Goal: Task Accomplishment & Management: Use online tool/utility

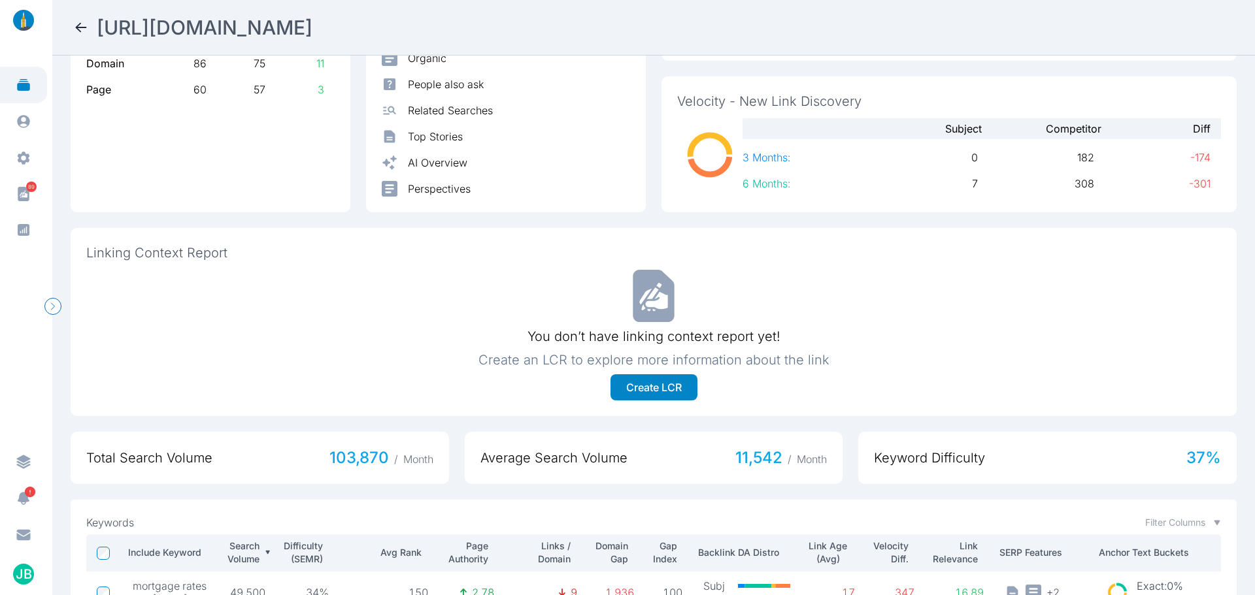
scroll to position [26, 0]
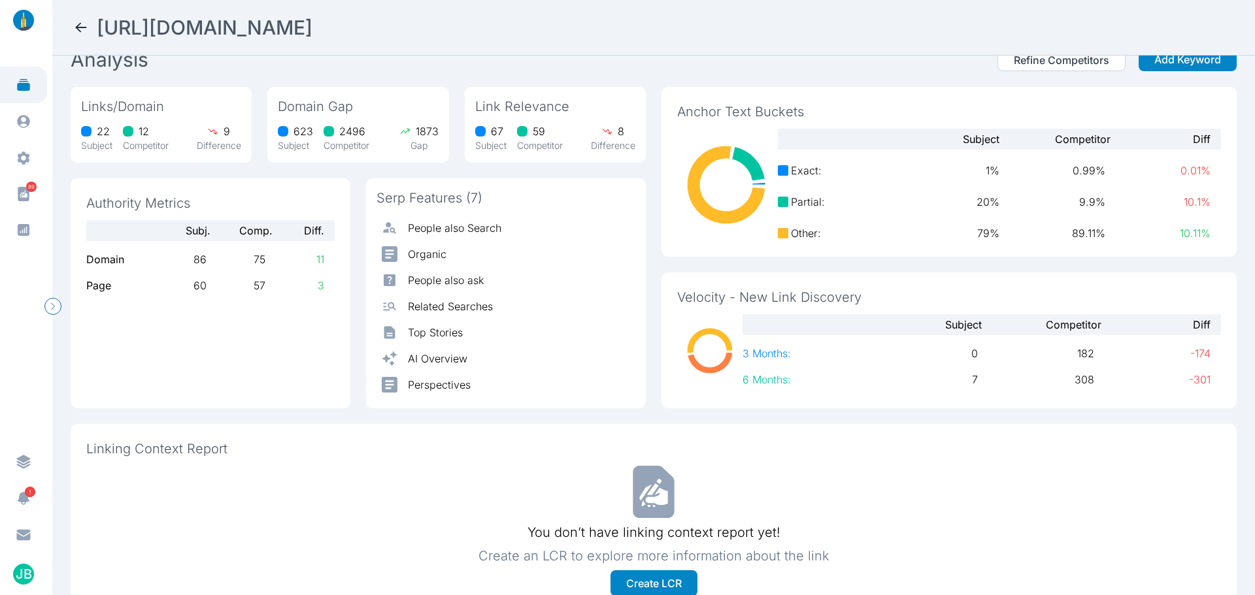
click at [87, 25] on icon at bounding box center [81, 28] width 16 height 16
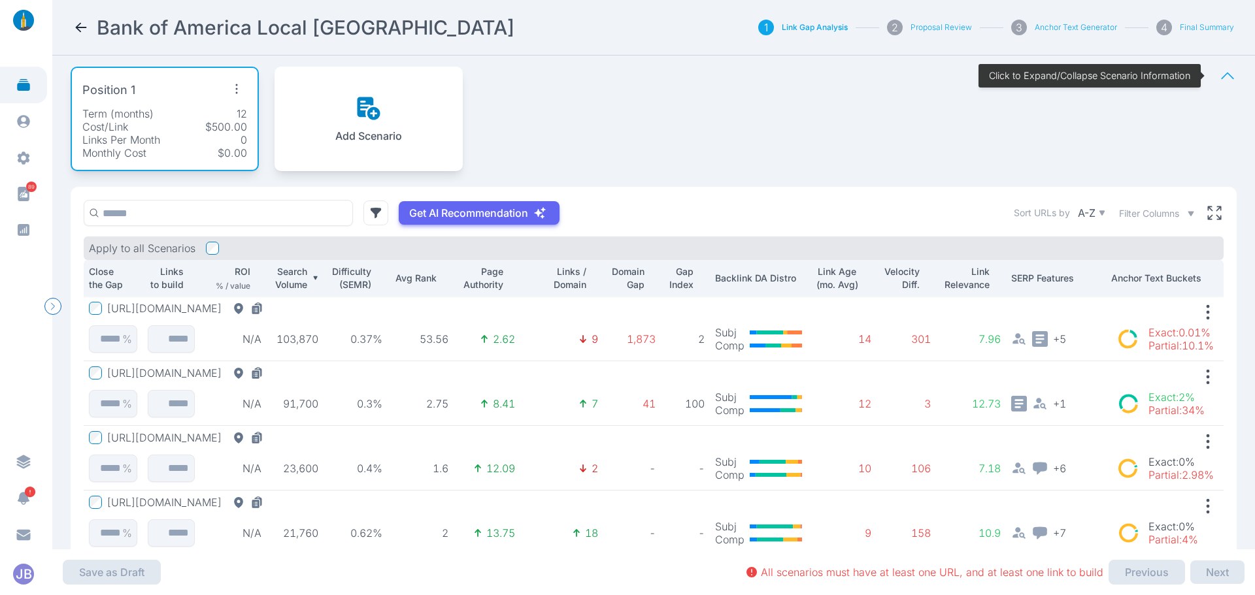
click at [269, 375] on button "[URL][DOMAIN_NAME]" at bounding box center [187, 373] width 161 height 13
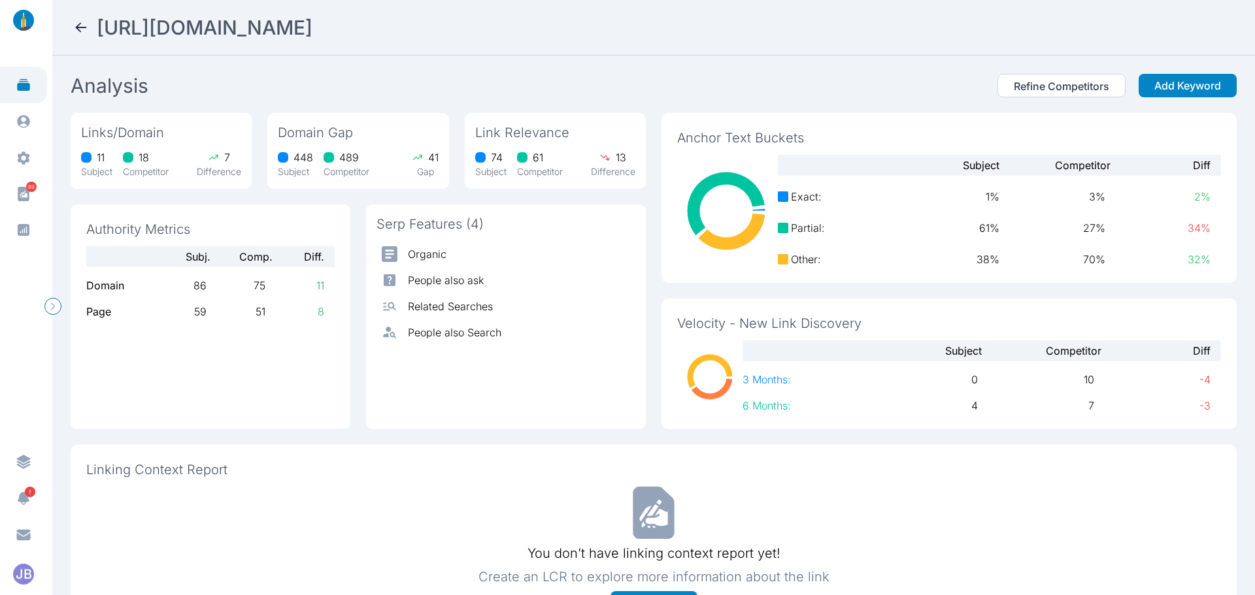
click at [84, 27] on icon at bounding box center [81, 28] width 16 height 16
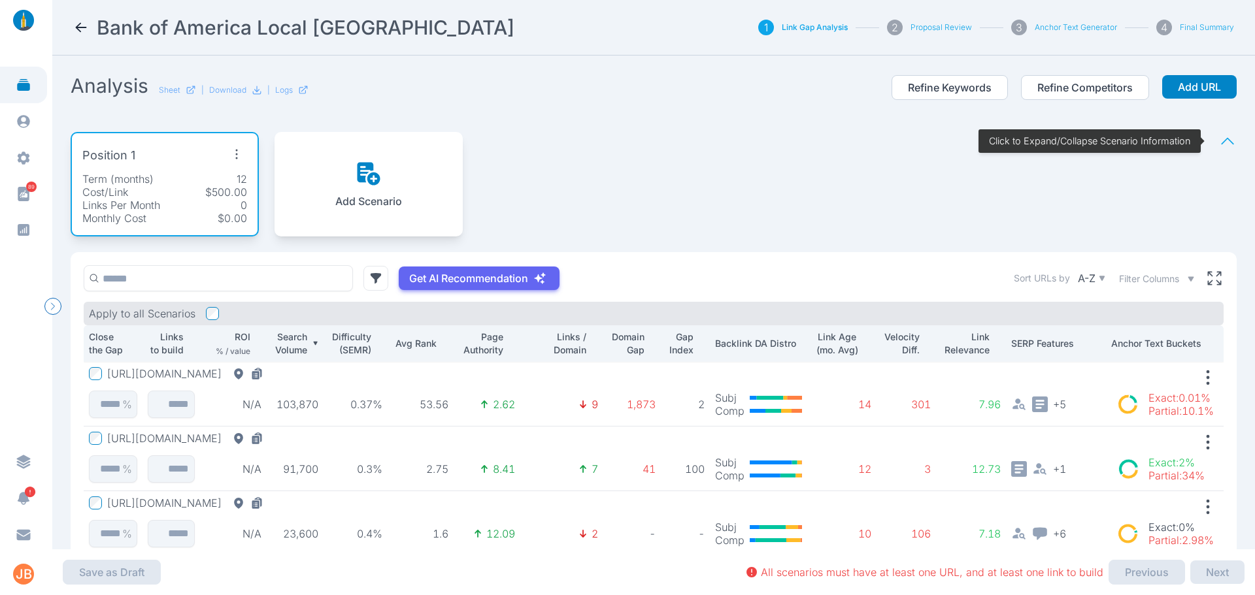
click at [269, 508] on button "[URL][DOMAIN_NAME]" at bounding box center [187, 503] width 161 height 13
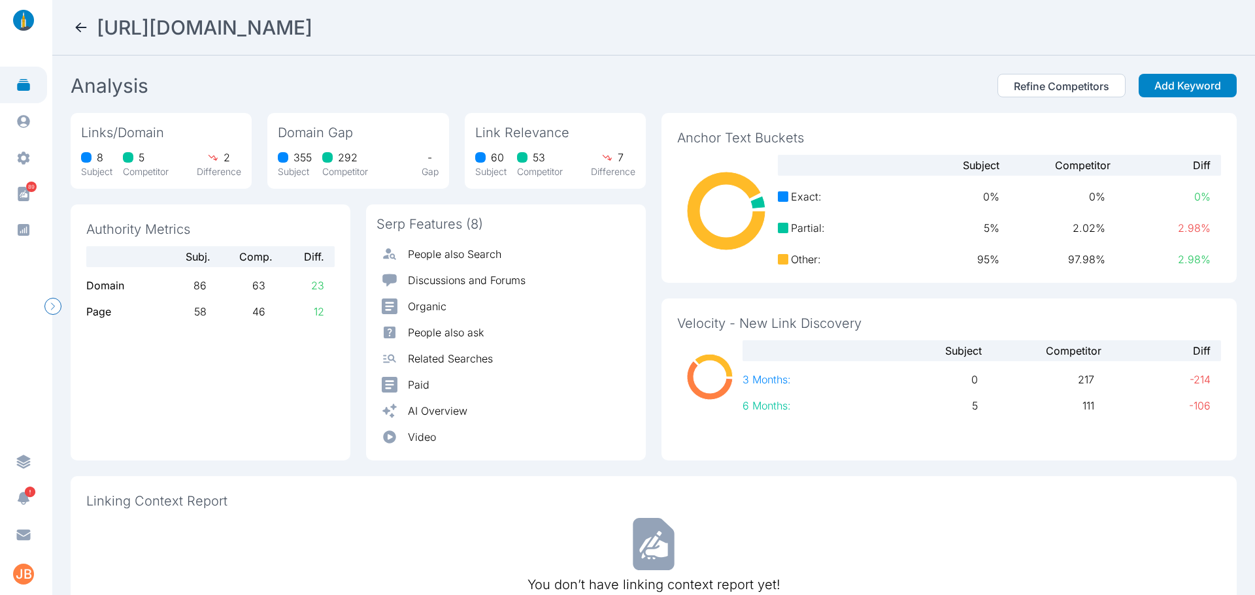
drag, startPoint x: 679, startPoint y: 24, endPoint x: 101, endPoint y: 31, distance: 578.5
click at [101, 31] on div "[URL][DOMAIN_NAME]" at bounding box center [653, 28] width 1161 height 24
copy h2 "[URL][DOMAIN_NAME]"
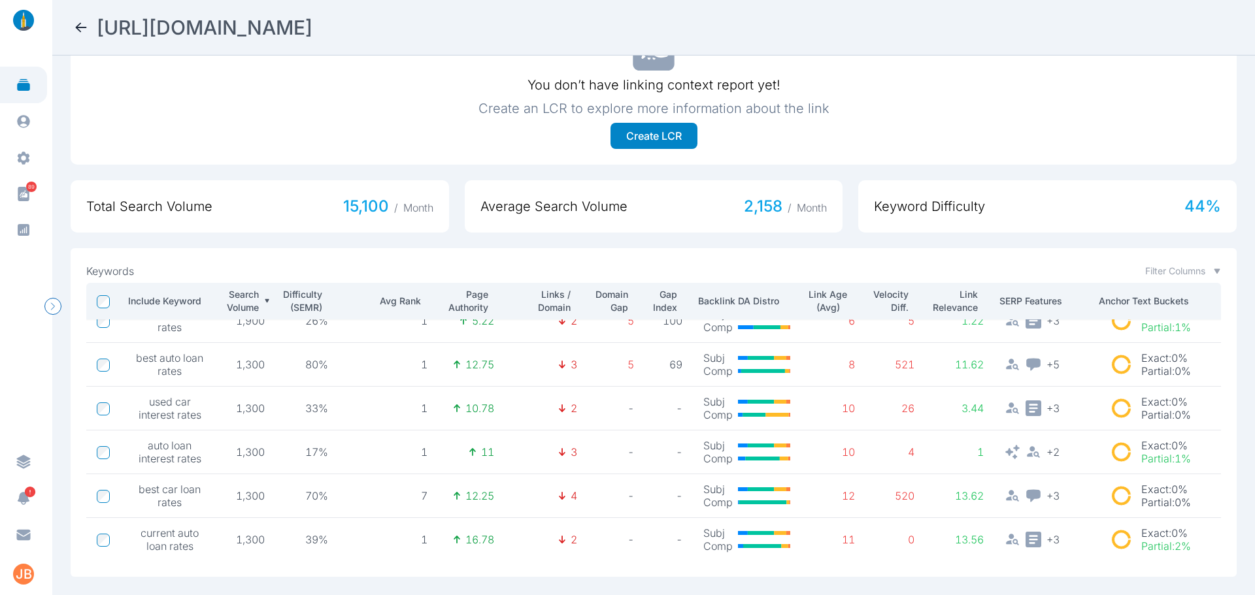
scroll to position [130, 0]
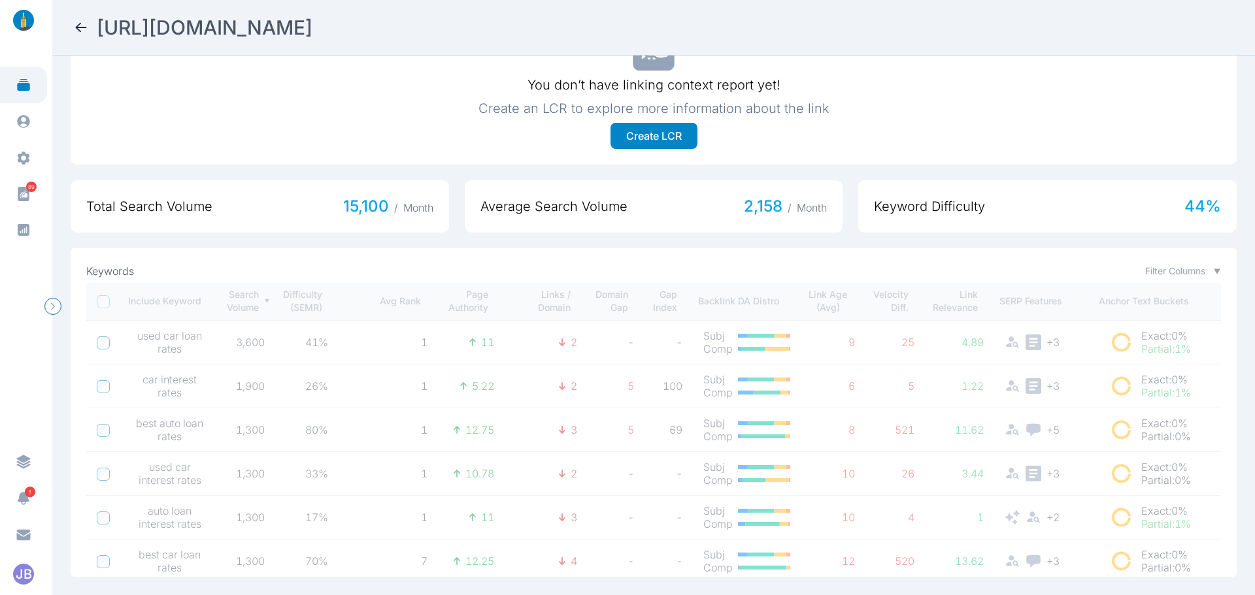
click at [105, 331] on div "Include Keyword Search Volume Difficulty (SEMR) Avg Rank Page Authority Links /…" at bounding box center [653, 429] width 1135 height 292
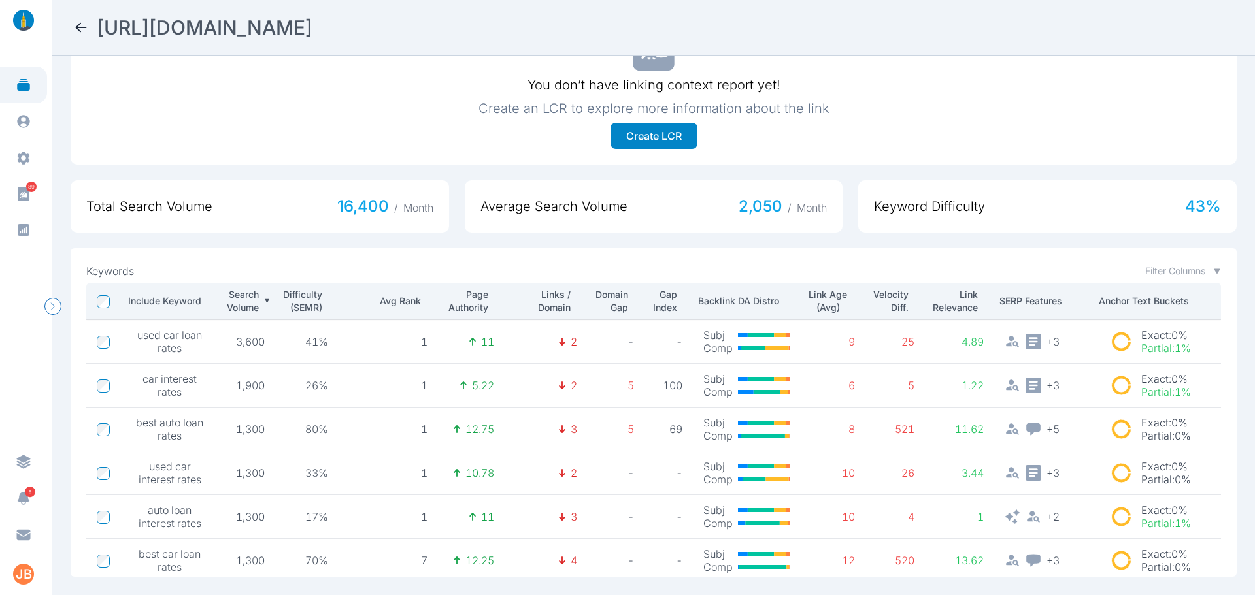
scroll to position [195, 0]
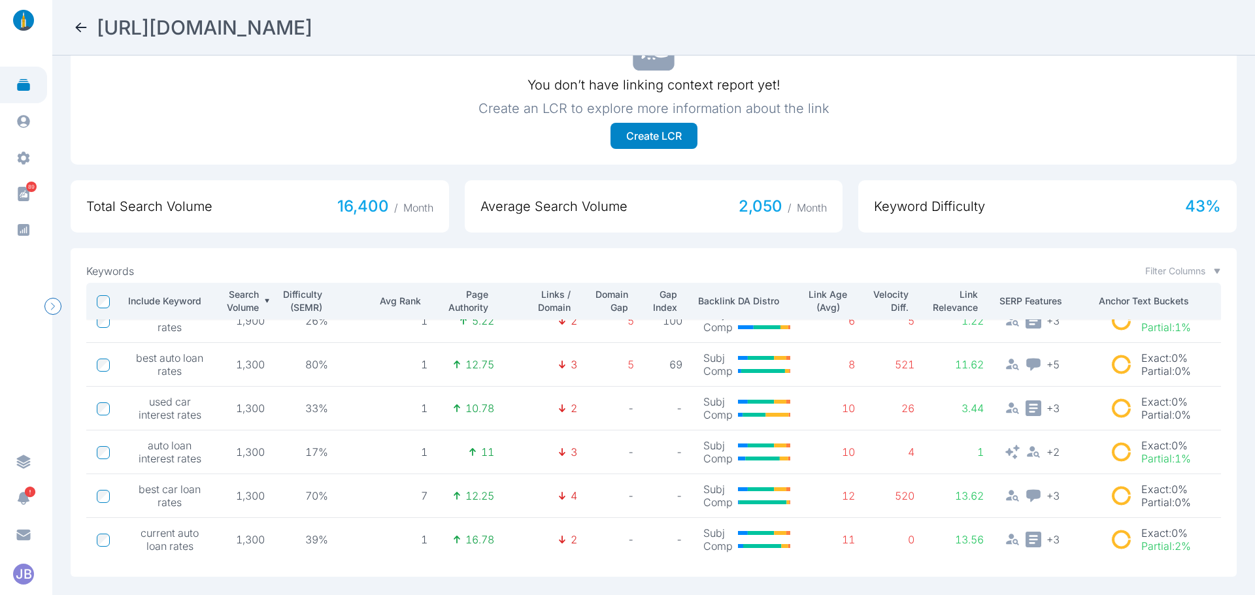
click at [494, 254] on div "Keywords Filter Columns Include Keyword Search Volume Difficulty (SEMR) Avg Ran…" at bounding box center [654, 412] width 1166 height 329
click at [77, 21] on icon at bounding box center [81, 28] width 16 height 16
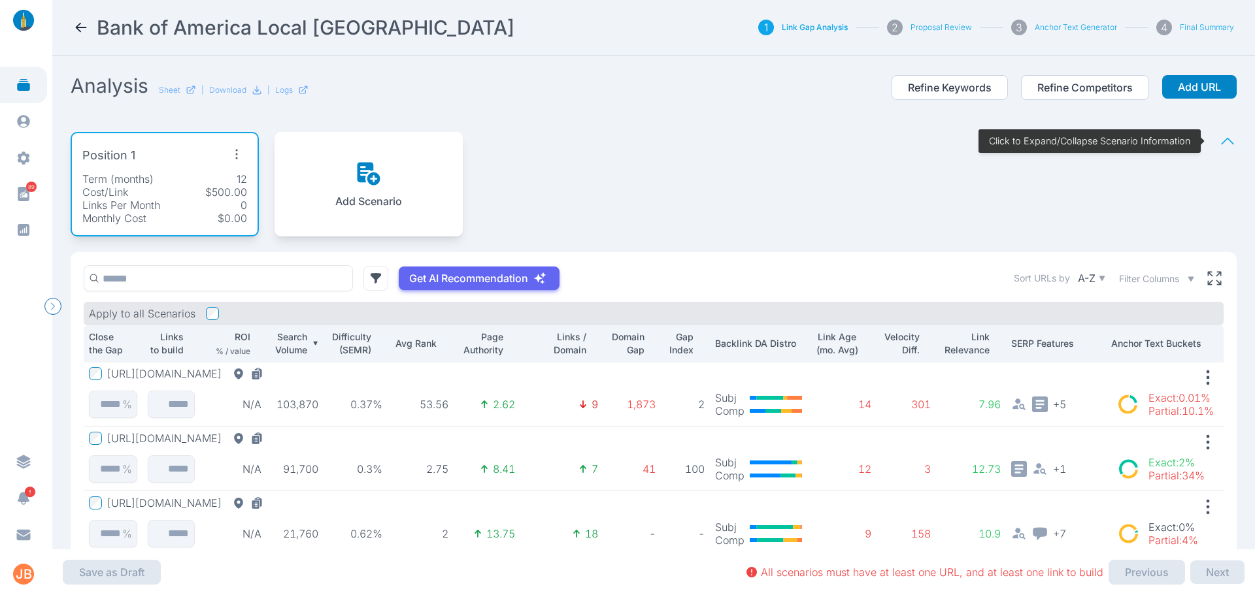
scroll to position [81, 0]
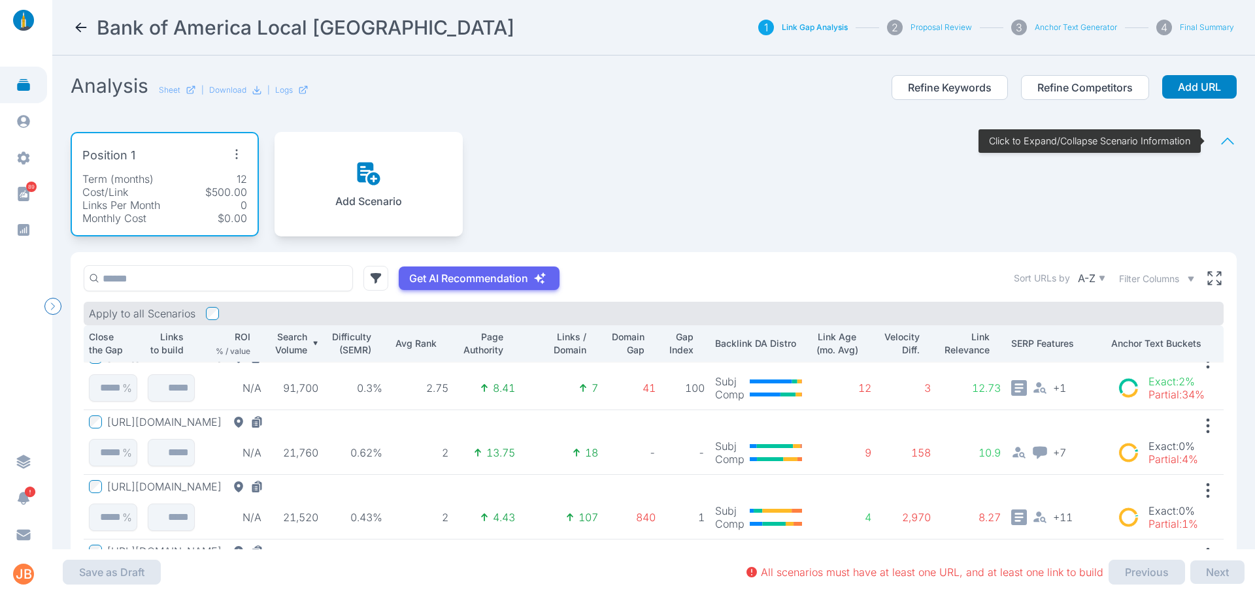
click at [75, 27] on icon at bounding box center [81, 28] width 16 height 16
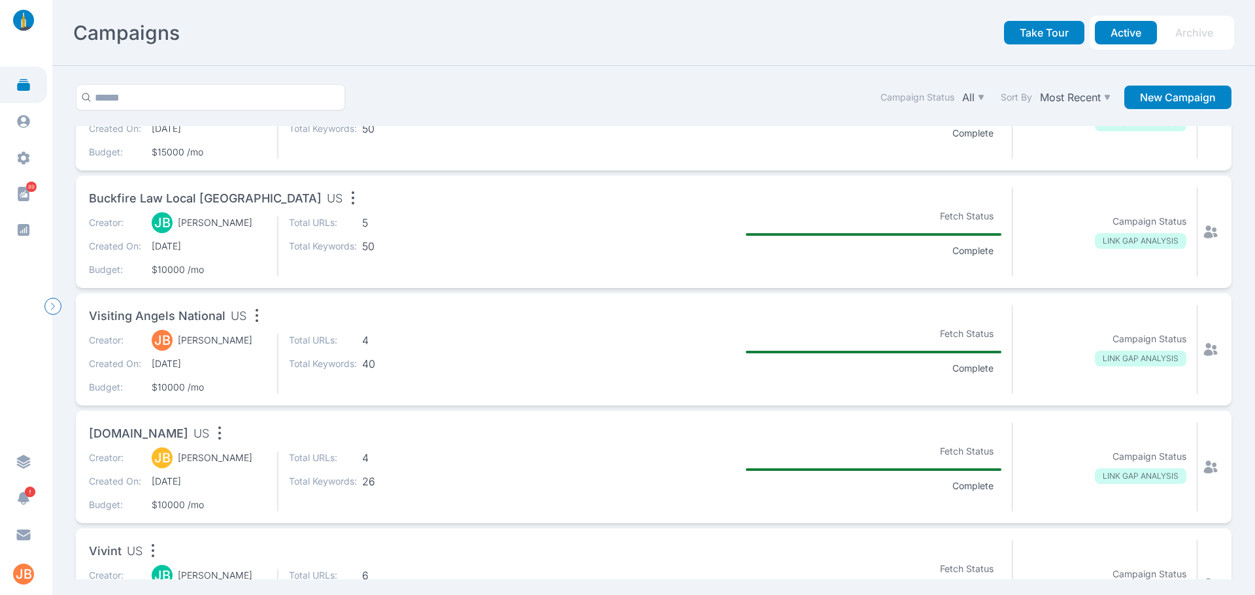
scroll to position [719, 0]
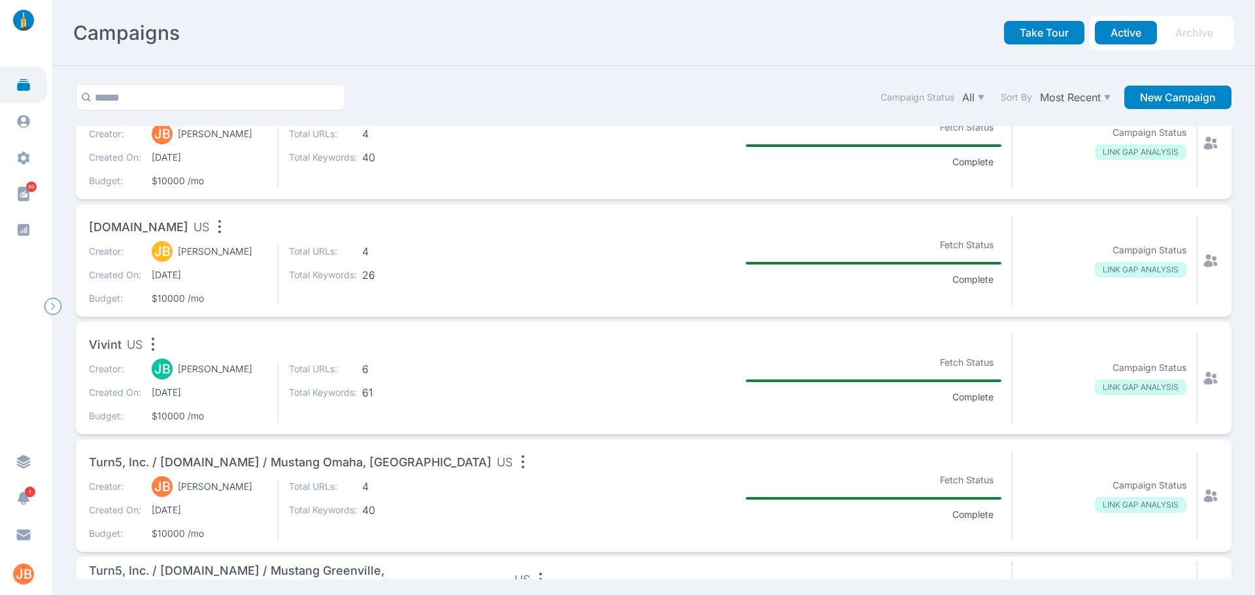
click at [221, 345] on div "Vivint US" at bounding box center [320, 347] width 462 height 26
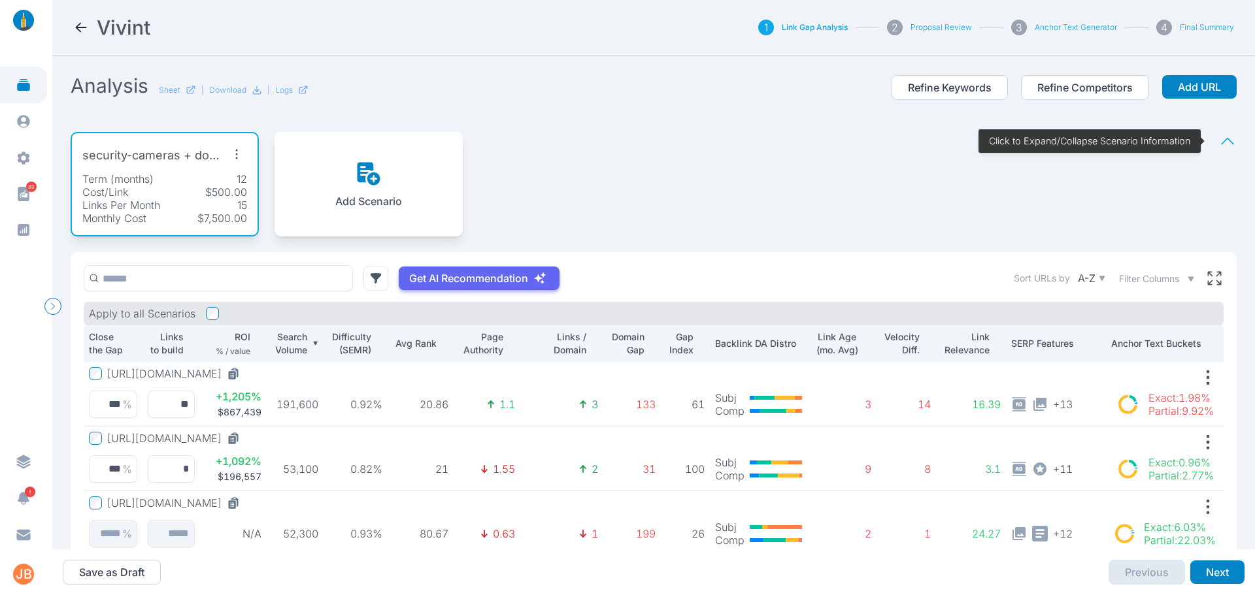
click at [79, 30] on icon at bounding box center [81, 27] width 11 height 9
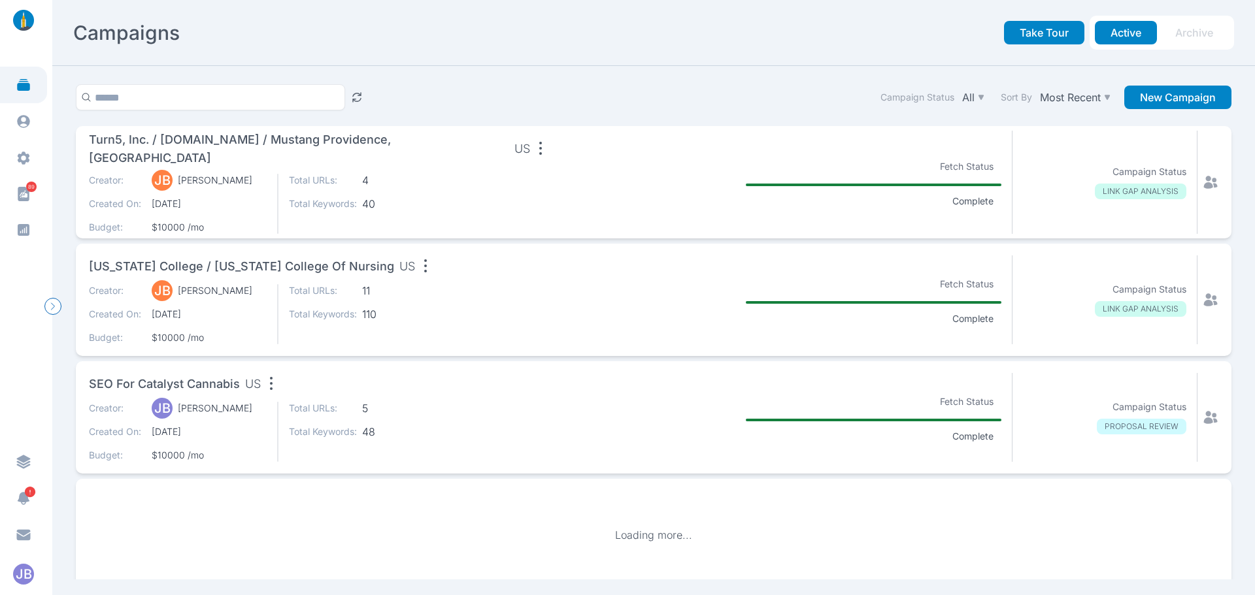
scroll to position [1136, 0]
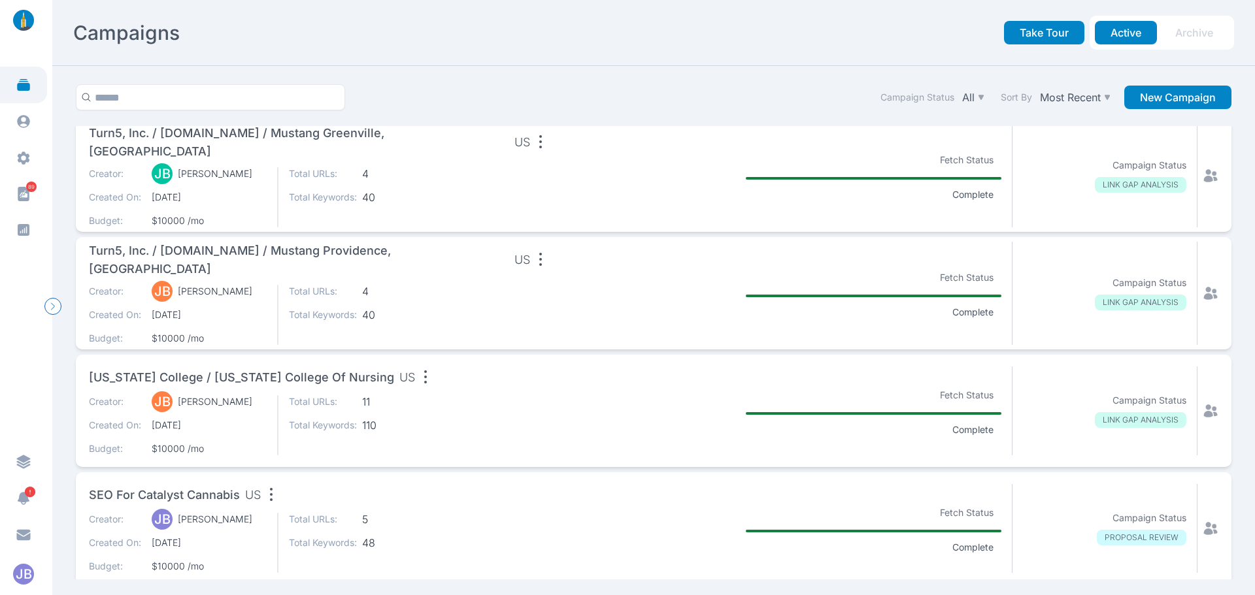
click at [238, 496] on span "SEO for Catalyst Cannabis" at bounding box center [164, 495] width 151 height 18
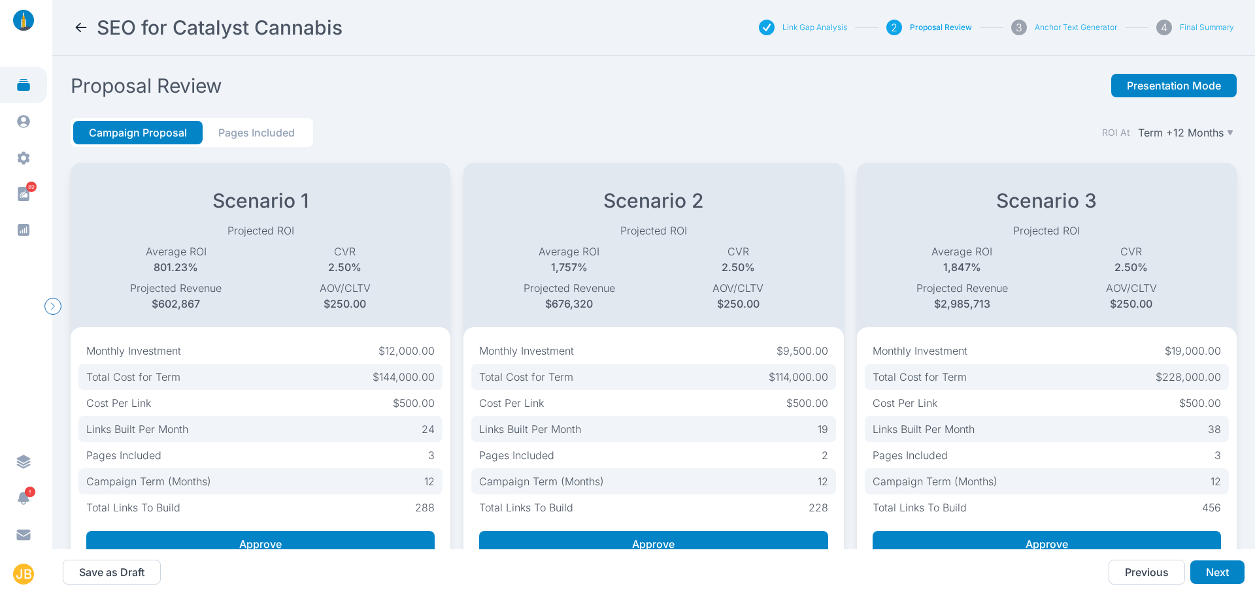
click at [77, 25] on icon at bounding box center [81, 28] width 16 height 16
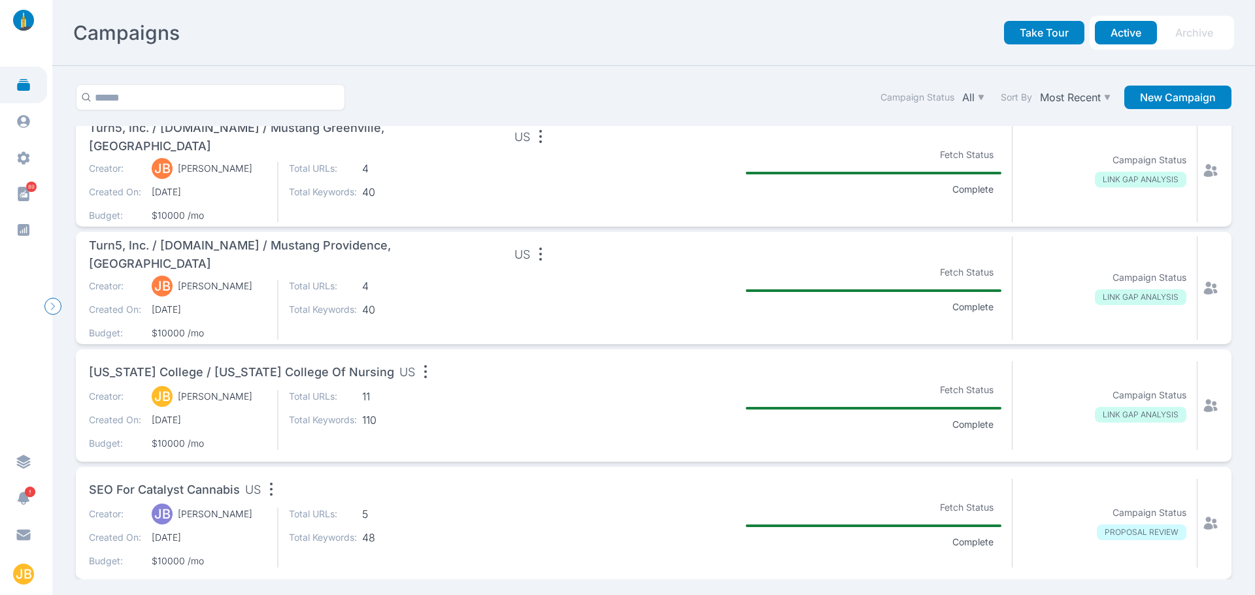
scroll to position [1136, 0]
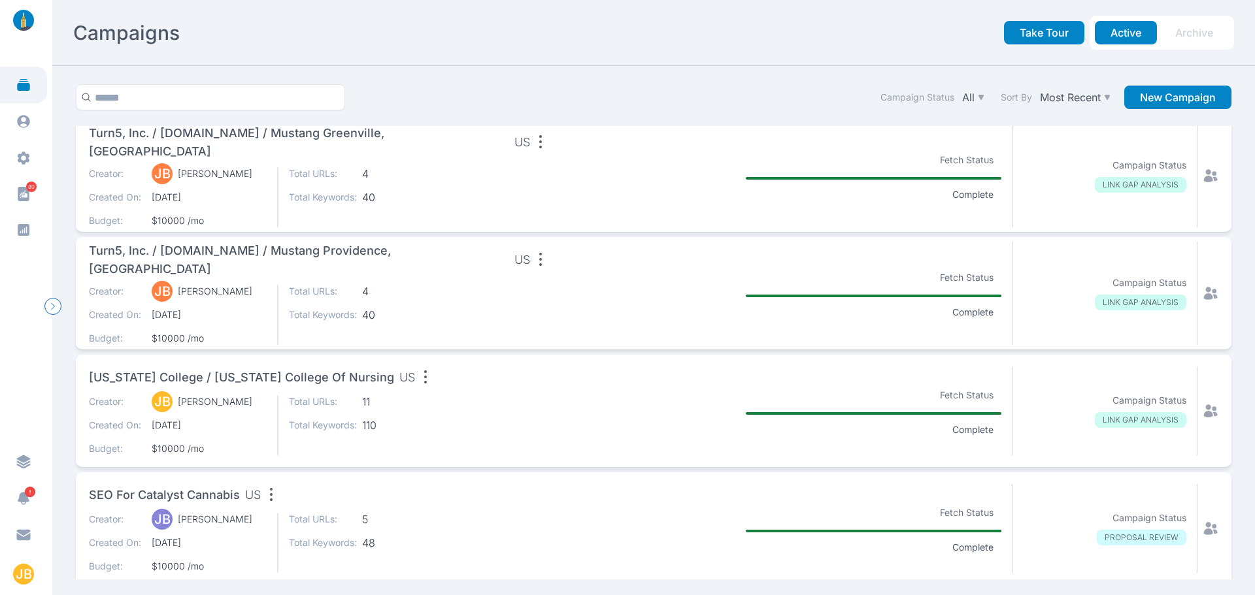
click at [201, 496] on span "SEO for Catalyst Cannabis" at bounding box center [164, 495] width 151 height 18
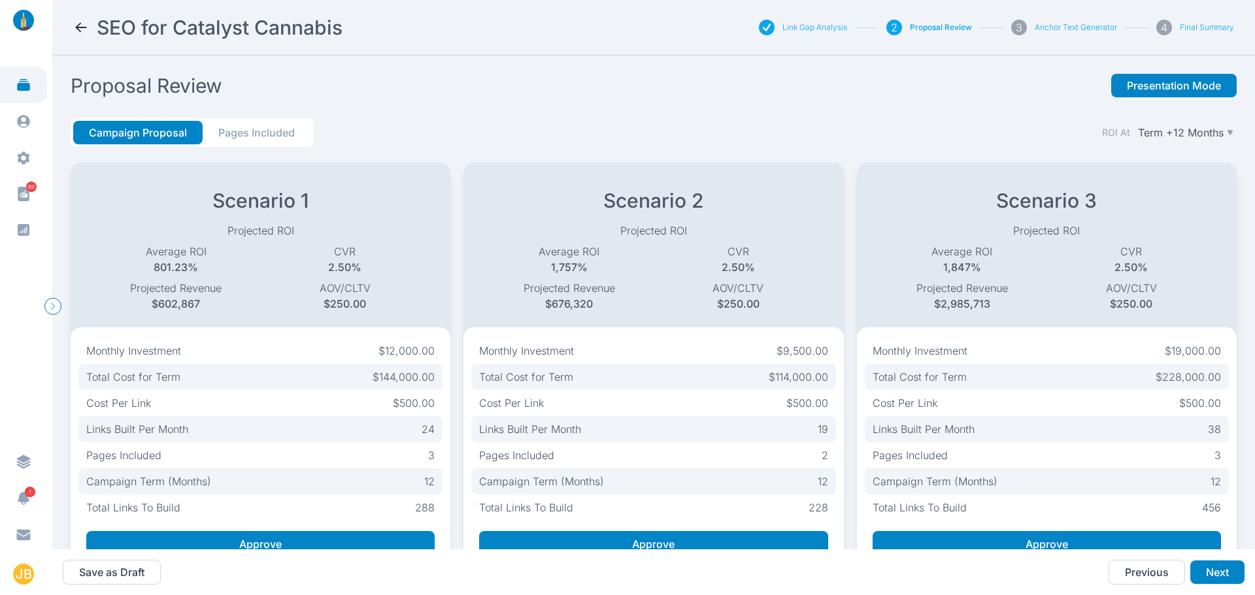
click at [824, 24] on button "Link Gap Analysis" at bounding box center [814, 27] width 65 height 10
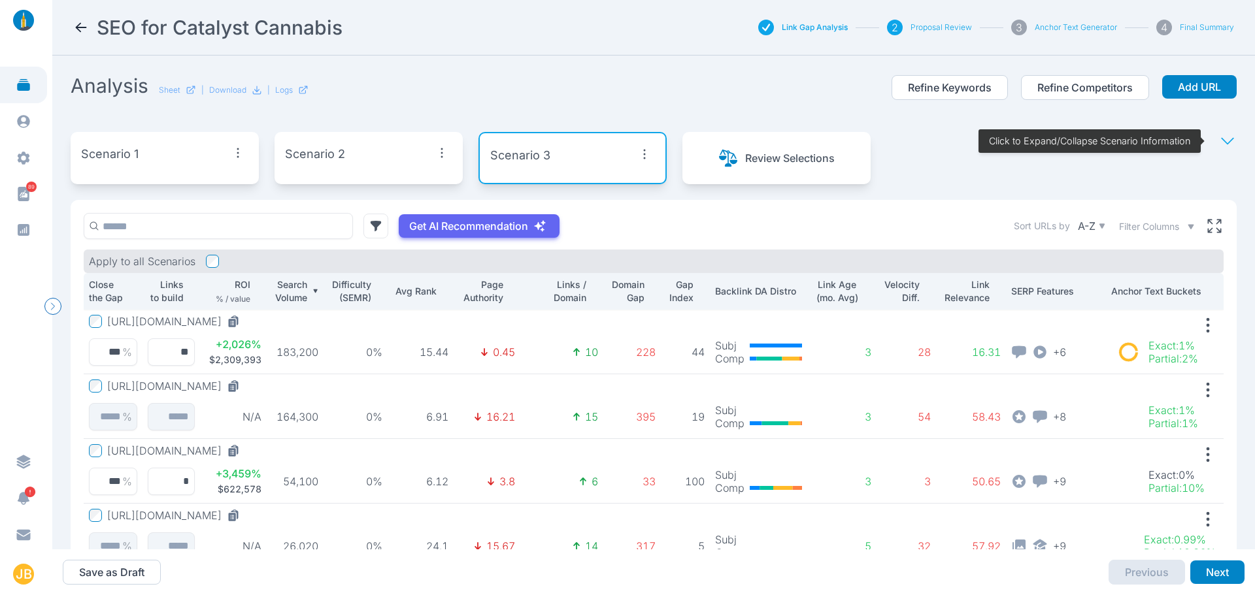
click at [1226, 142] on icon at bounding box center [1227, 141] width 18 height 18
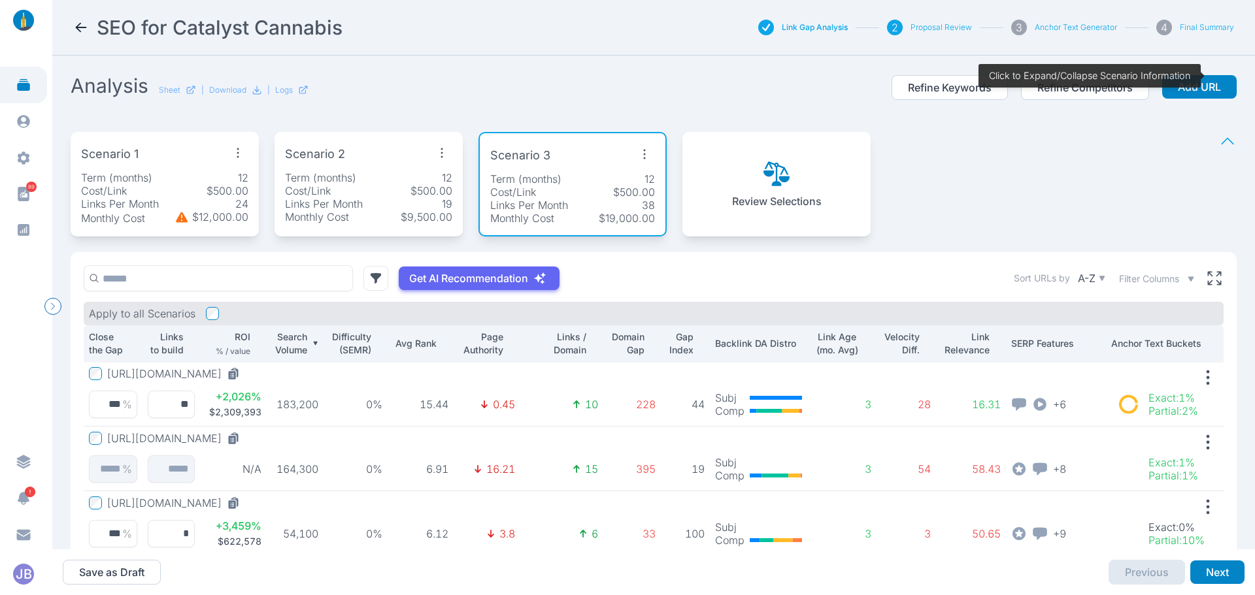
scroll to position [131, 0]
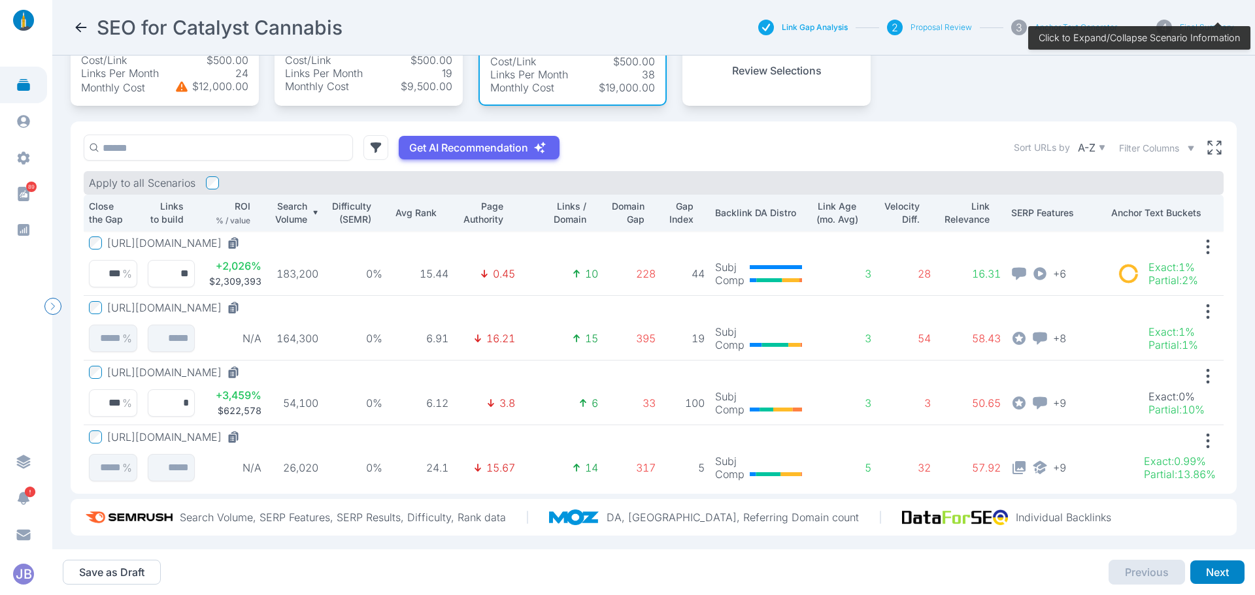
click at [84, 29] on icon at bounding box center [81, 28] width 16 height 16
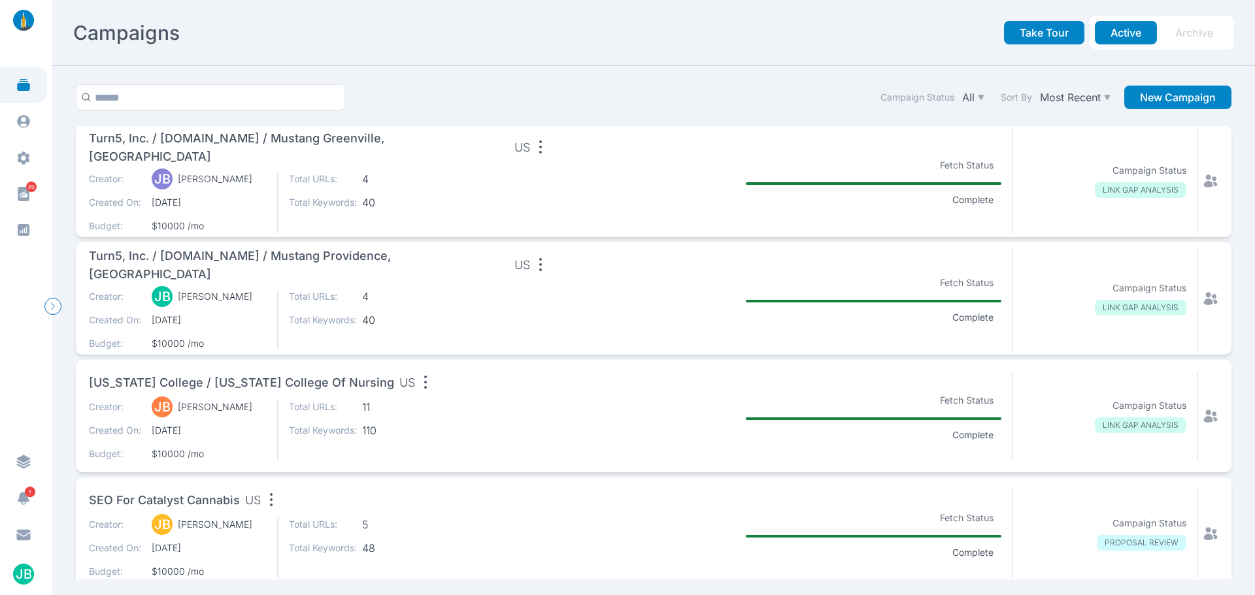
scroll to position [1141, 0]
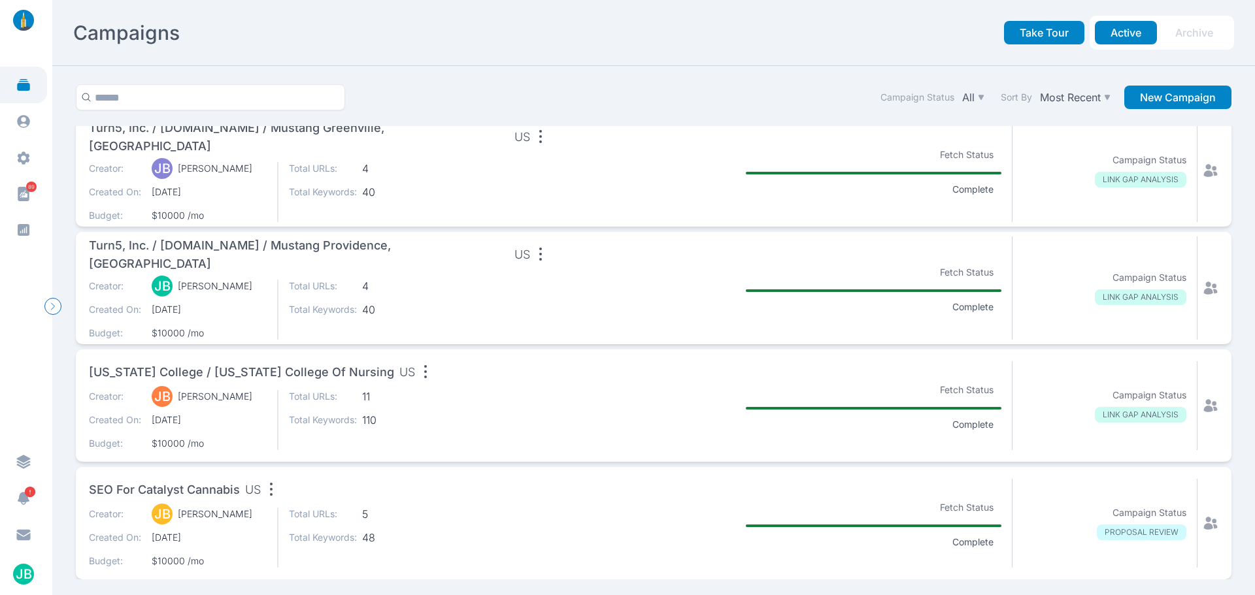
click at [271, 367] on span "[US_STATE] College / [US_STATE] College of Nursing" at bounding box center [241, 372] width 305 height 18
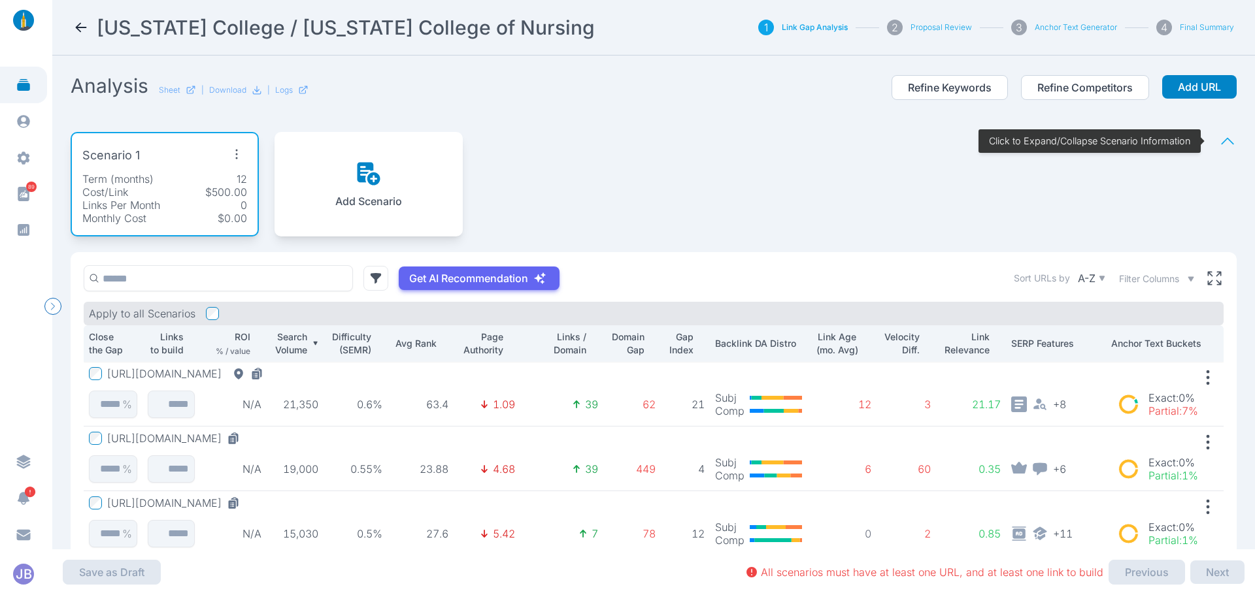
click at [73, 24] on icon at bounding box center [81, 28] width 16 height 16
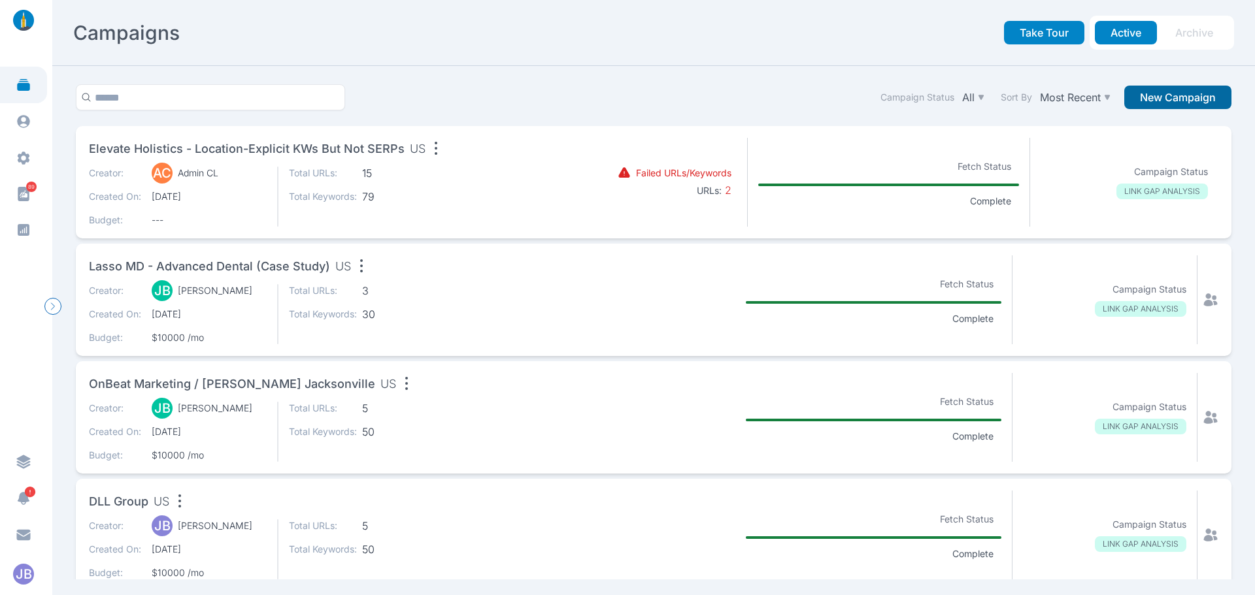
click at [1161, 97] on button "New Campaign" at bounding box center [1177, 98] width 107 height 24
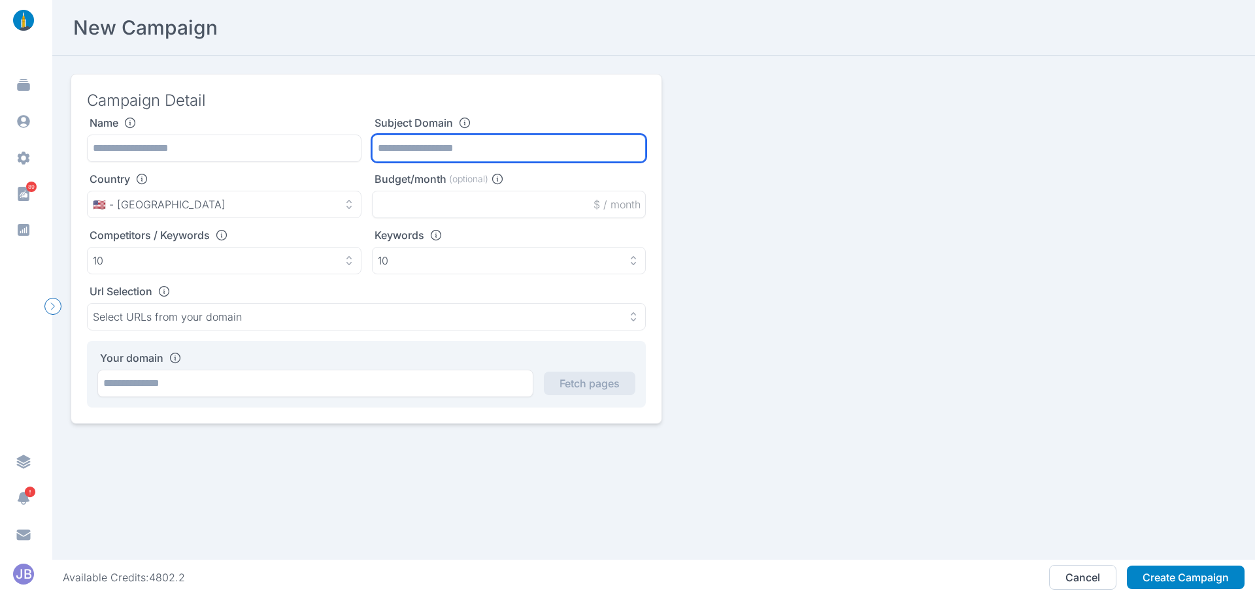
click at [477, 147] on input "text" at bounding box center [509, 148] width 275 height 27
paste input "**********"
type input "**********"
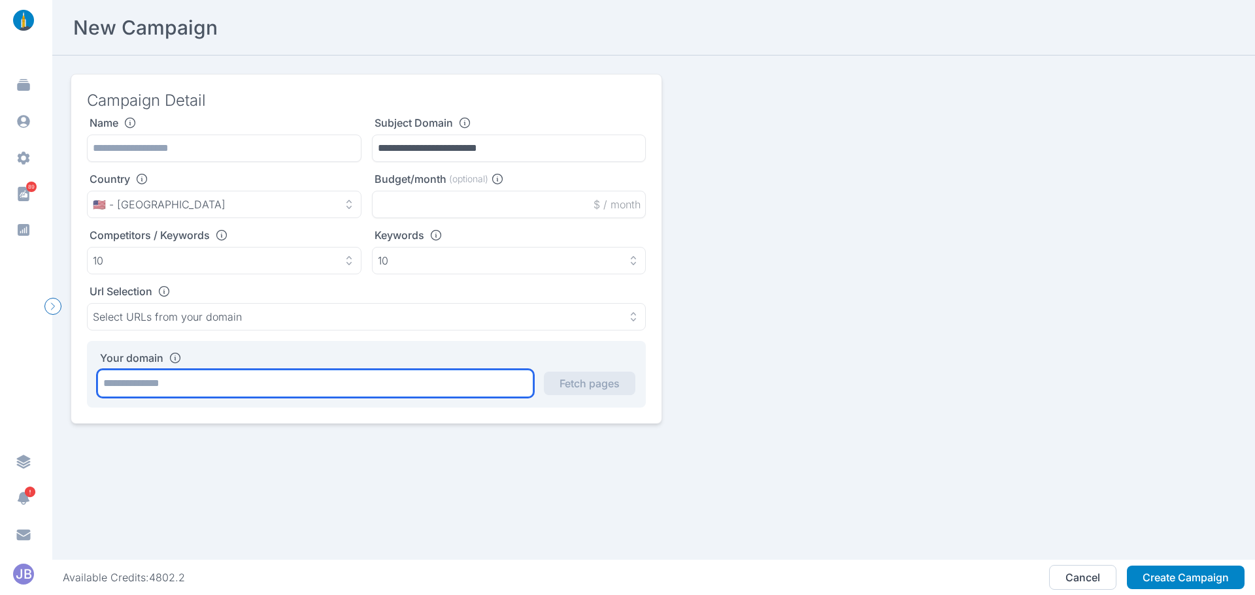
click at [321, 382] on input "text" at bounding box center [315, 383] width 436 height 27
paste input "**********"
type input "**********"
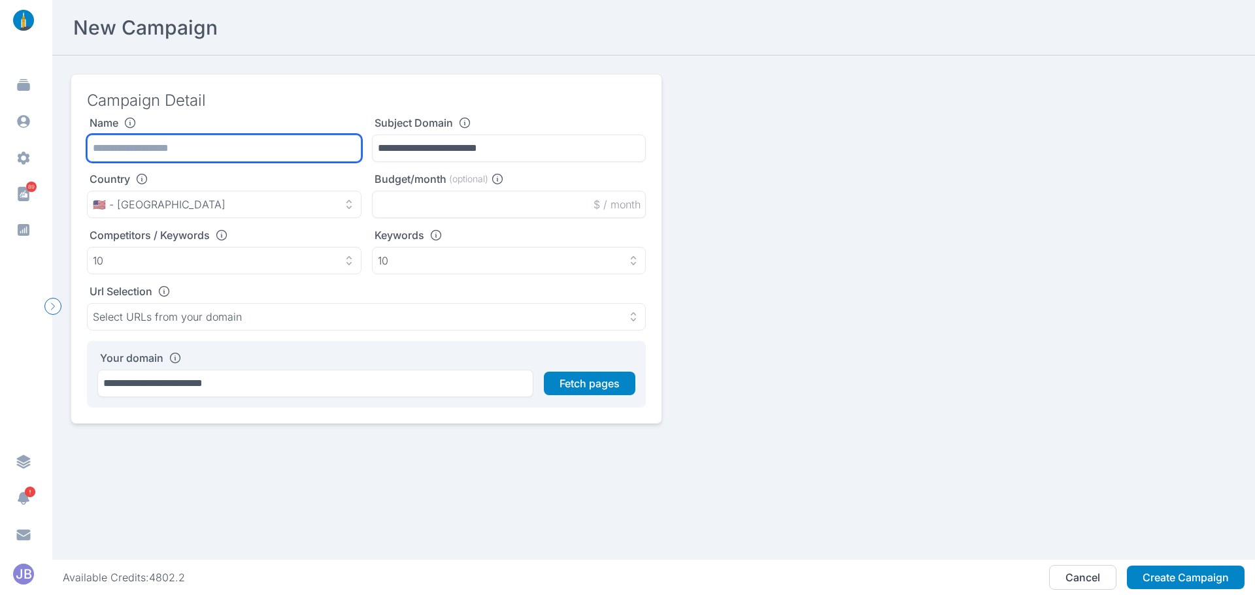
click at [194, 148] on input "text" at bounding box center [224, 148] width 275 height 27
type input "**********"
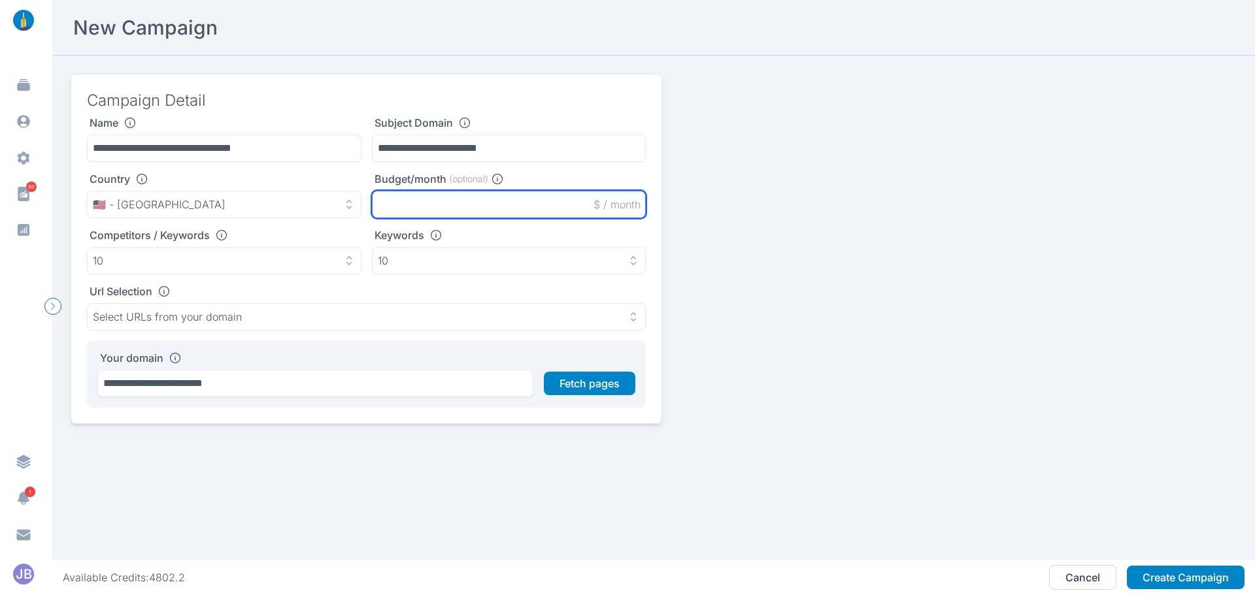
click at [422, 200] on input "text" at bounding box center [509, 204] width 275 height 27
type input "*****"
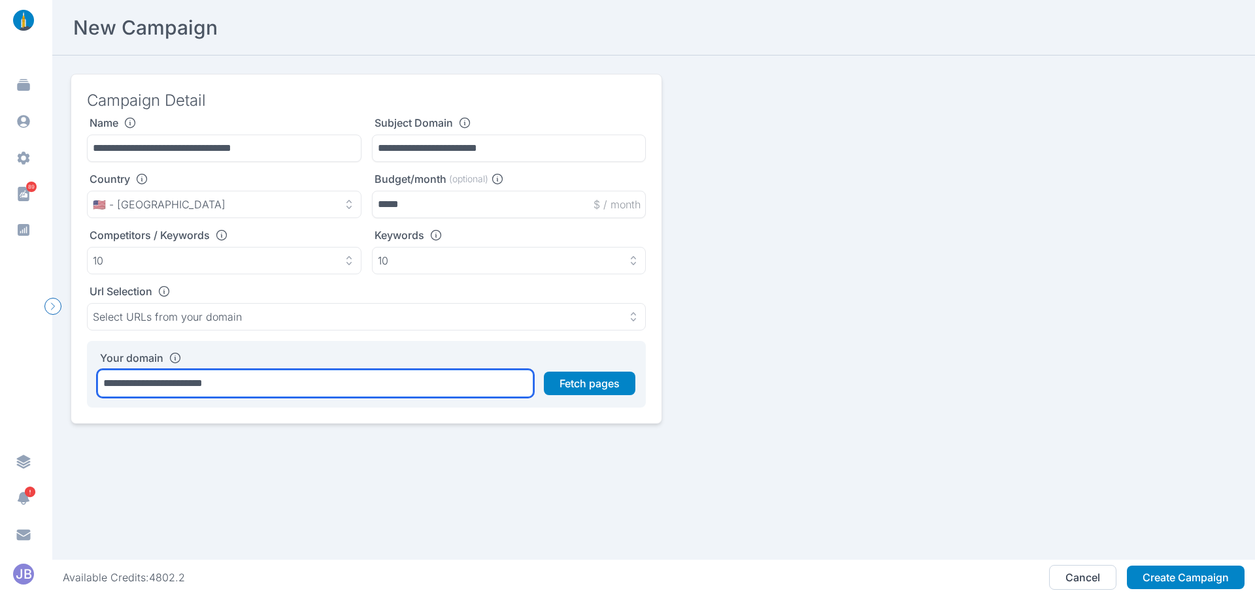
click at [340, 393] on input "**********" at bounding box center [315, 383] width 436 height 27
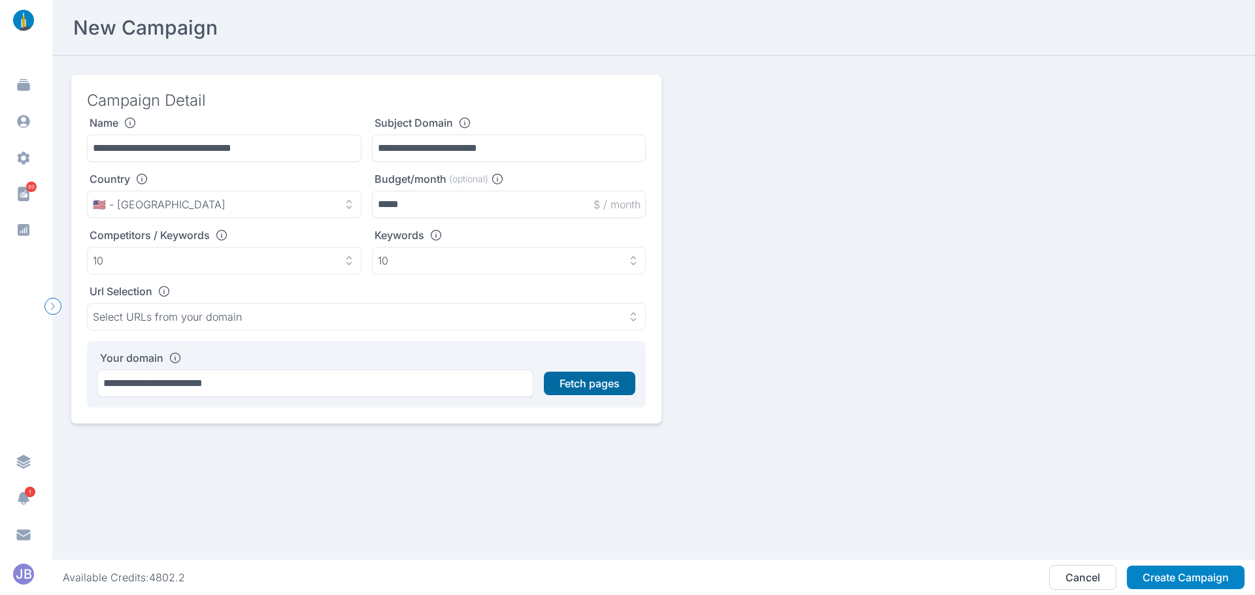
click at [565, 392] on button "Fetch pages" at bounding box center [590, 384] width 92 height 24
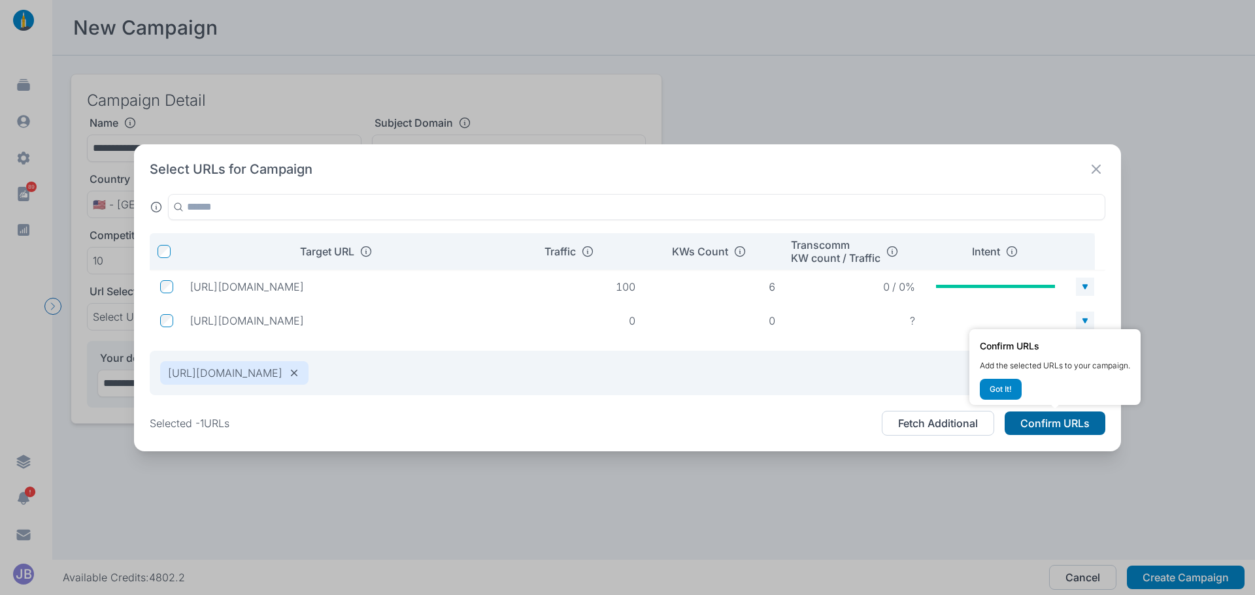
click at [1075, 432] on button "Confirm URLs" at bounding box center [1055, 424] width 101 height 24
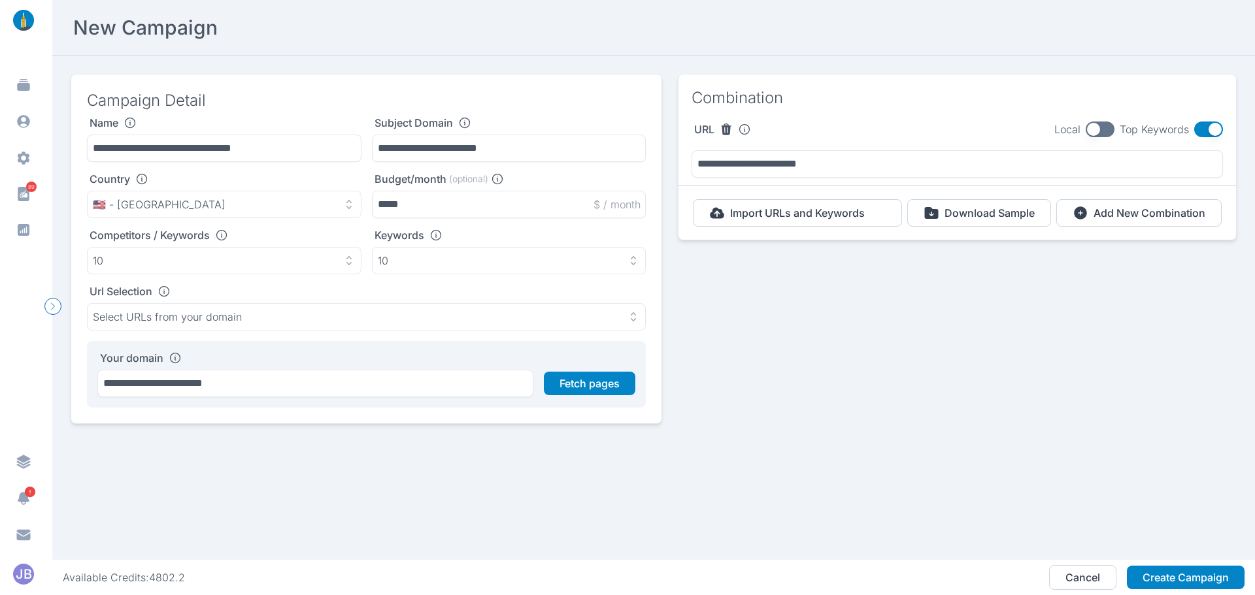
click at [1196, 120] on section "Combination" at bounding box center [958, 98] width 558 height 47
click at [1198, 127] on button "button" at bounding box center [1208, 130] width 29 height 16
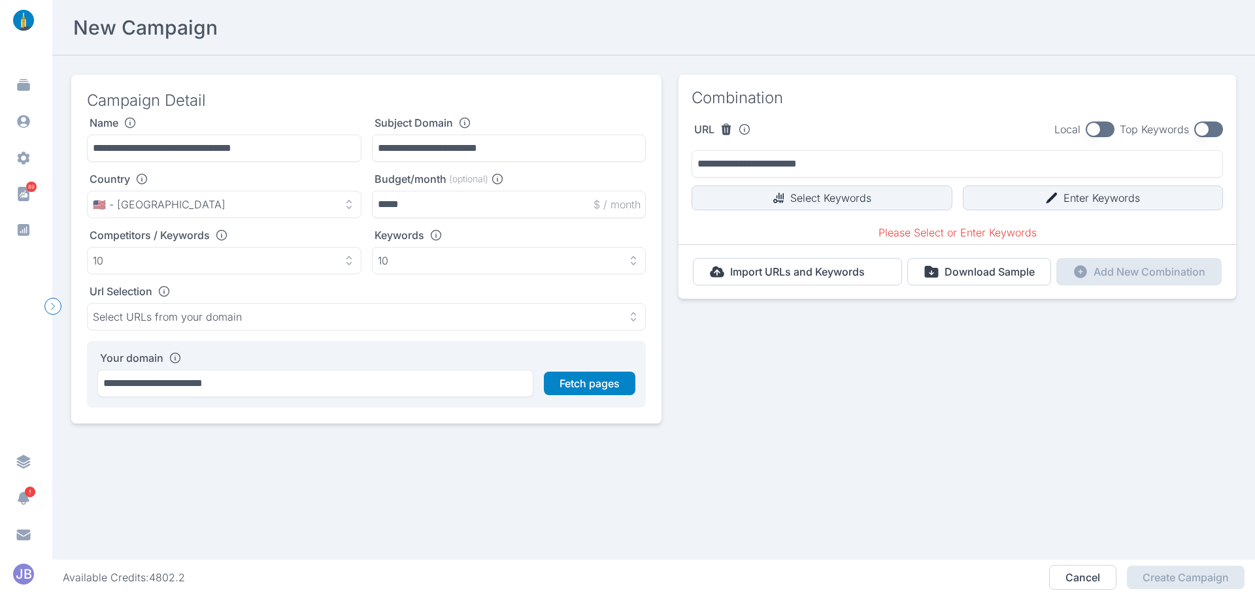
click at [877, 210] on div "**********" at bounding box center [958, 183] width 558 height 123
click at [877, 205] on button "Select Keywords" at bounding box center [822, 198] width 261 height 25
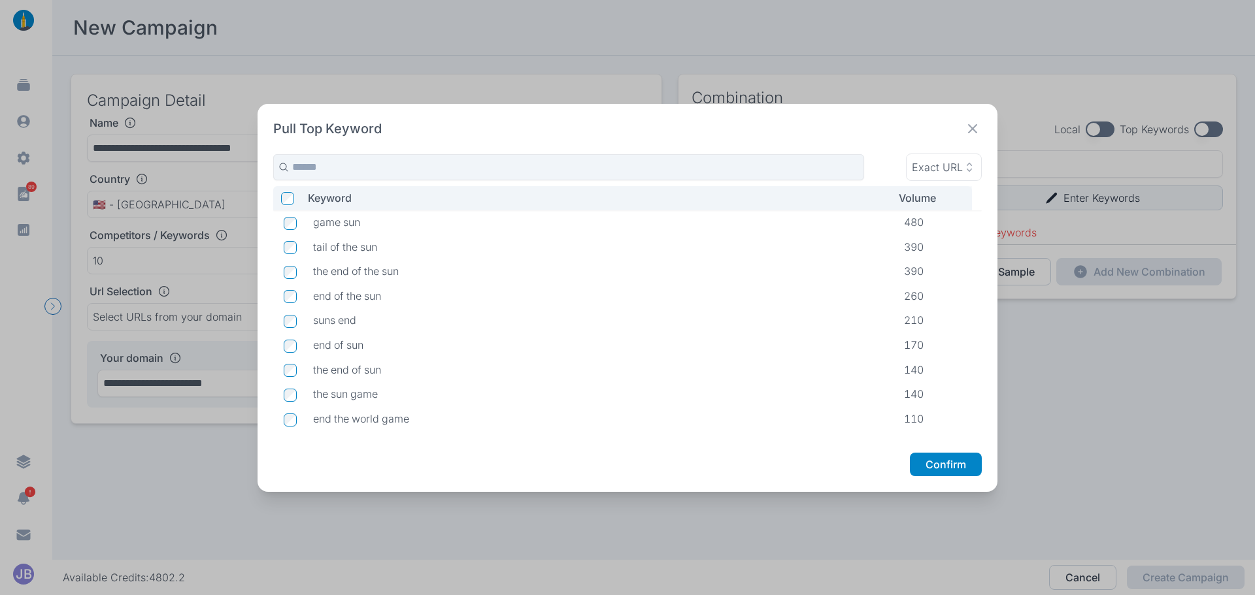
click at [967, 124] on icon at bounding box center [973, 129] width 18 height 18
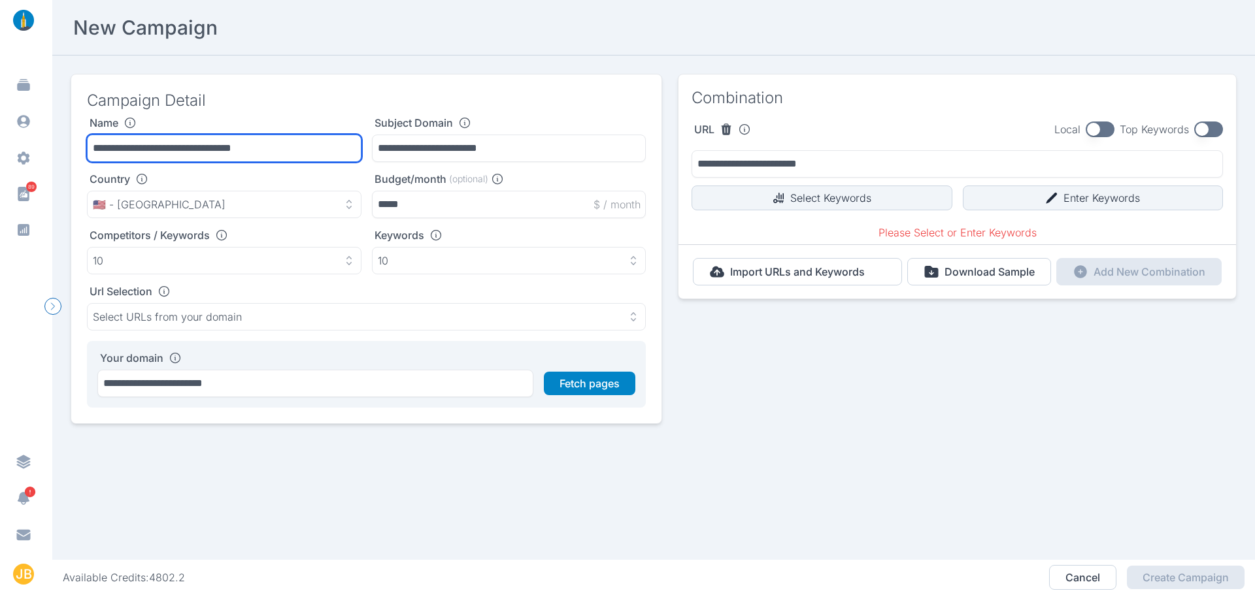
drag, startPoint x: 169, startPoint y: 154, endPoint x: 80, endPoint y: 153, distance: 89.6
click at [80, 153] on div "**********" at bounding box center [367, 249] width 592 height 350
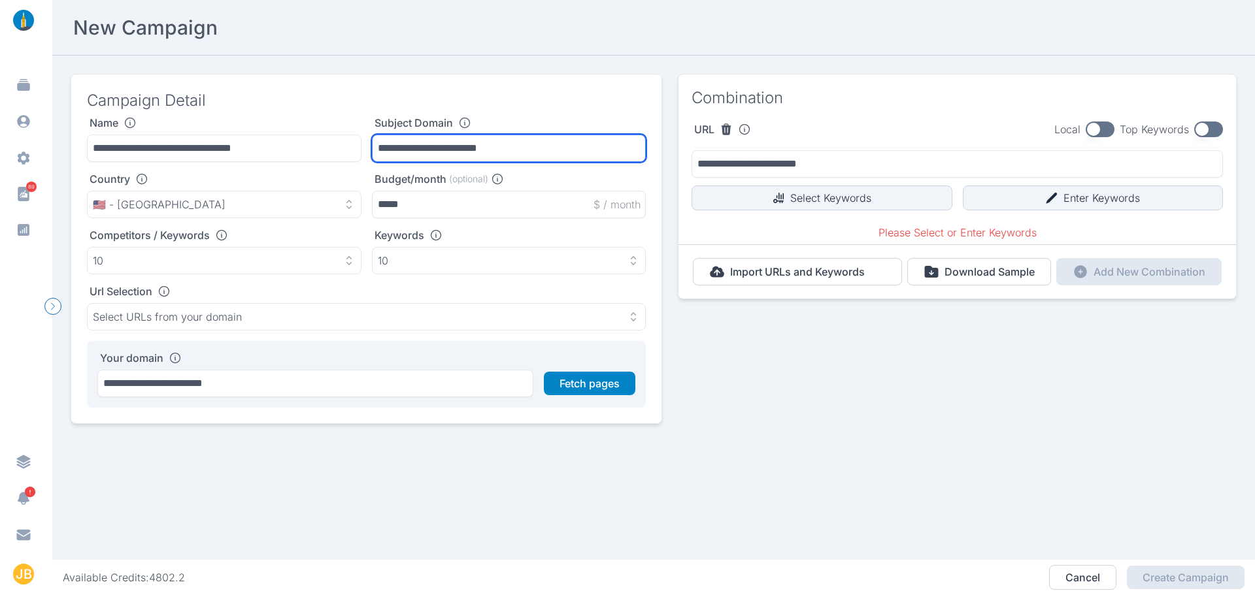
click at [471, 137] on input "**********" at bounding box center [509, 148] width 275 height 27
paste input "*****"
type input "**********"
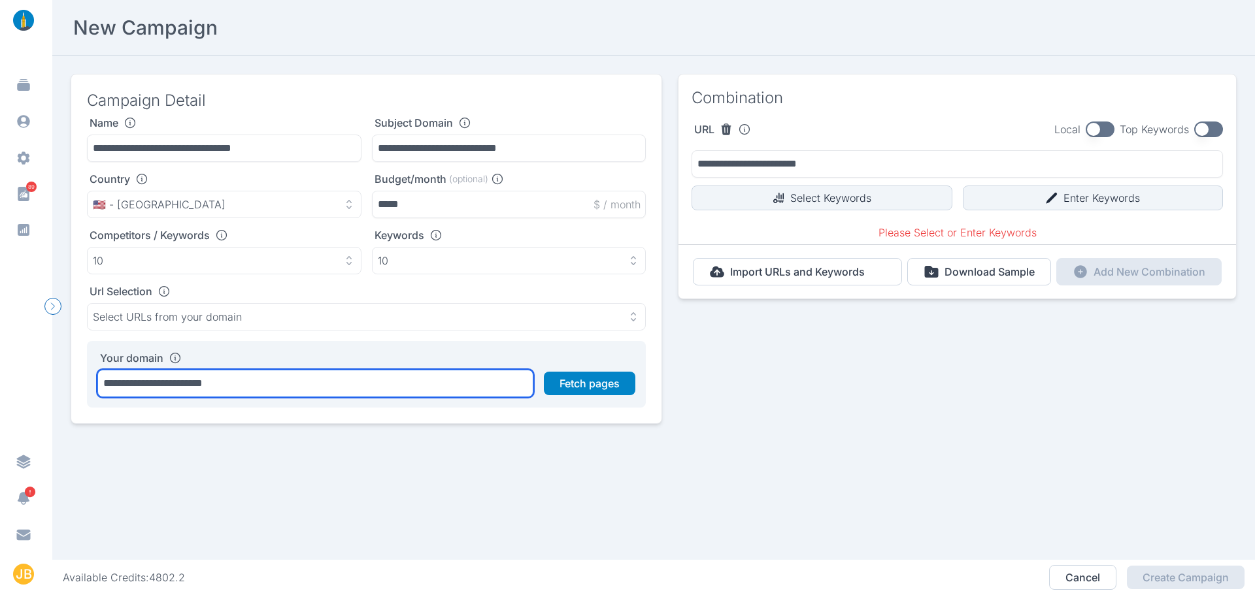
click at [355, 377] on input "**********" at bounding box center [315, 383] width 436 height 27
paste input "*****"
type input "**********"
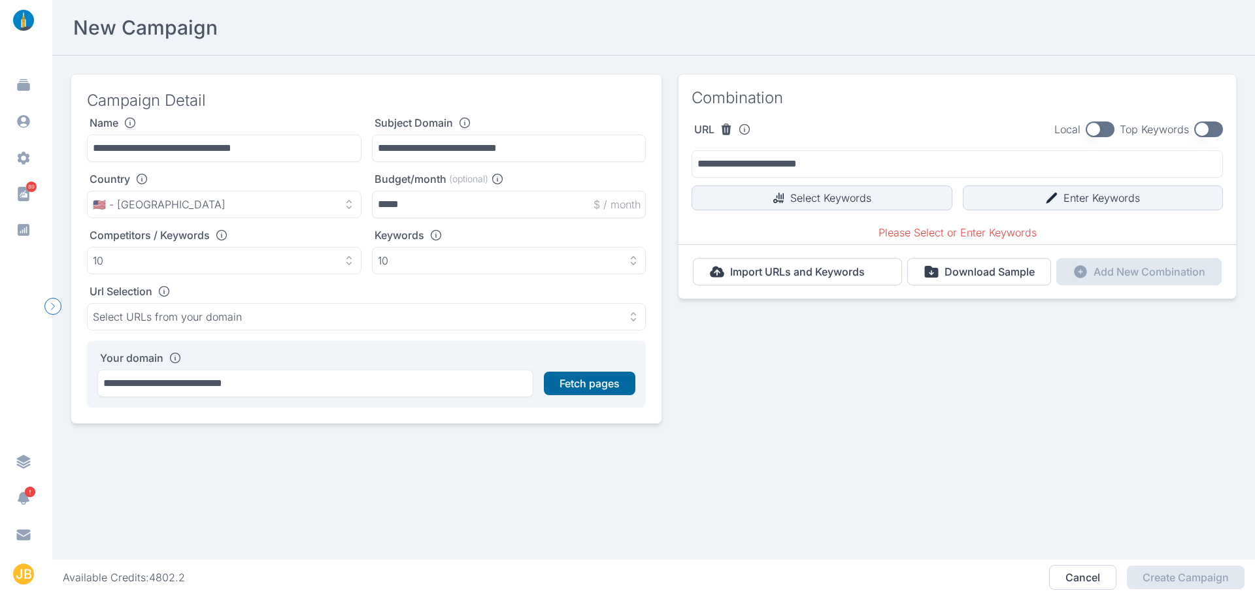
click at [567, 390] on button "Fetch pages" at bounding box center [590, 384] width 92 height 24
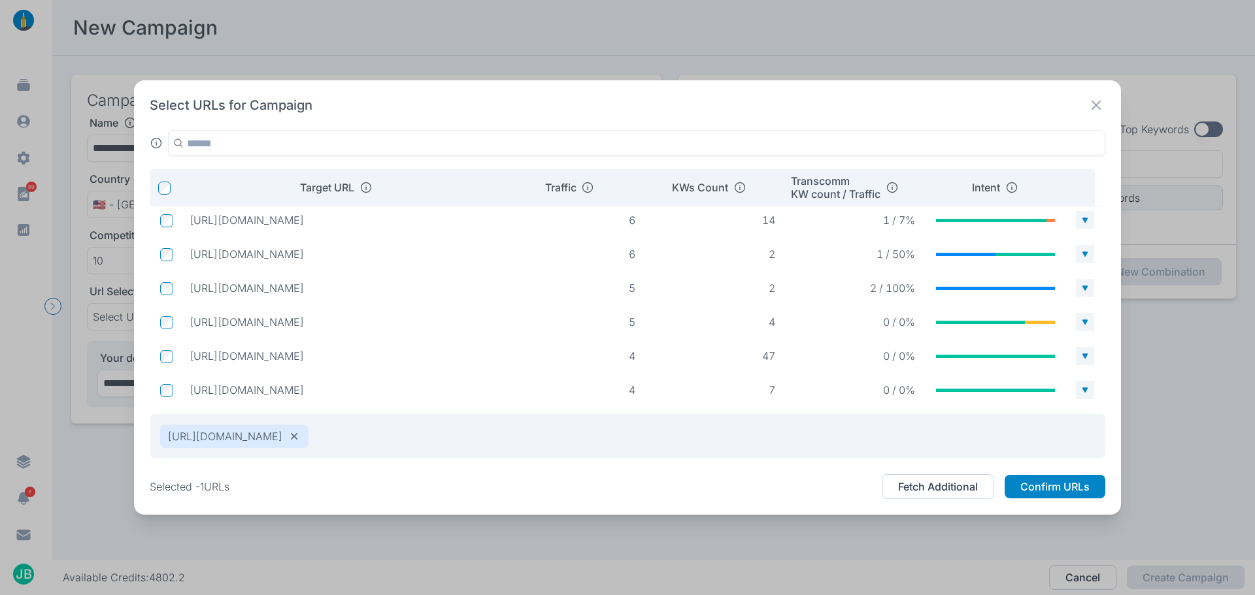
scroll to position [704, 0]
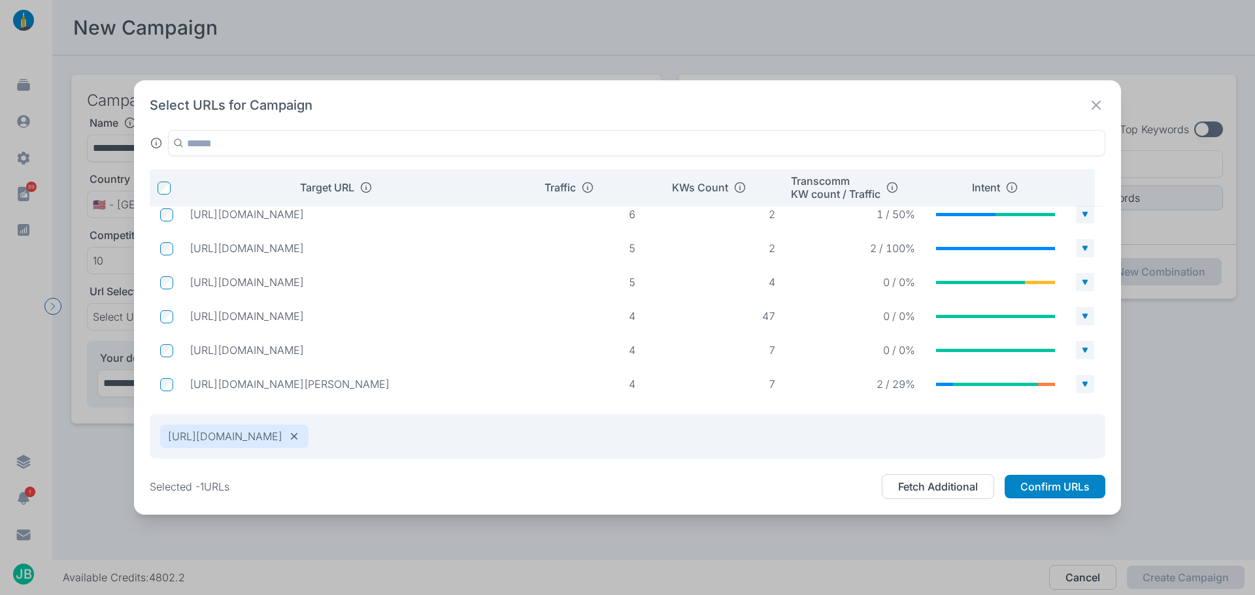
click at [519, 59] on div "Select URLs for Campaign Target URL Traffic KWs Count Transcomm KW count / Traf…" at bounding box center [627, 297] width 1255 height 595
click at [491, 14] on div "Select URLs for Campaign Target URL Traffic KWs Count Transcomm KW count / Traf…" at bounding box center [627, 297] width 1255 height 595
click at [497, 569] on div "Select URLs for Campaign Target URL Traffic KWs Count Transcomm KW count / Traf…" at bounding box center [627, 297] width 1255 height 595
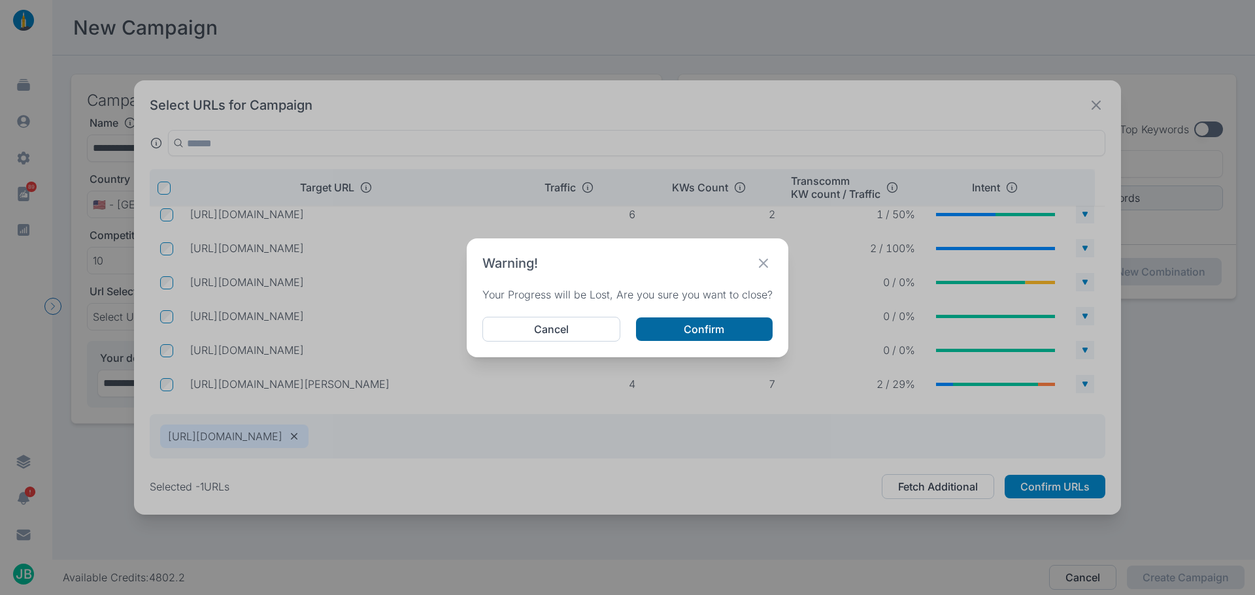
click at [683, 329] on button "Confirm" at bounding box center [704, 330] width 137 height 24
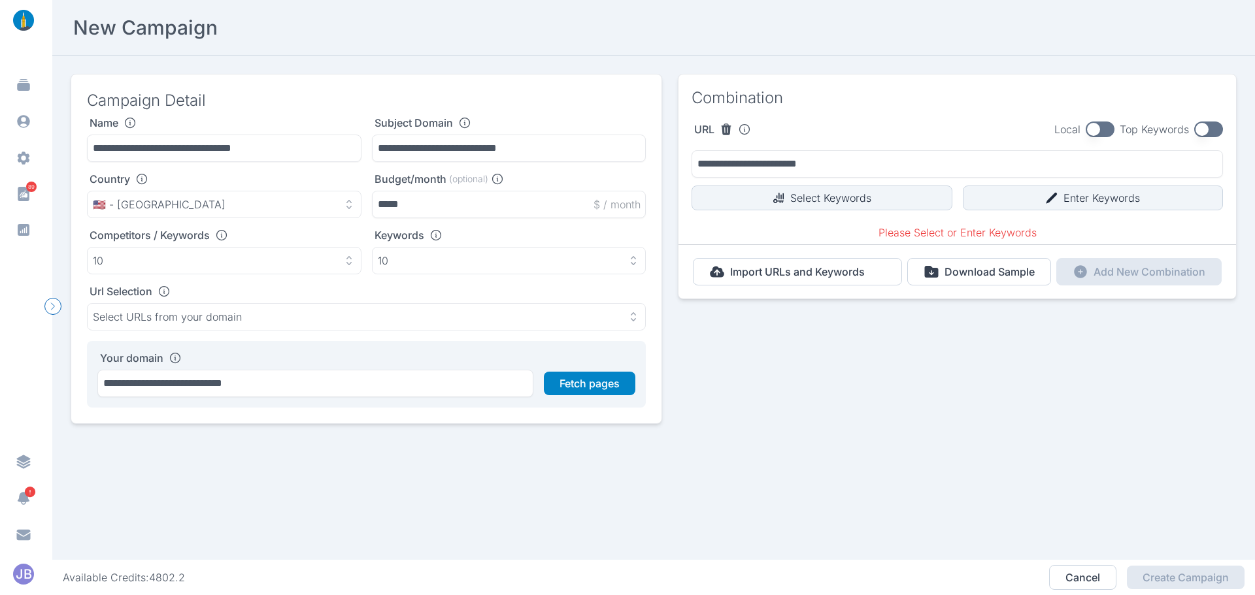
click at [30, 18] on img at bounding box center [23, 20] width 31 height 21
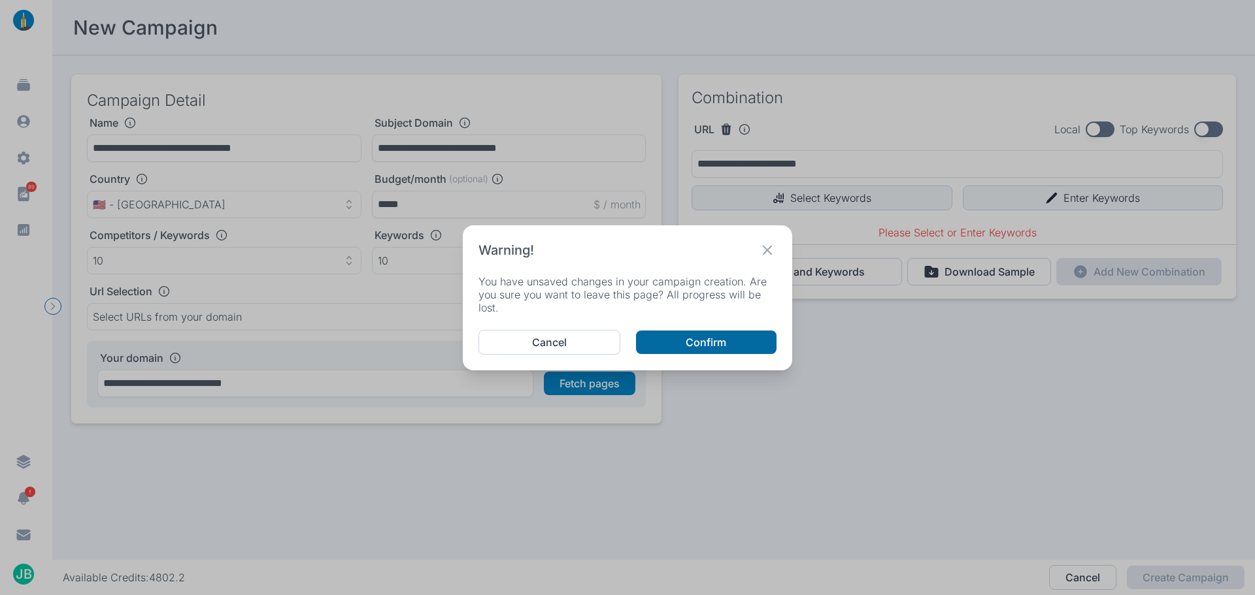
click at [656, 350] on button "Confirm" at bounding box center [706, 343] width 141 height 24
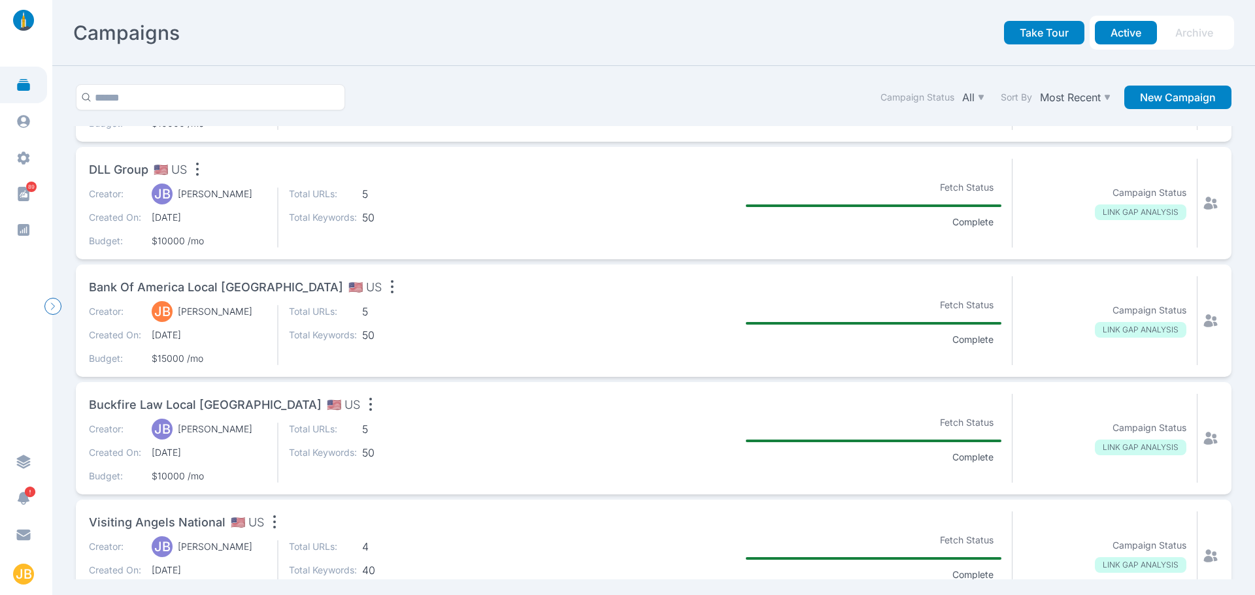
scroll to position [196, 0]
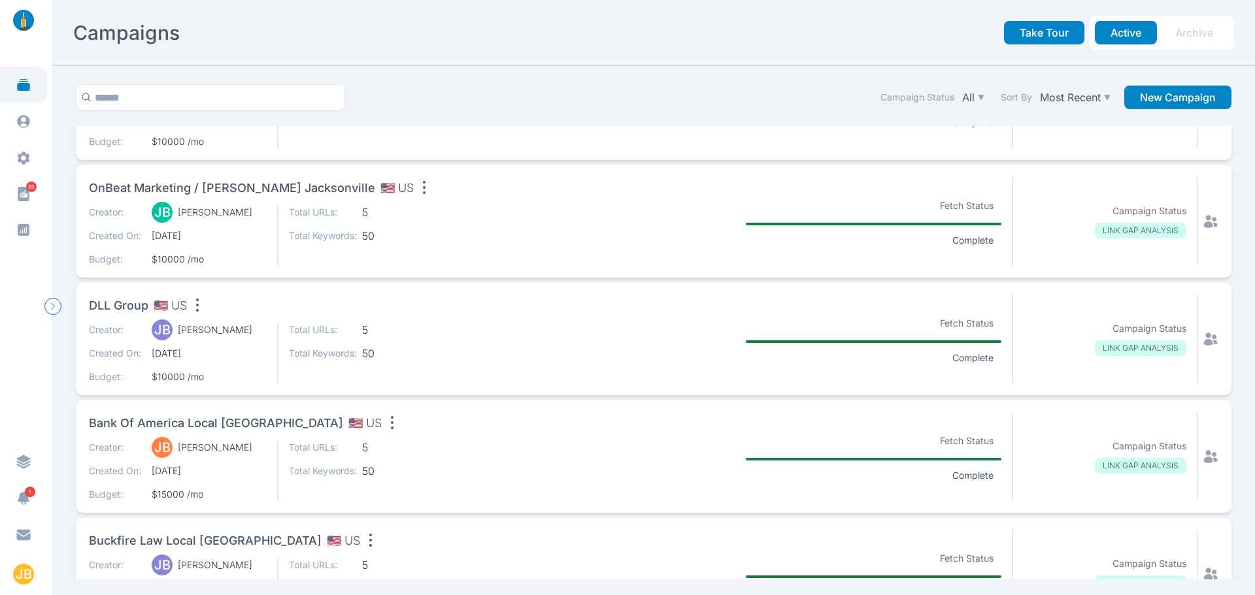
click at [222, 309] on div "DLL Group 🇺🇸 US" at bounding box center [320, 308] width 462 height 26
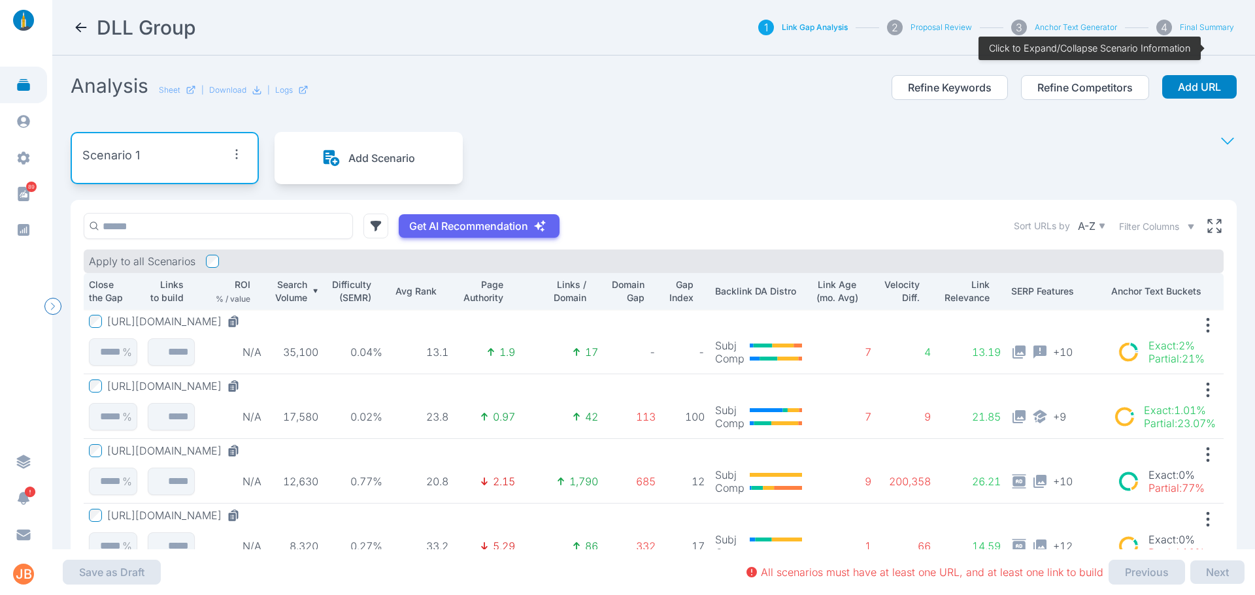
scroll to position [93, 0]
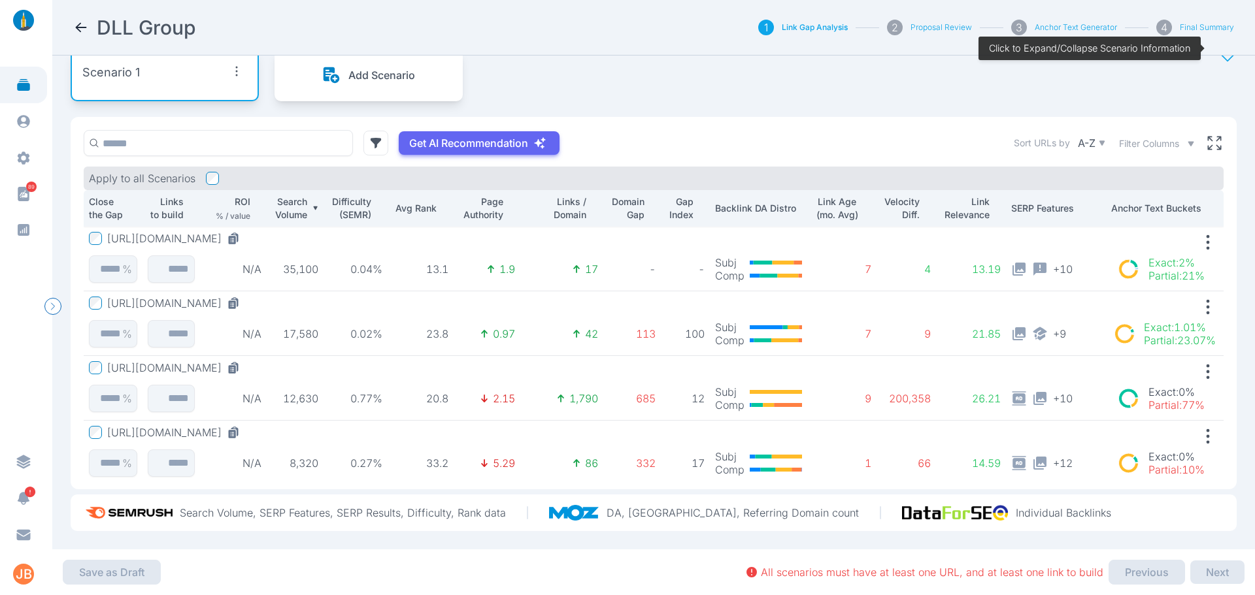
click at [218, 241] on td "N/A" at bounding box center [233, 259] width 67 height 65
click at [217, 236] on td "N/A" at bounding box center [233, 259] width 67 height 65
click at [225, 232] on button "[URL][DOMAIN_NAME]" at bounding box center [176, 238] width 138 height 13
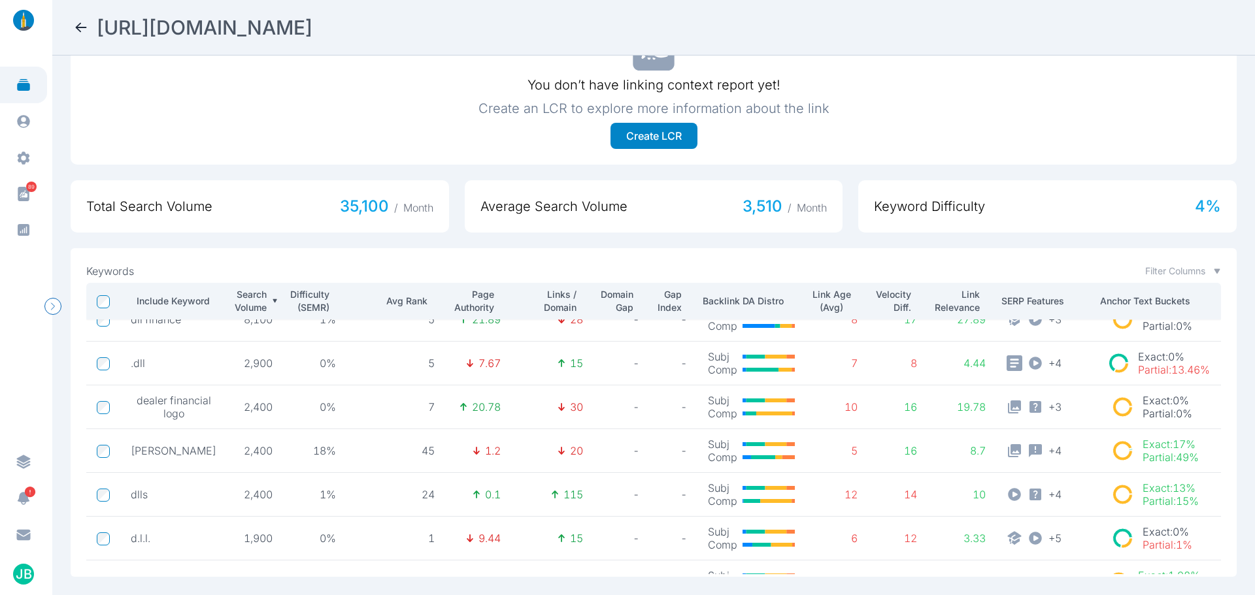
scroll to position [195, 0]
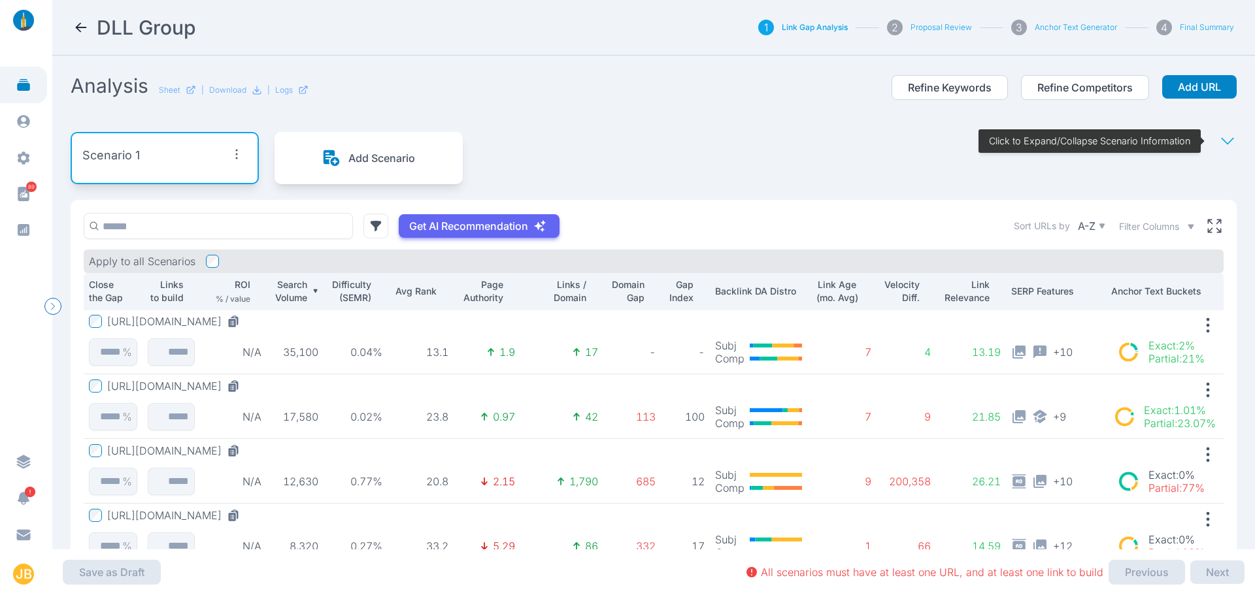
click at [220, 377] on td "N/A" at bounding box center [233, 407] width 67 height 65
click at [217, 382] on button "[URL][DOMAIN_NAME]" at bounding box center [176, 386] width 138 height 13
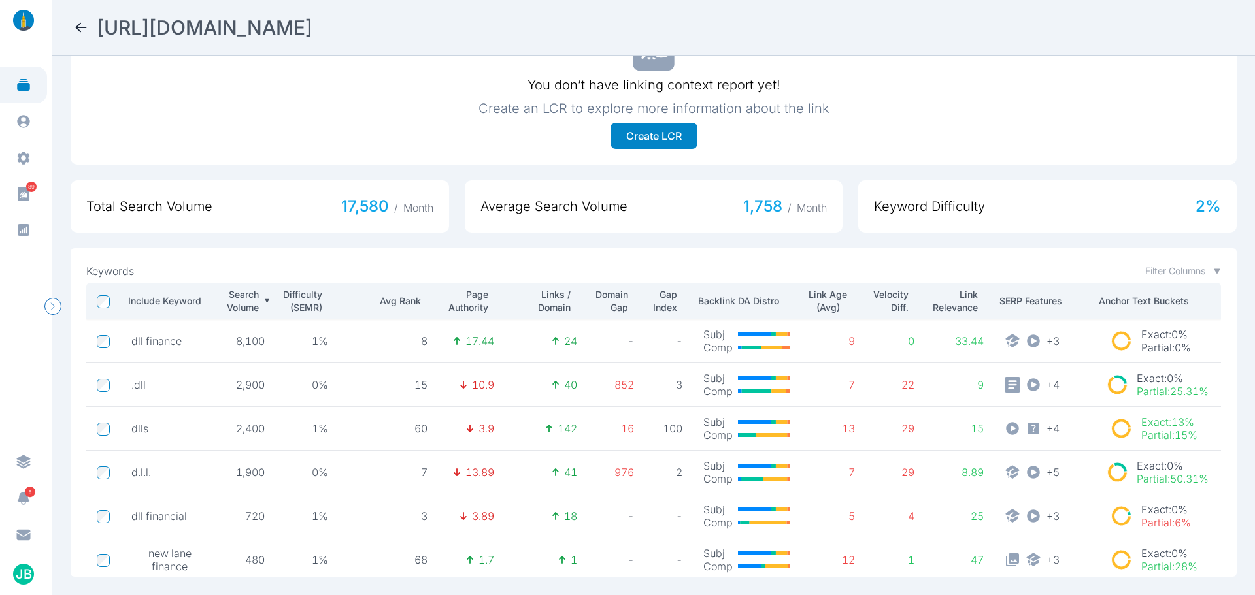
scroll to position [195, 0]
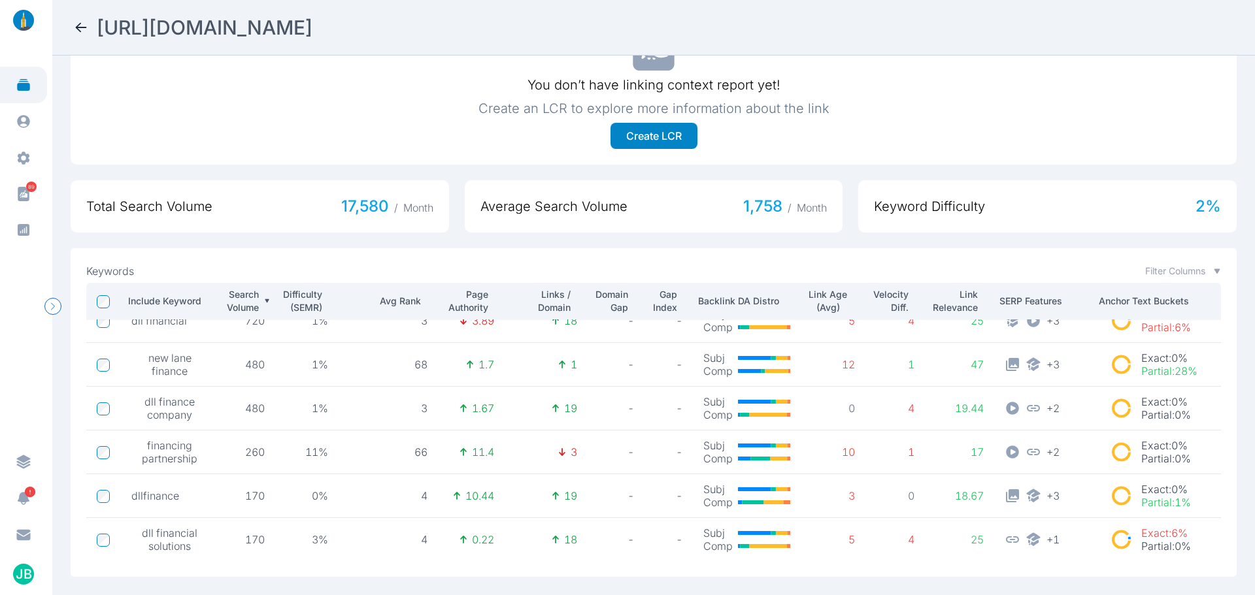
drag, startPoint x: 295, startPoint y: 420, endPoint x: 305, endPoint y: 416, distance: 10.3
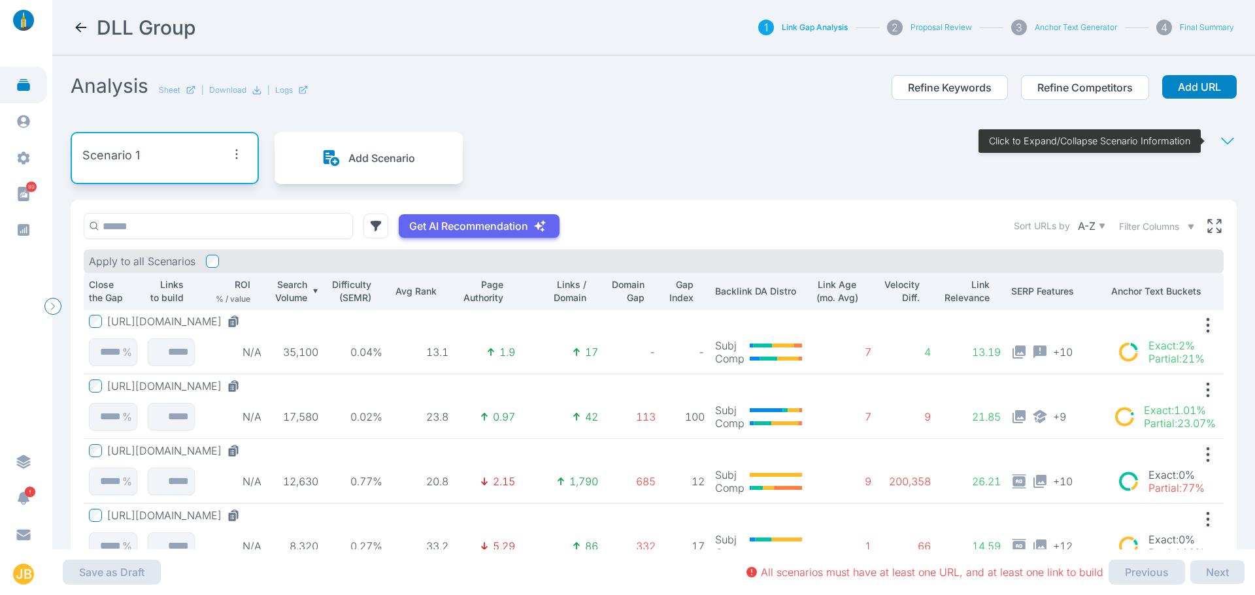
click at [245, 452] on button "[URL][DOMAIN_NAME]" at bounding box center [176, 450] width 138 height 13
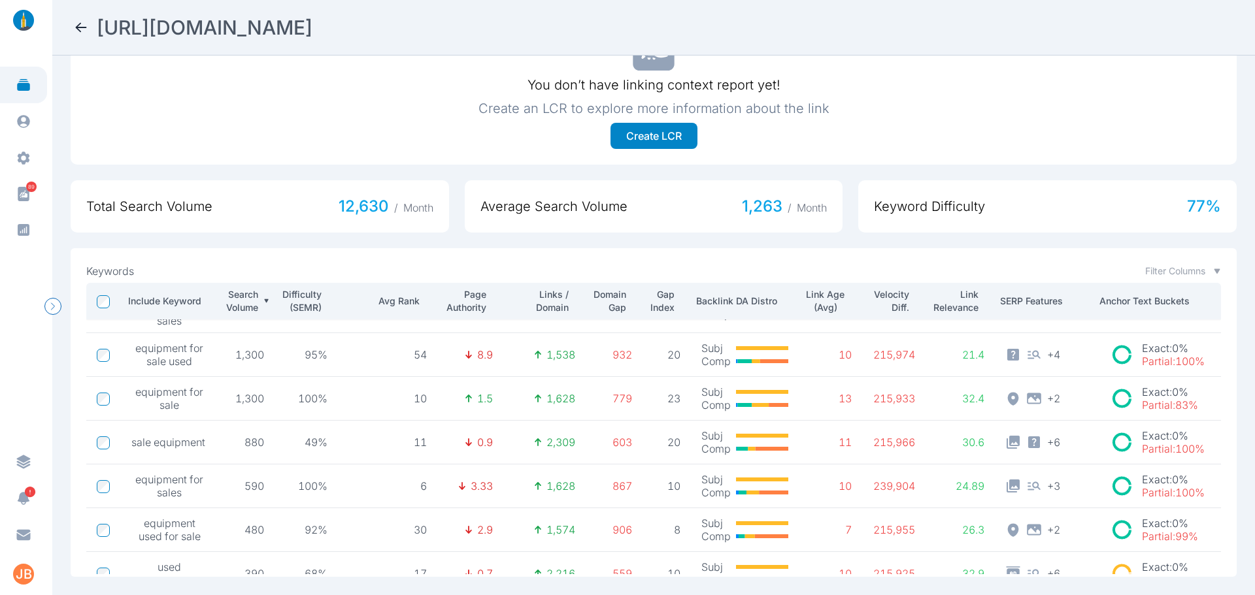
scroll to position [228, 0]
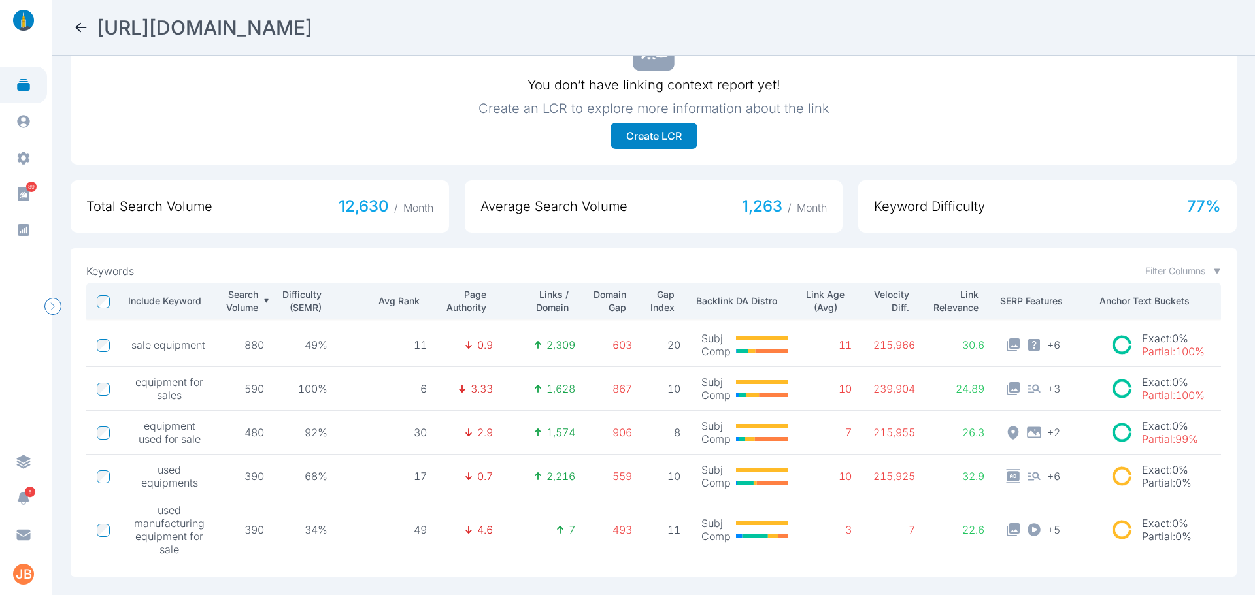
drag, startPoint x: 754, startPoint y: 24, endPoint x: 101, endPoint y: 21, distance: 653.0
click at [101, 21] on div "[URL][DOMAIN_NAME]" at bounding box center [653, 28] width 1161 height 24
copy h2 "[URL][DOMAIN_NAME]"
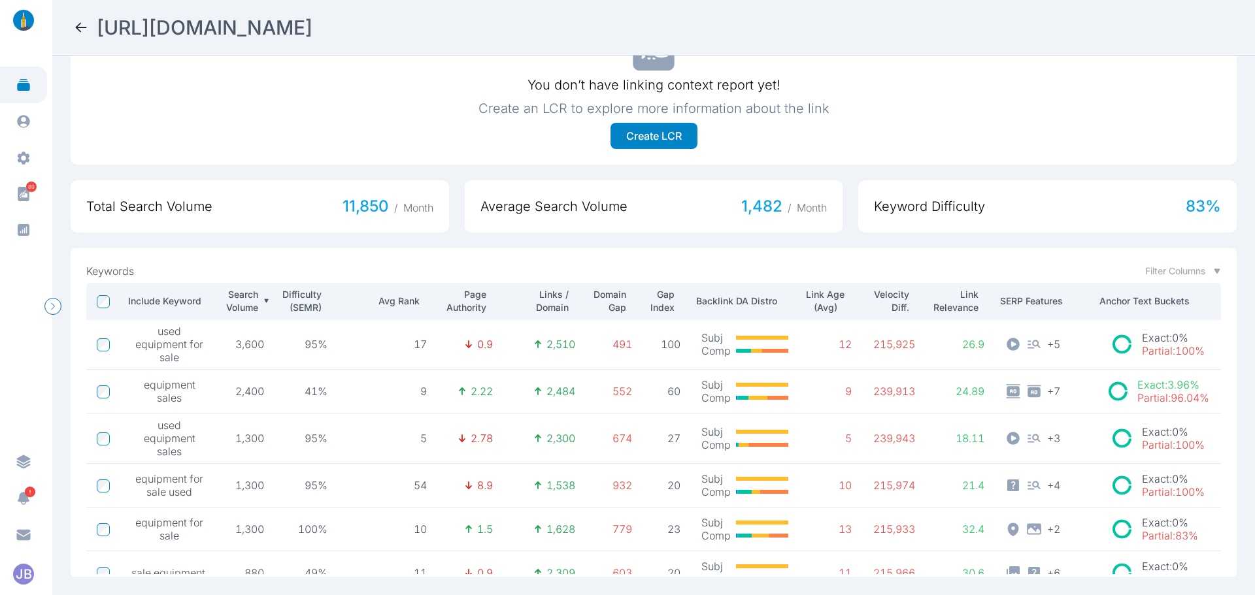
scroll to position [379, 0]
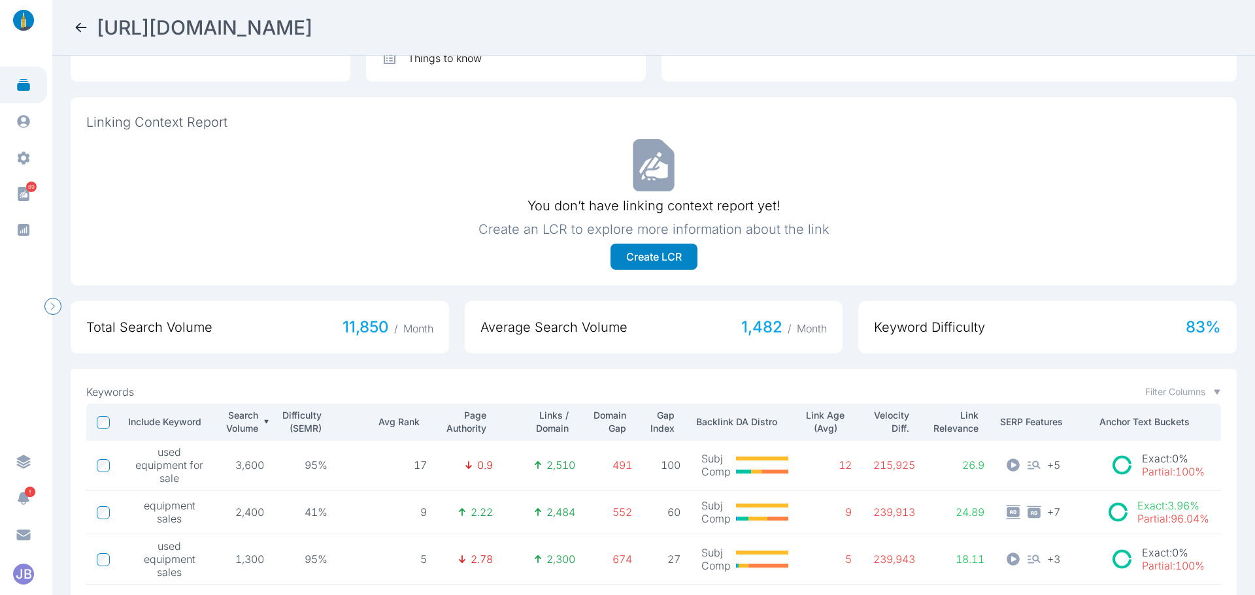
click at [78, 25] on icon at bounding box center [81, 27] width 11 height 9
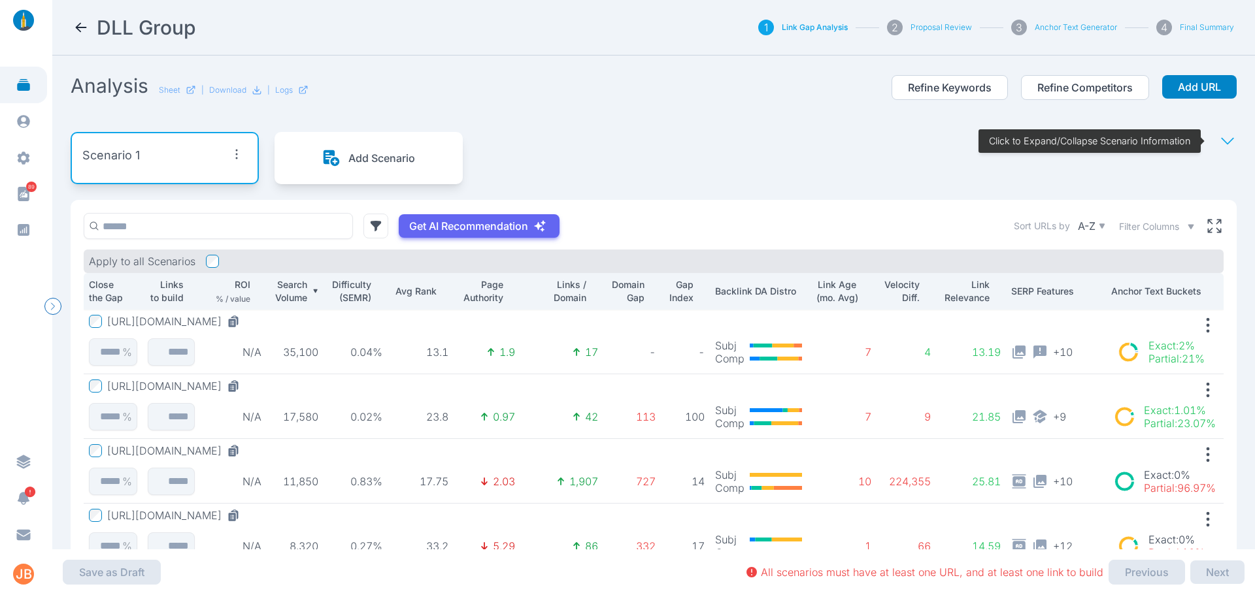
click at [1224, 138] on icon at bounding box center [1227, 141] width 12 height 7
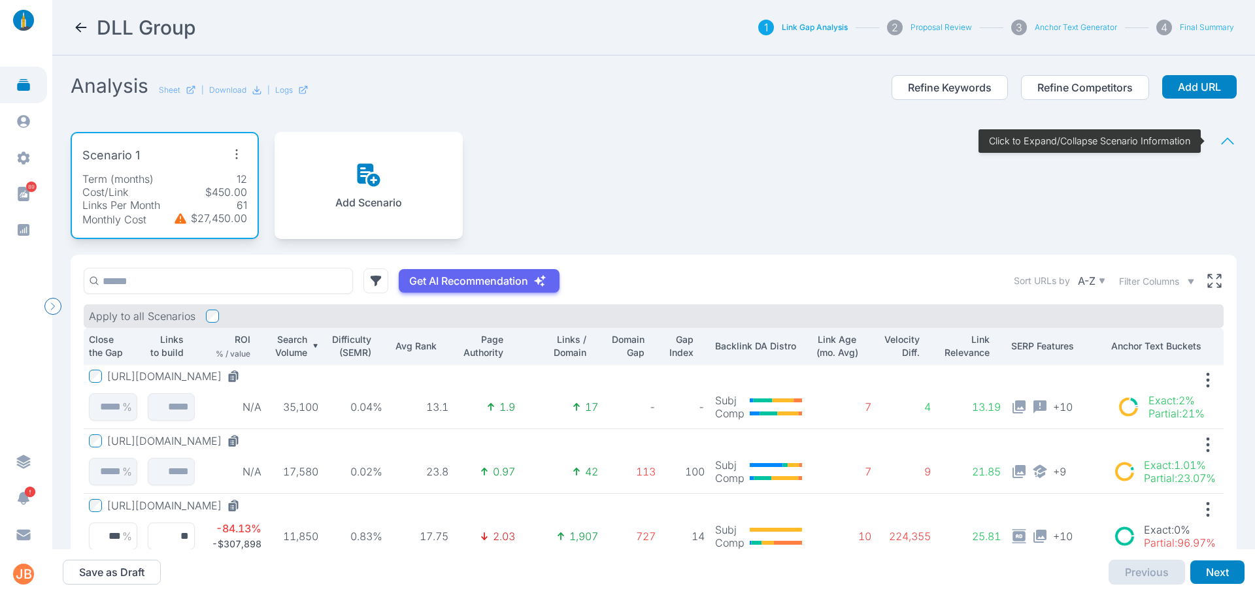
click at [240, 154] on icon "button" at bounding box center [236, 154] width 21 height 21
click at [230, 189] on span "Edit Scenario" at bounding box center [208, 184] width 65 height 13
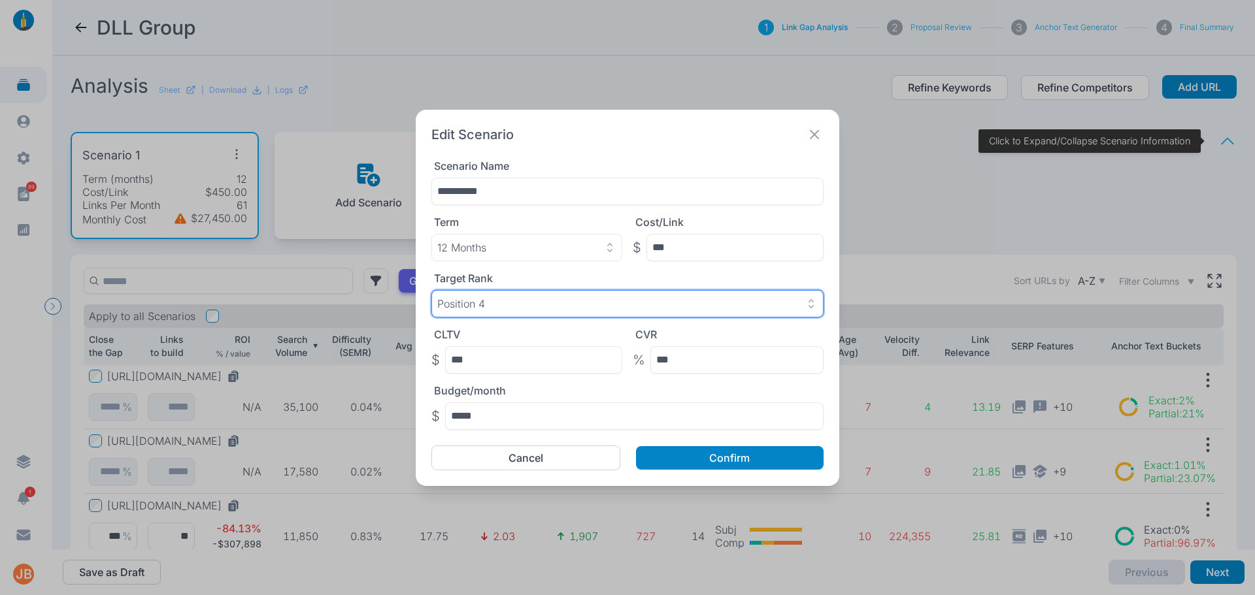
click at [609, 310] on button "Position 4" at bounding box center [627, 303] width 392 height 27
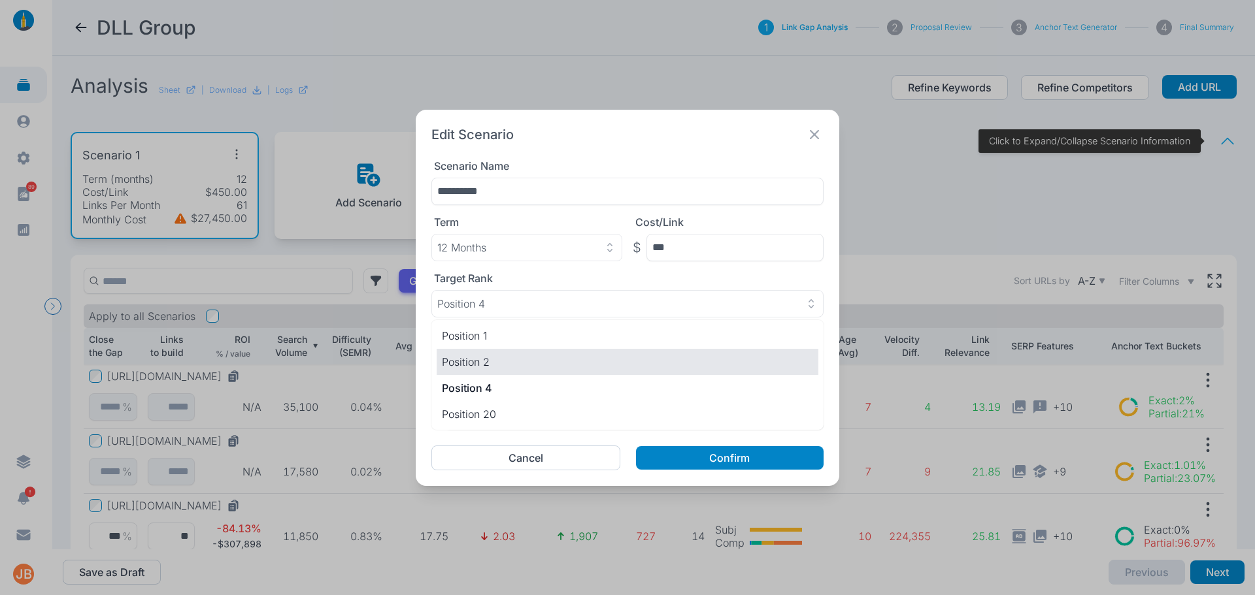
click at [537, 360] on p "Position 2" at bounding box center [627, 362] width 371 height 16
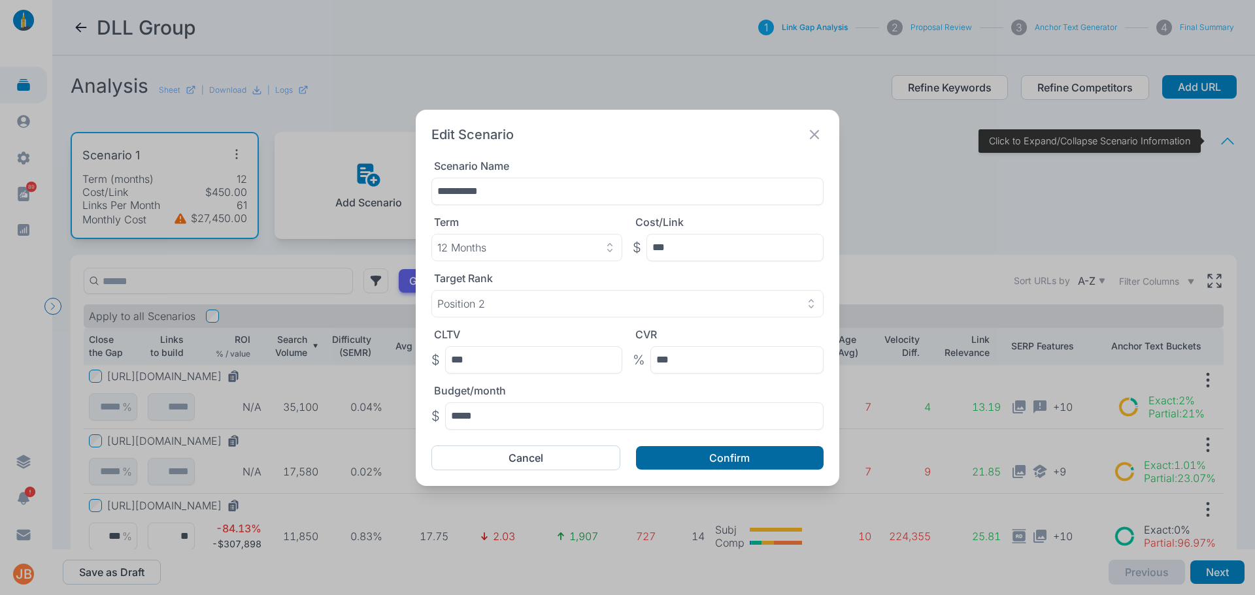
click at [715, 448] on button "Confirm" at bounding box center [730, 458] width 188 height 24
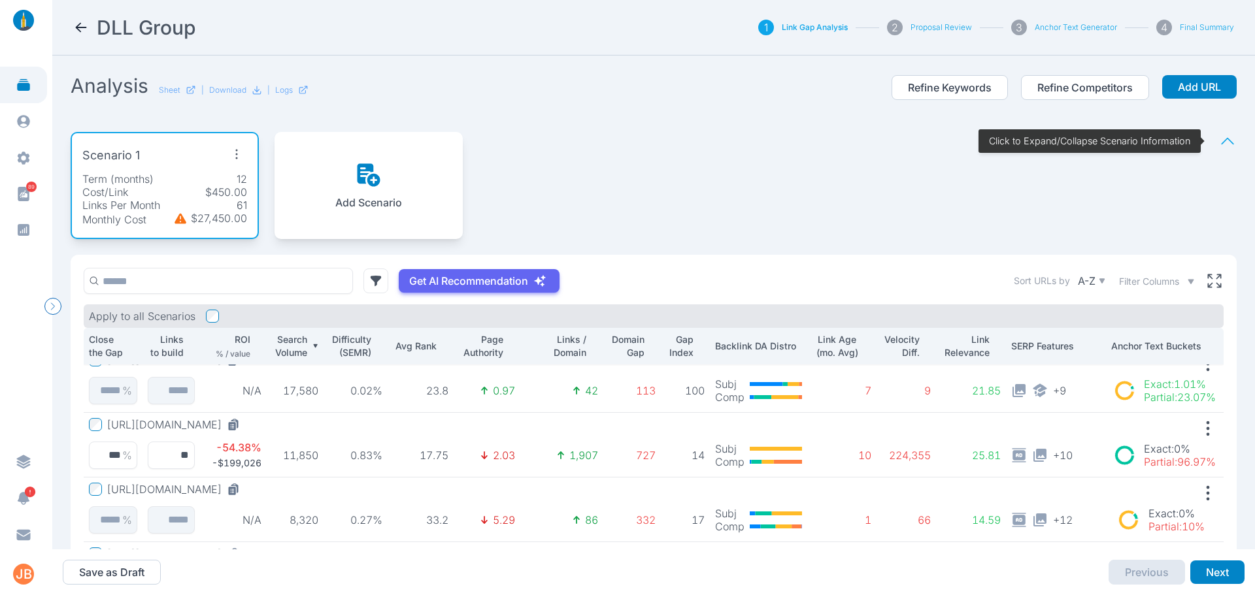
scroll to position [65, 0]
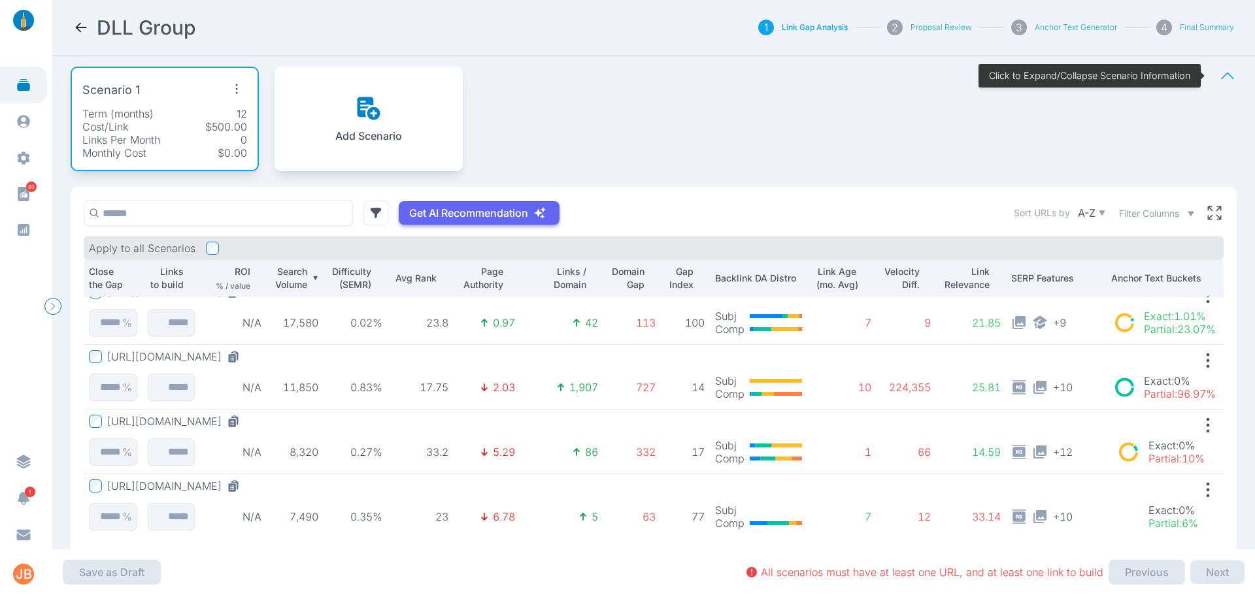
click at [182, 422] on button "[URL][DOMAIN_NAME]" at bounding box center [176, 421] width 138 height 13
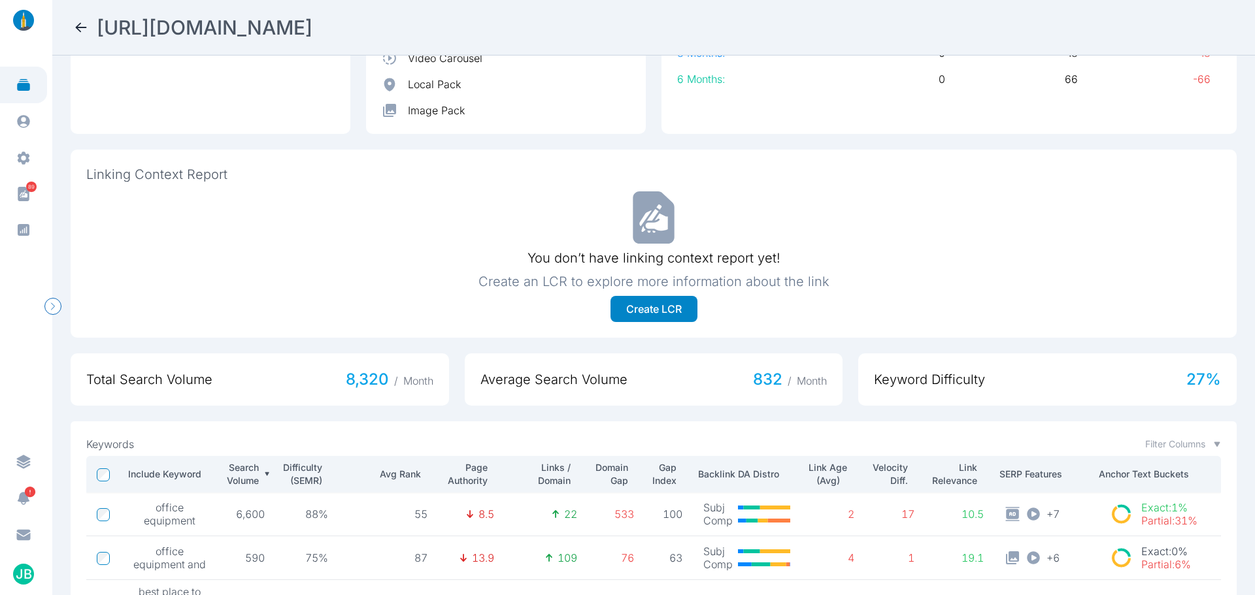
scroll to position [458, 0]
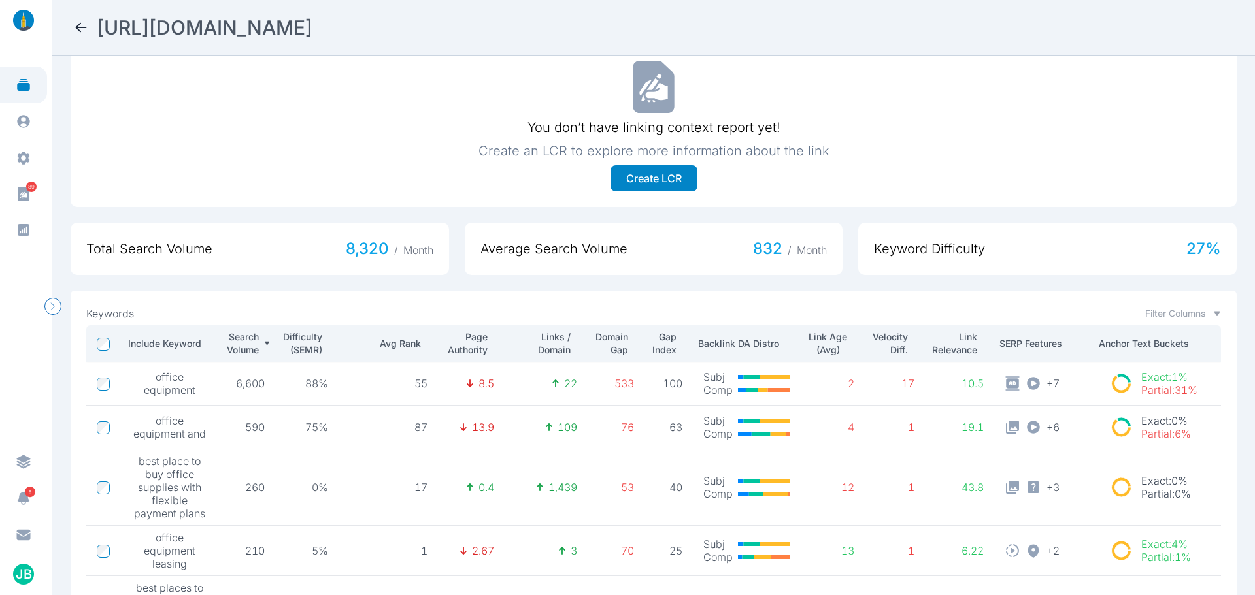
drag, startPoint x: 718, startPoint y: 35, endPoint x: 101, endPoint y: 40, distance: 617.1
click at [101, 40] on nav "[URL][DOMAIN_NAME]" at bounding box center [653, 28] width 1203 height 56
copy h2 "[URL][DOMAIN_NAME]"
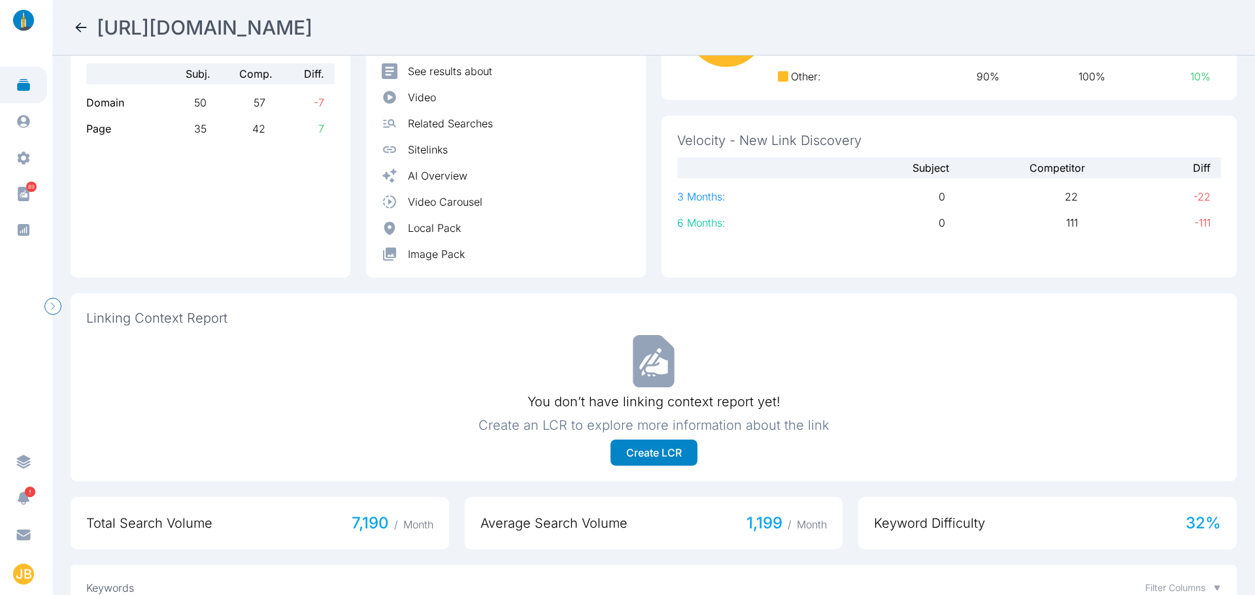
scroll to position [0, 0]
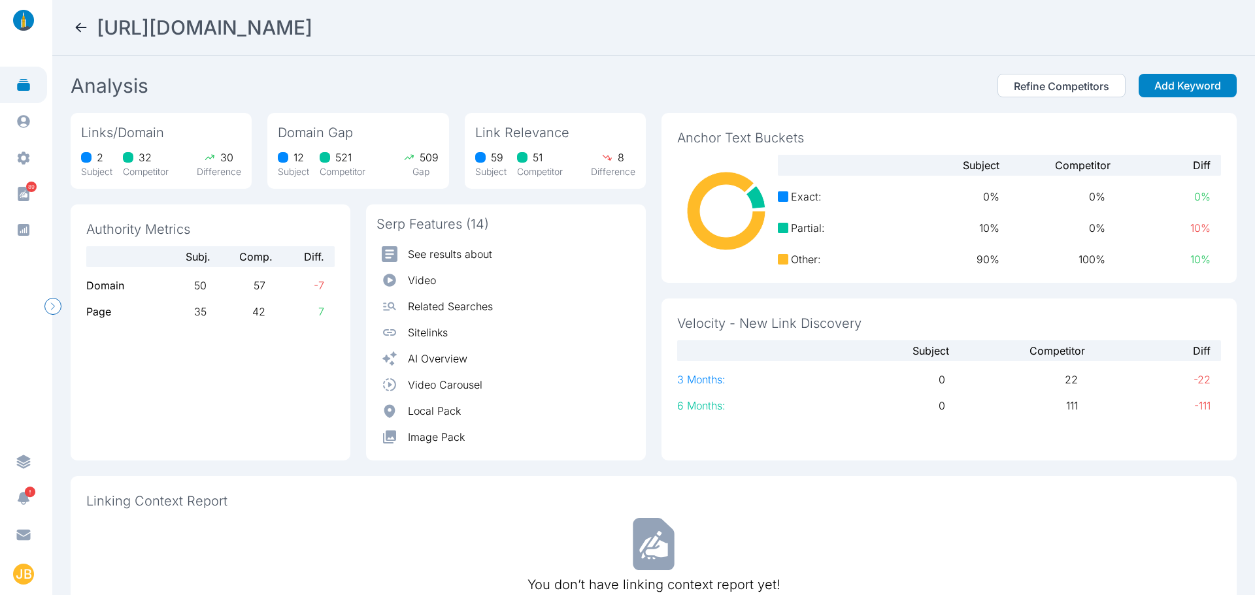
click at [73, 27] on nav "[URL][DOMAIN_NAME]" at bounding box center [653, 28] width 1203 height 56
click at [80, 26] on icon at bounding box center [81, 28] width 16 height 16
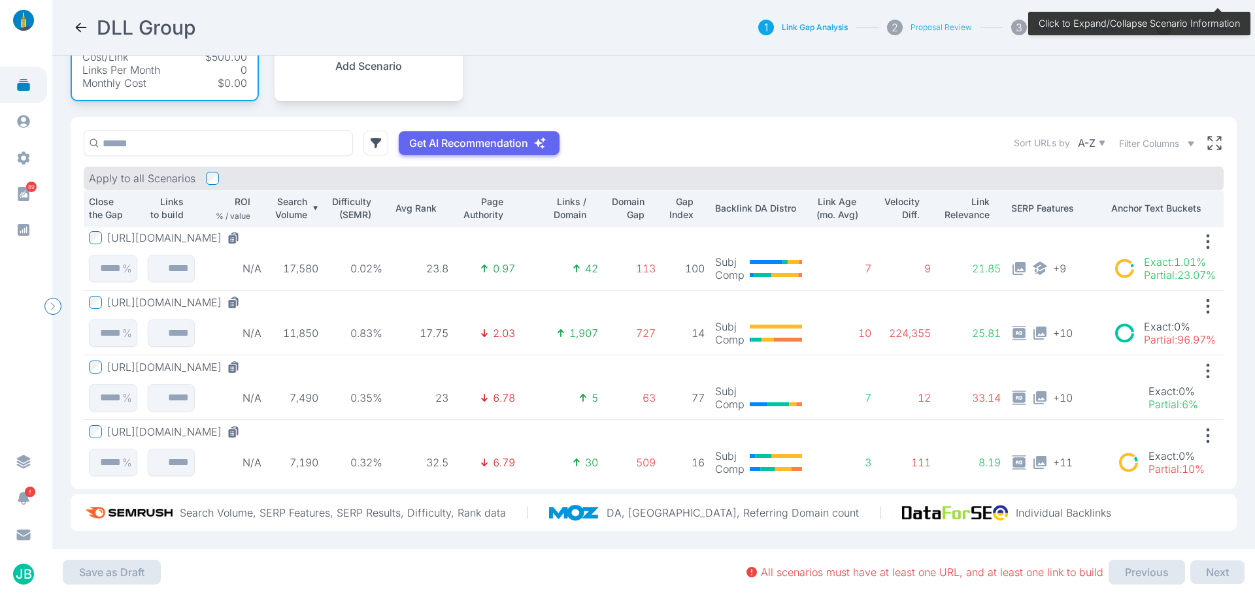
scroll to position [81, 0]
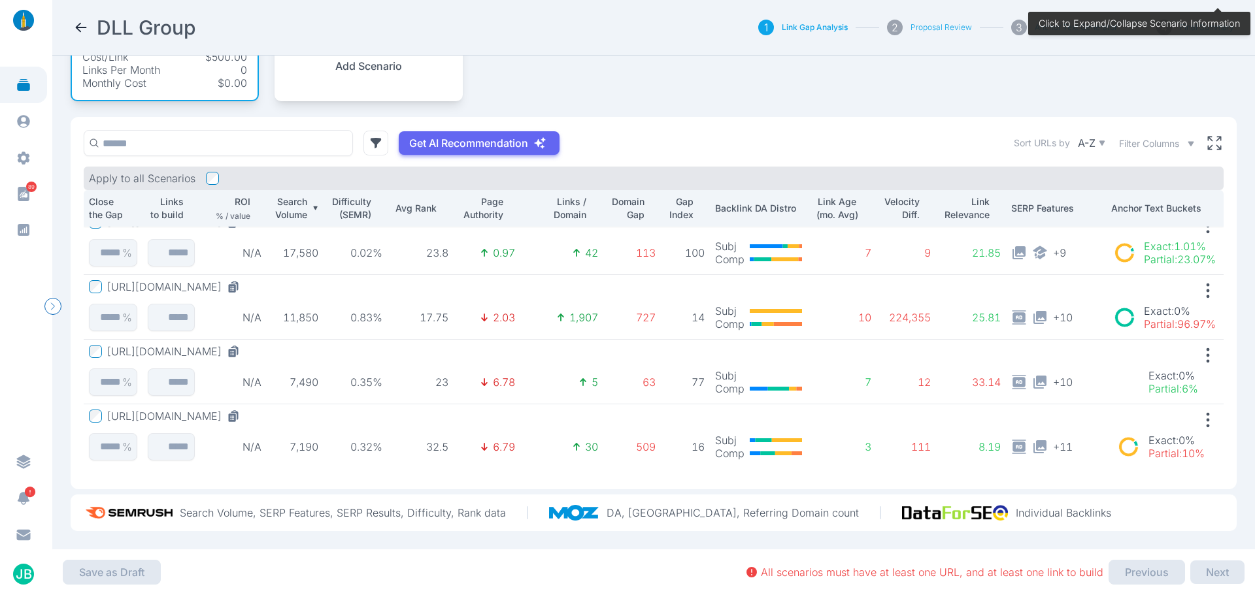
click at [134, 345] on button "[URL][DOMAIN_NAME]" at bounding box center [176, 351] width 138 height 13
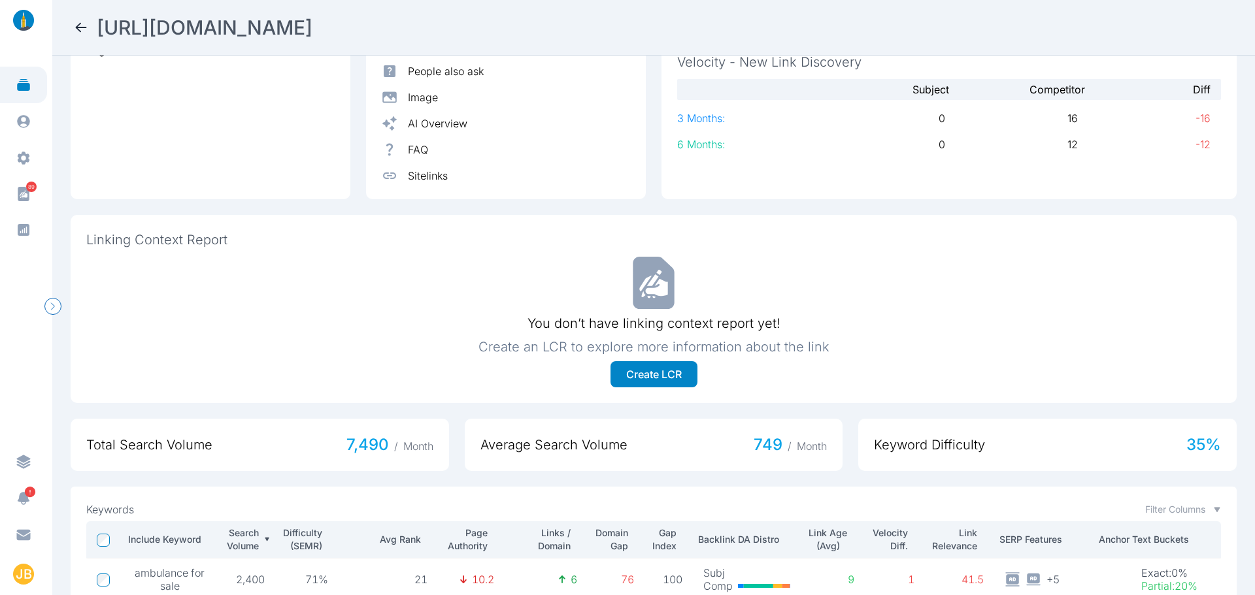
scroll to position [510, 0]
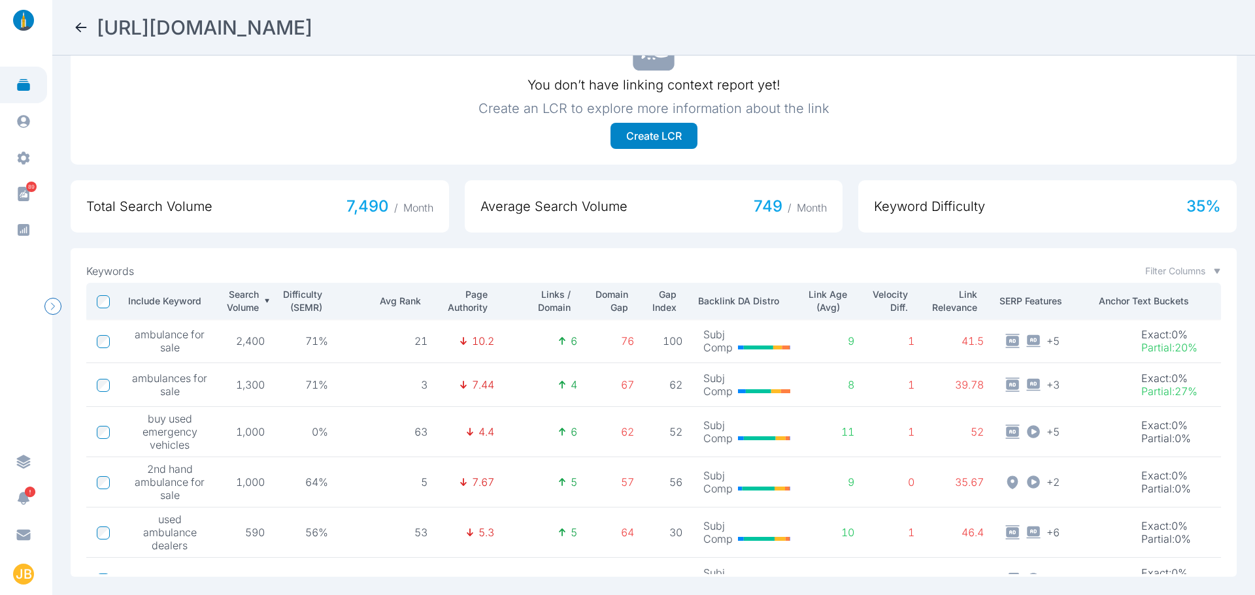
drag, startPoint x: 663, startPoint y: 17, endPoint x: 99, endPoint y: 42, distance: 564.7
click at [99, 42] on nav "[URL][DOMAIN_NAME]" at bounding box center [653, 28] width 1203 height 56
copy h2 "[URL][DOMAIN_NAME]"
drag, startPoint x: 142, startPoint y: 421, endPoint x: 197, endPoint y: 439, distance: 57.1
click at [197, 439] on span "buy used emergency vehicles" at bounding box center [169, 431] width 77 height 39
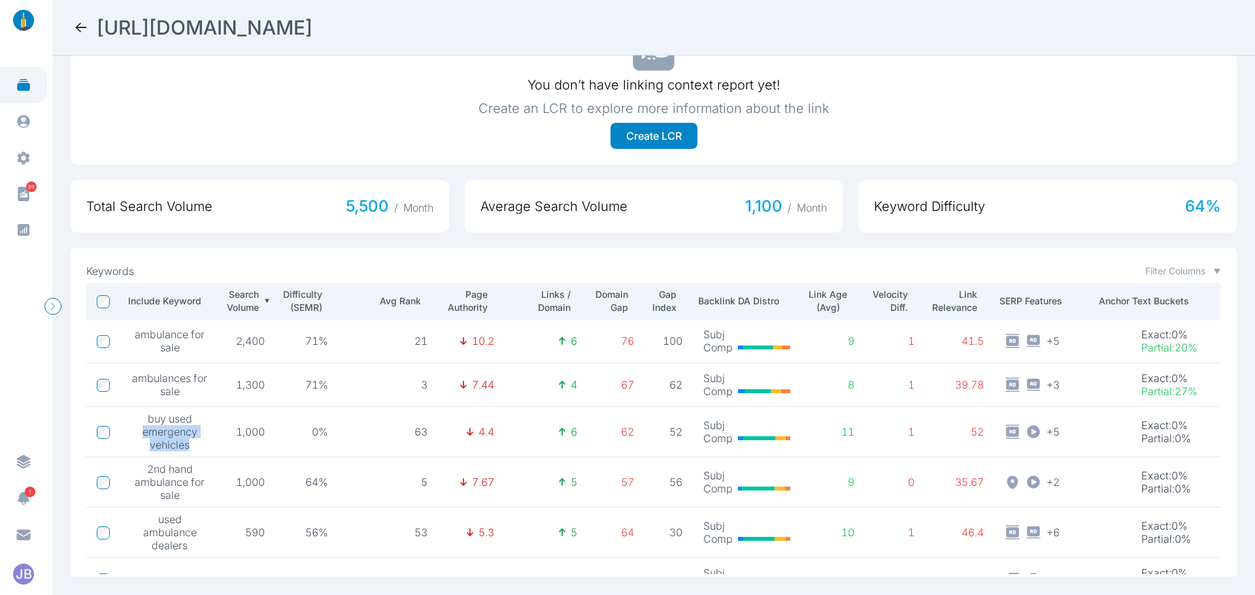
copy span "emergency vehicles"
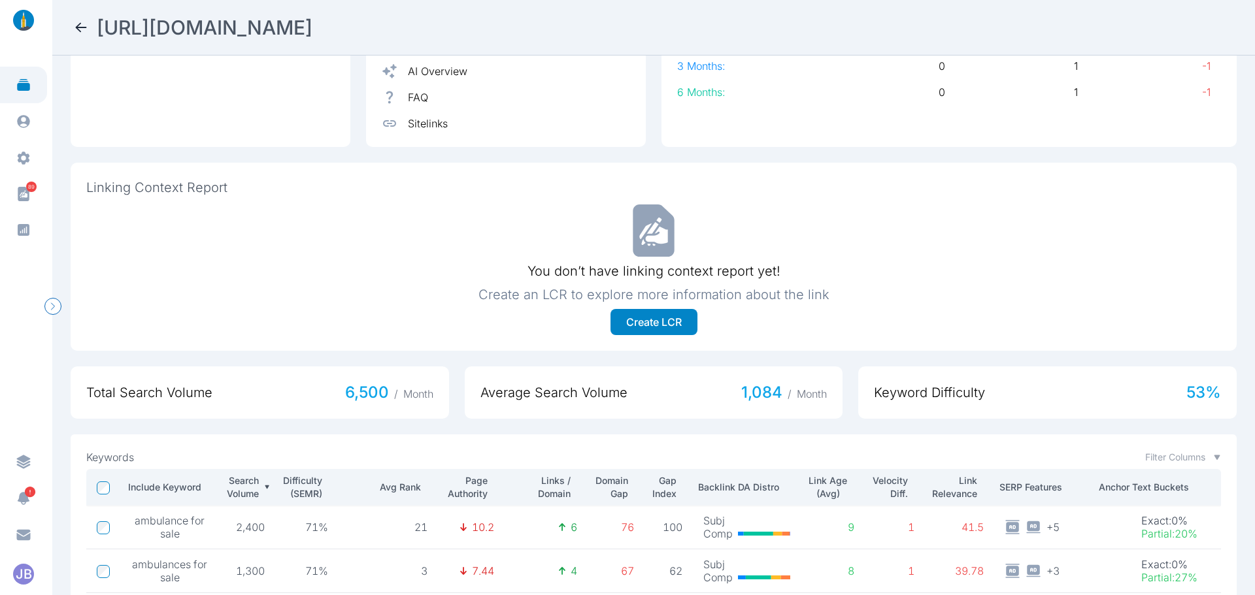
scroll to position [131, 0]
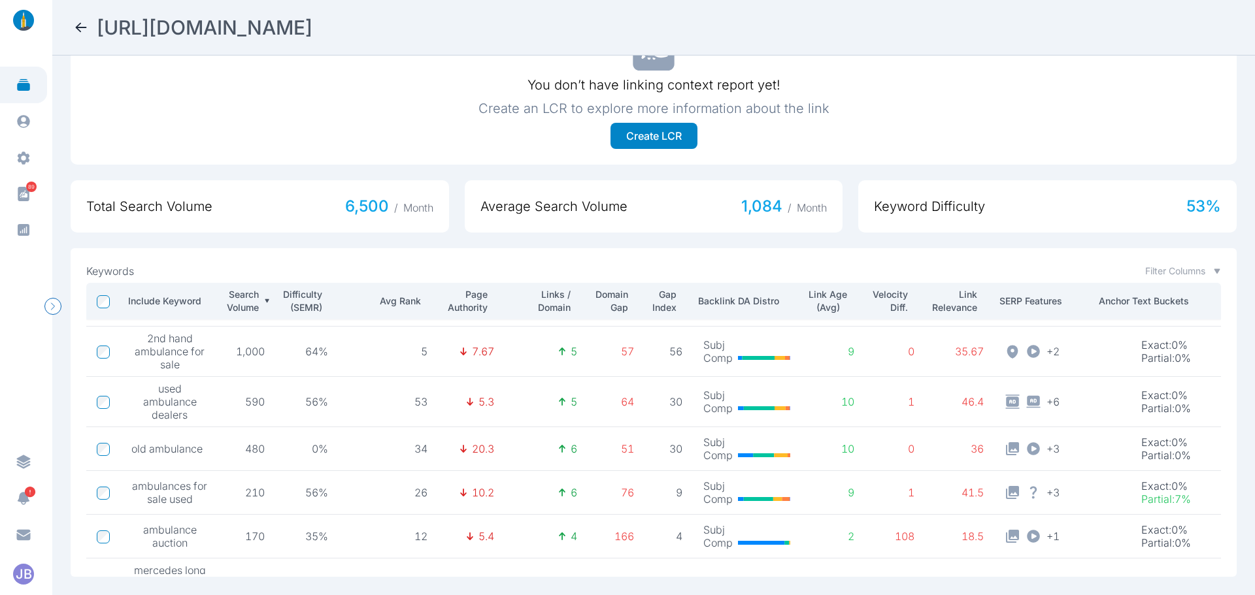
click at [160, 537] on span "ambulance auction" at bounding box center [169, 537] width 77 height 26
copy span "auction"
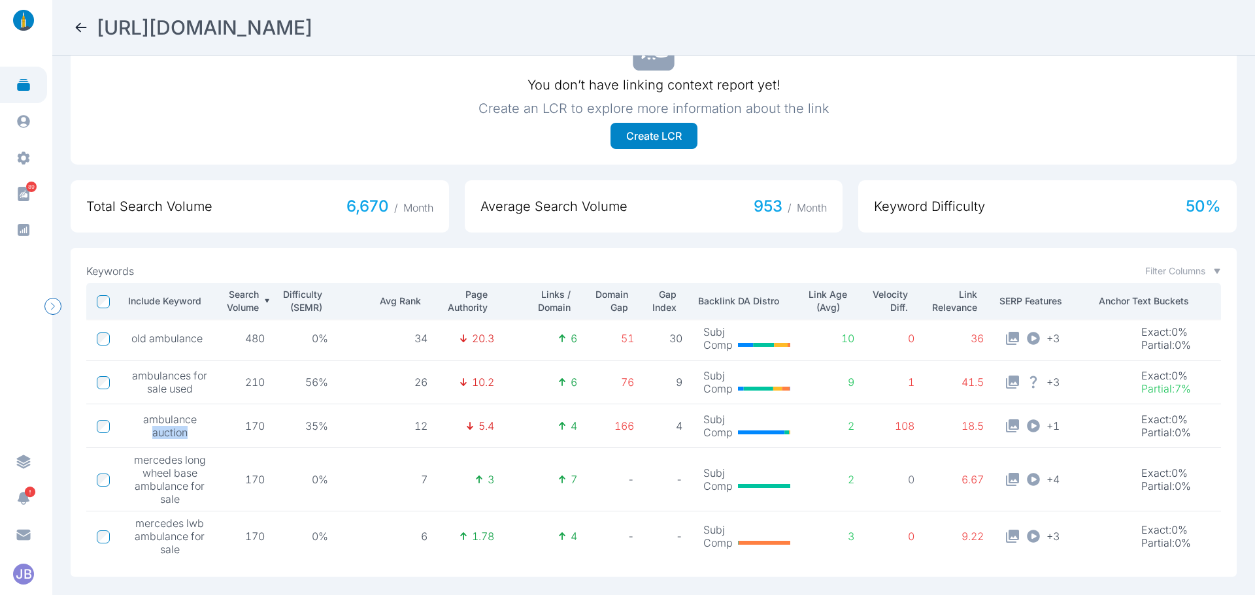
scroll to position [176, 0]
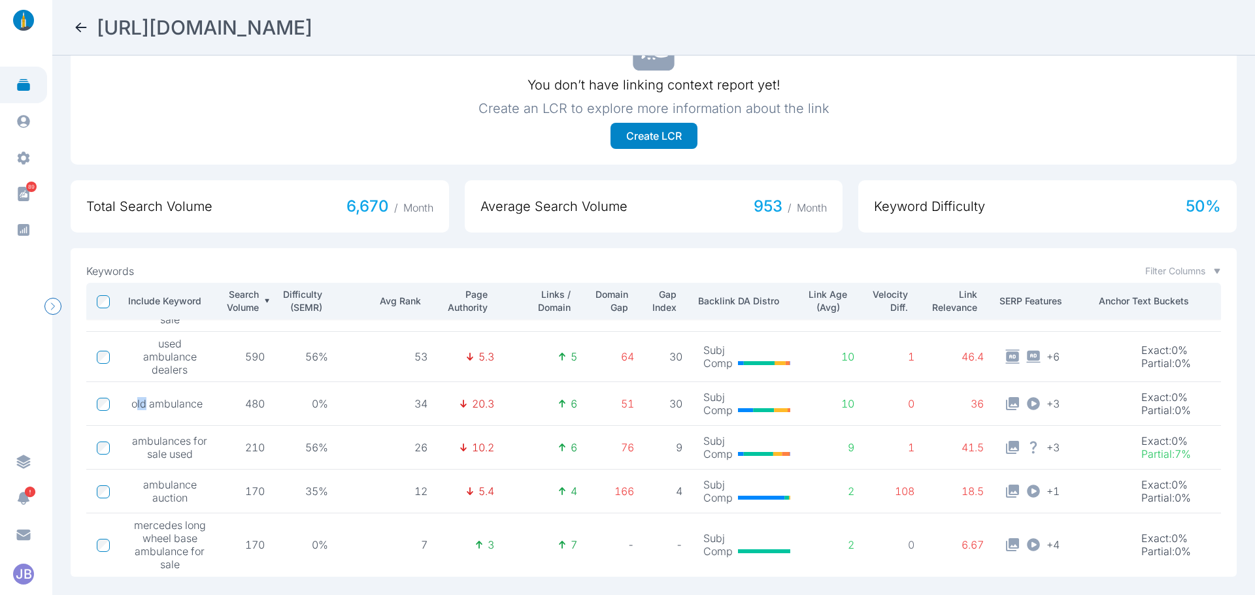
drag, startPoint x: 134, startPoint y: 392, endPoint x: 143, endPoint y: 392, distance: 9.2
click at [143, 397] on span "old ambulance" at bounding box center [166, 403] width 71 height 13
click at [153, 397] on span "old ambulance" at bounding box center [166, 403] width 71 height 13
drag, startPoint x: 145, startPoint y: 394, endPoint x: 133, endPoint y: 395, distance: 12.5
click at [133, 397] on span "old ambulance" at bounding box center [166, 403] width 71 height 13
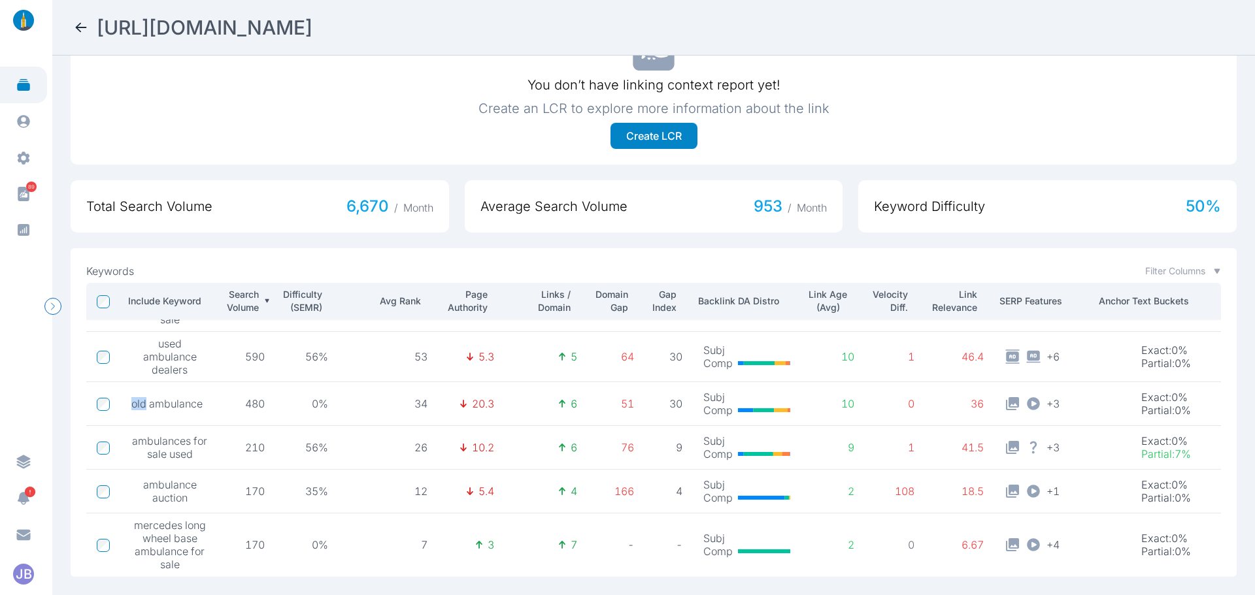
copy span "old"
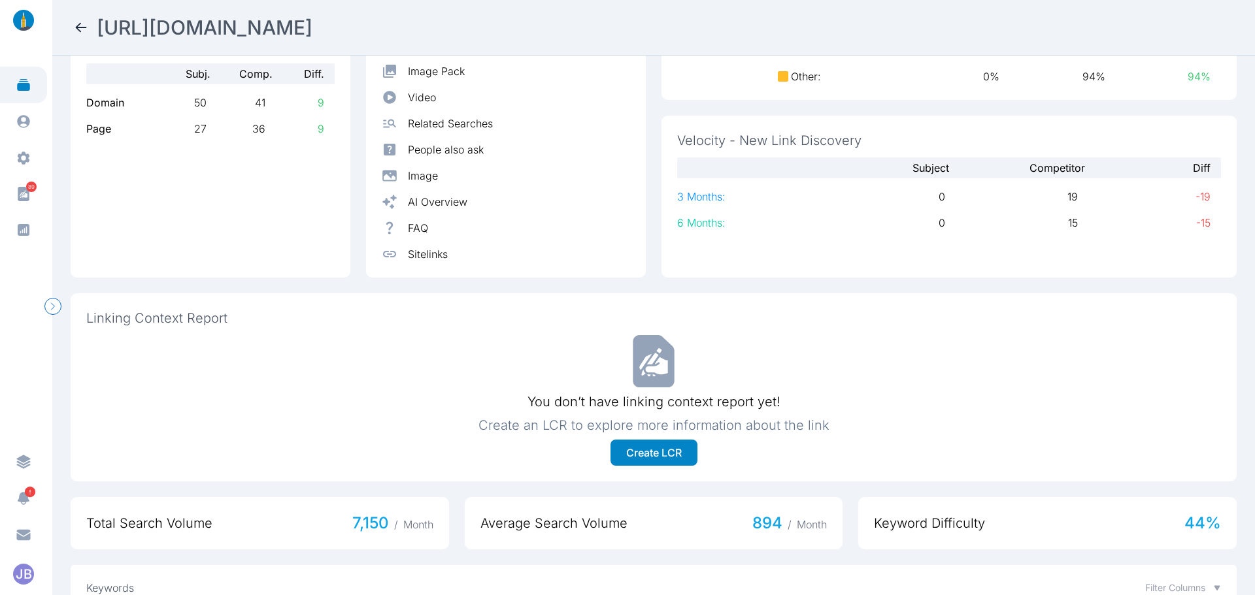
scroll to position [0, 0]
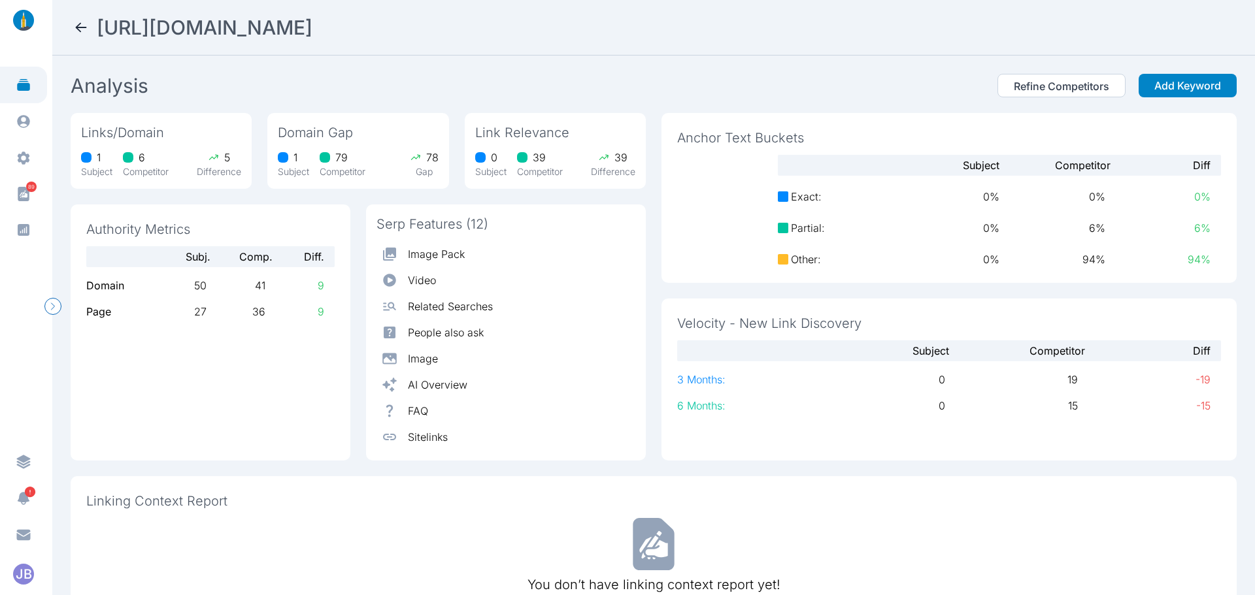
click at [71, 25] on nav "[URL][DOMAIN_NAME]" at bounding box center [653, 28] width 1203 height 56
click at [78, 22] on icon at bounding box center [81, 28] width 16 height 16
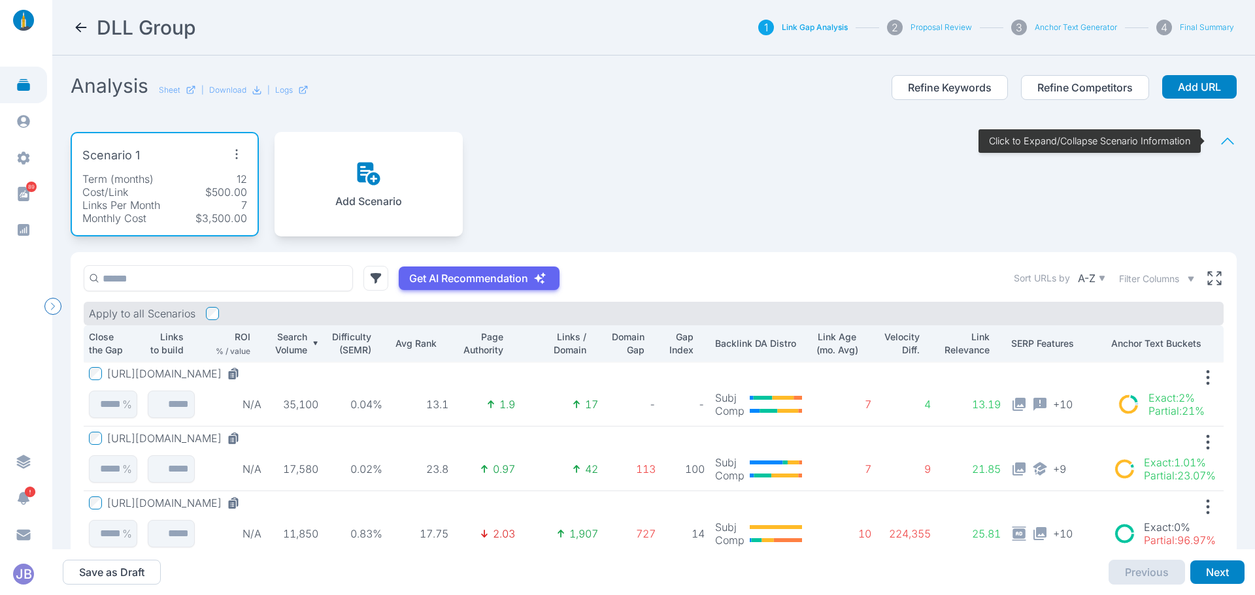
click at [649, 277] on div "Get AI Recommendation Sort URLs by A-Z Filter Columns" at bounding box center [654, 278] width 1140 height 26
click at [75, 25] on icon at bounding box center [81, 28] width 16 height 16
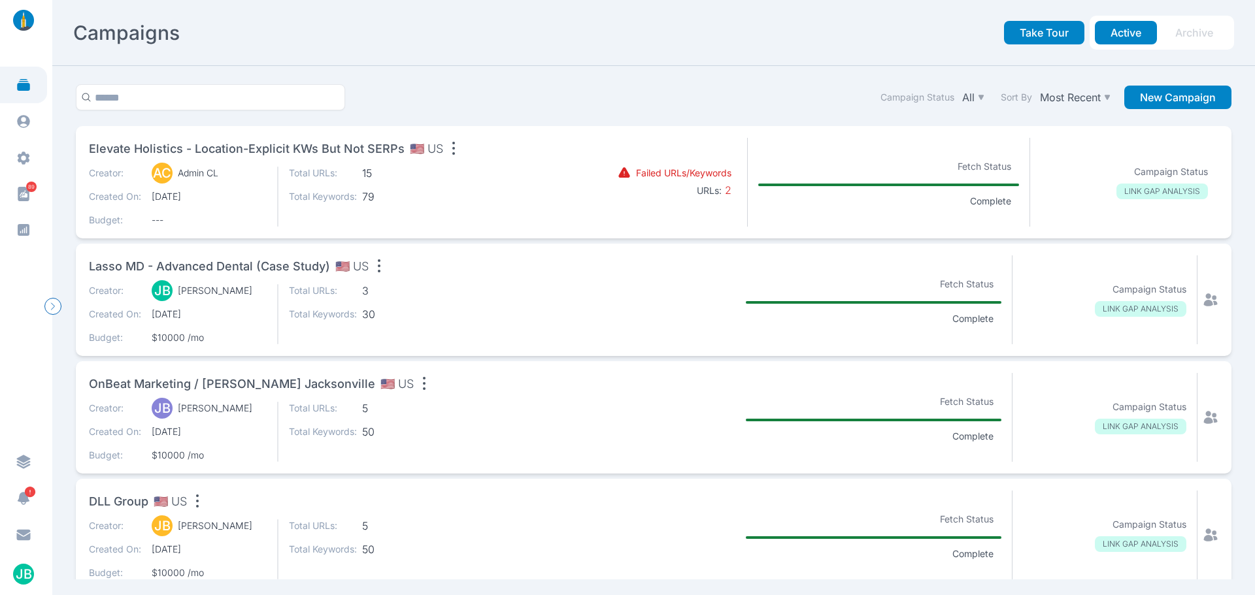
click at [288, 382] on span "OnBeat Marketing / [PERSON_NAME] Jacksonville" at bounding box center [232, 384] width 286 height 18
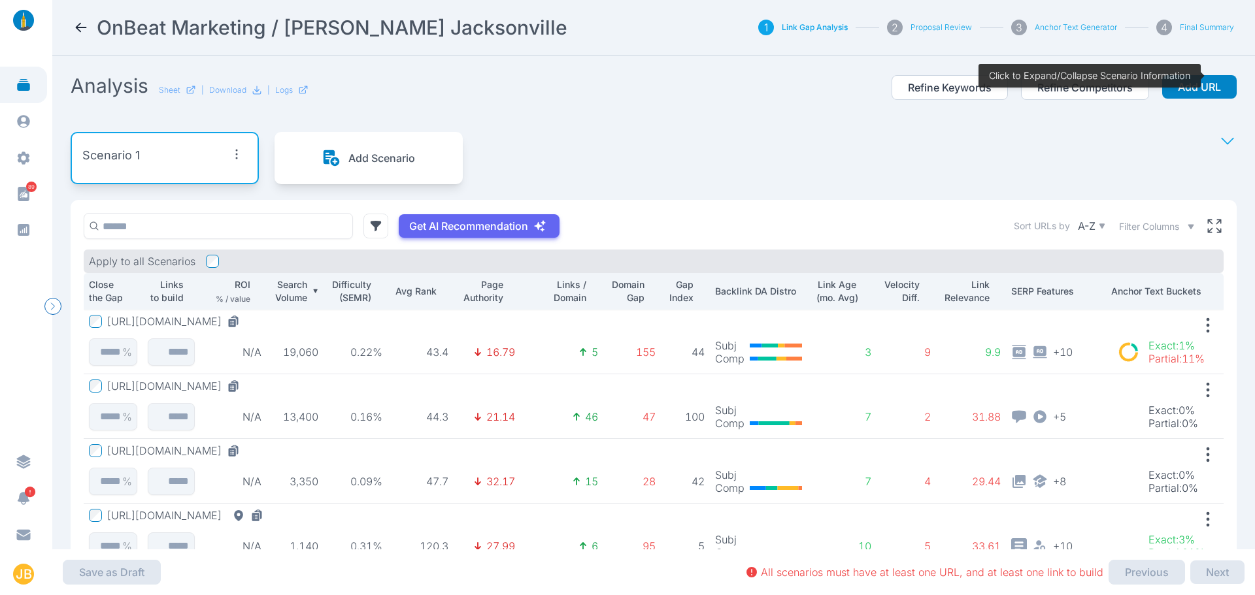
scroll to position [93, 0]
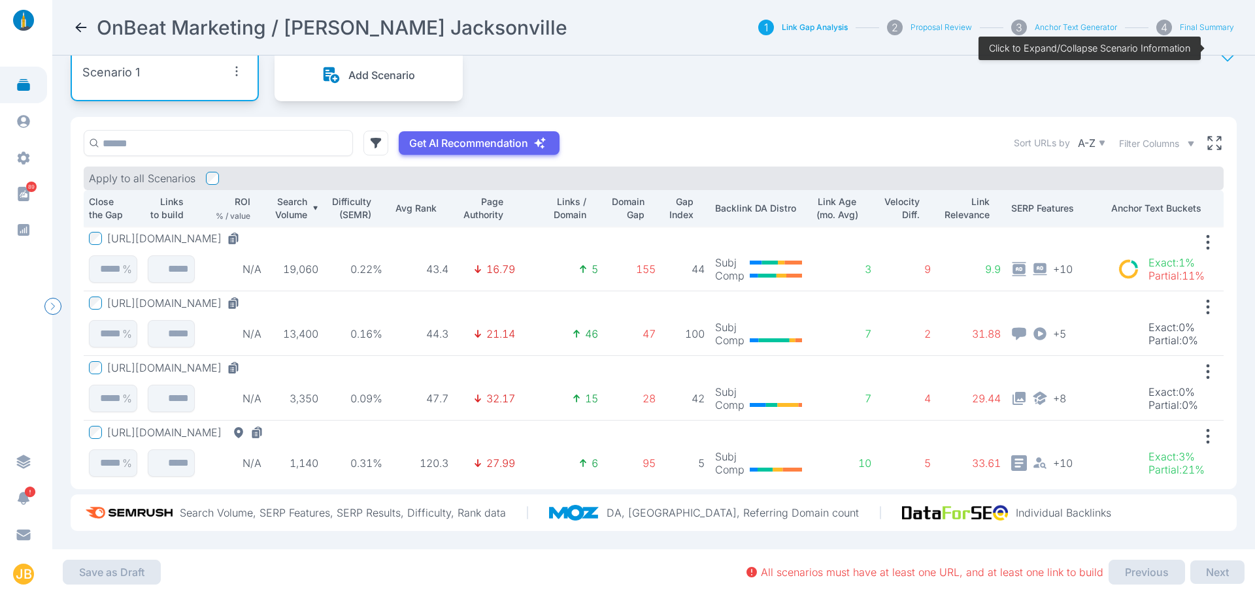
click at [215, 232] on button "[URL][DOMAIN_NAME]" at bounding box center [176, 238] width 138 height 13
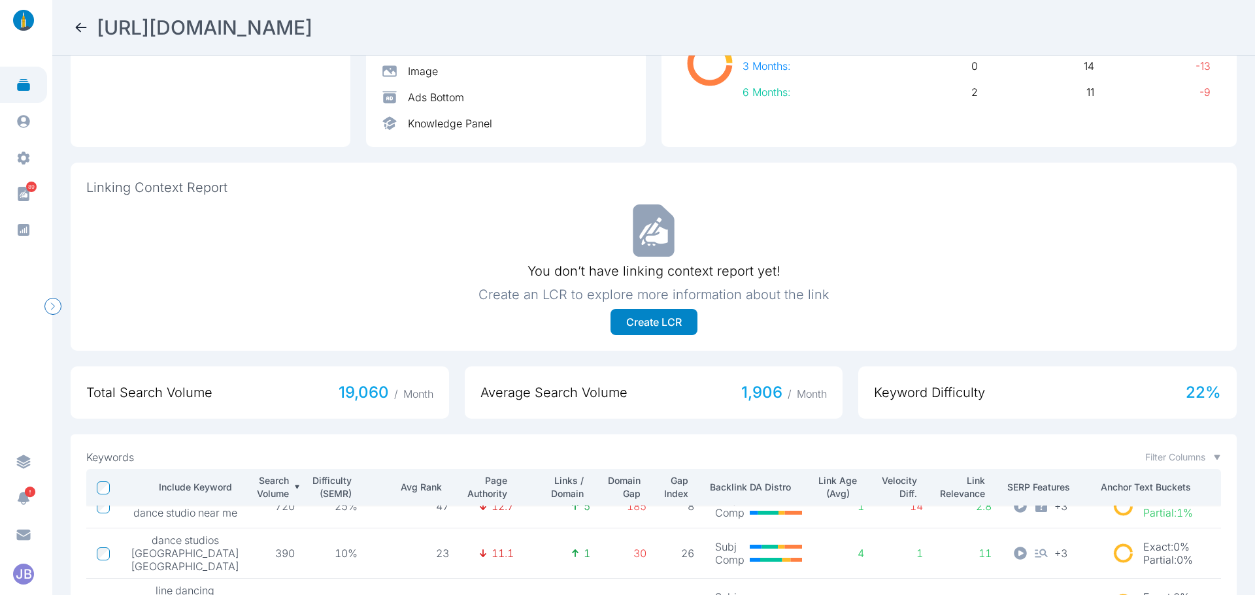
scroll to position [52, 0]
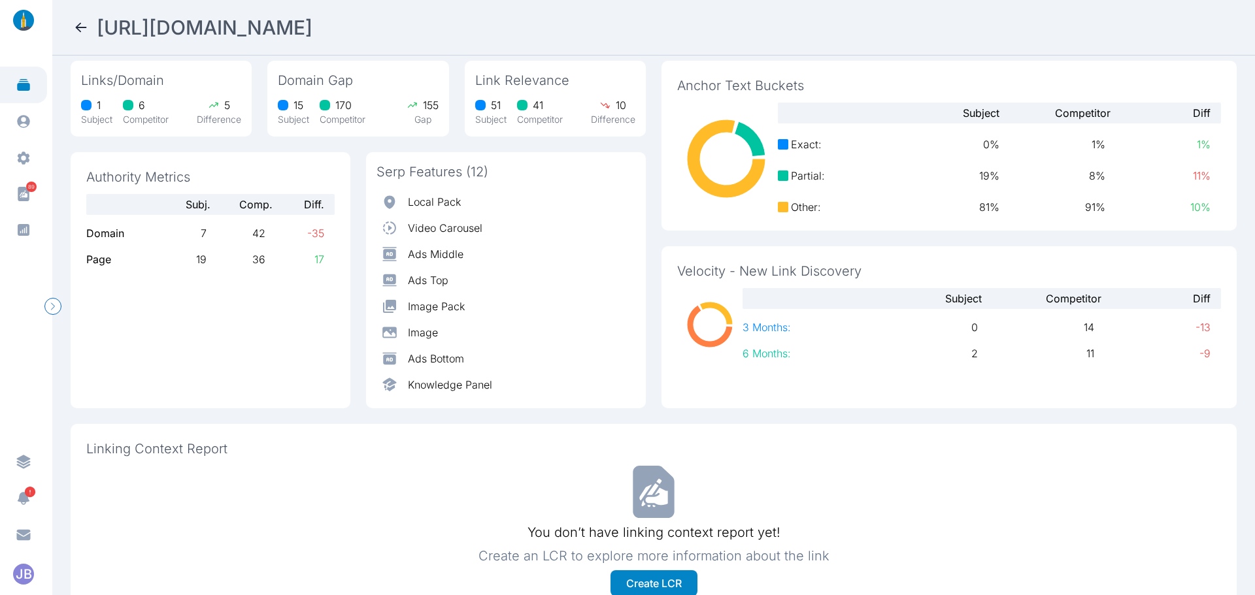
click at [75, 28] on icon at bounding box center [81, 28] width 16 height 16
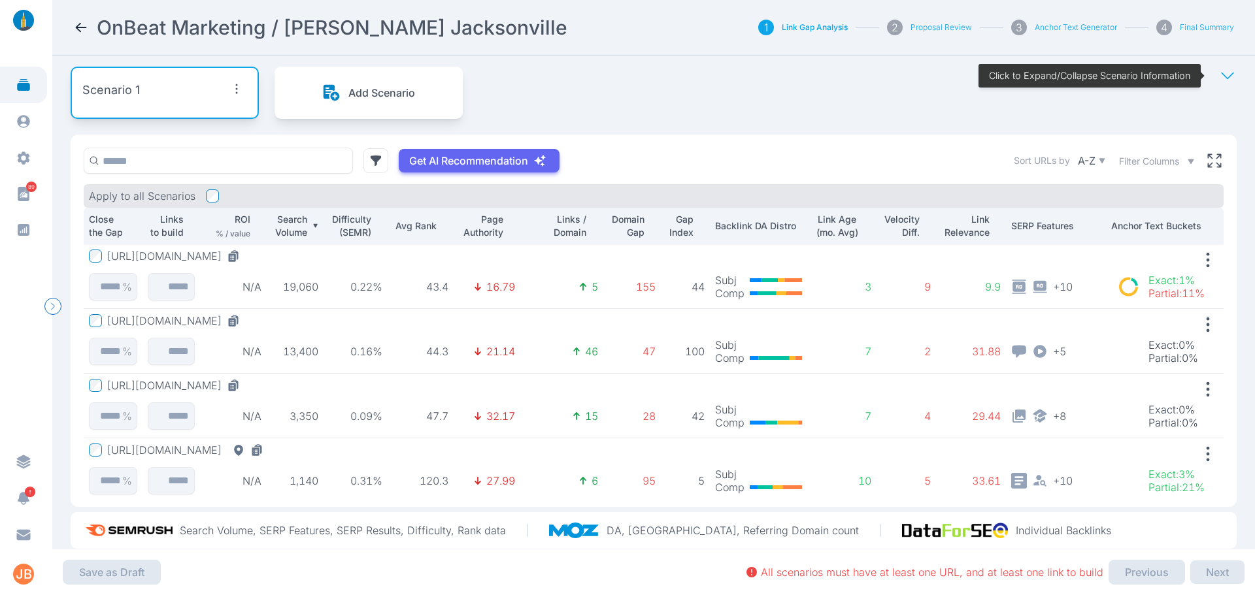
scroll to position [65, 0]
click at [207, 386] on button "[URL][DOMAIN_NAME]" at bounding box center [187, 384] width 161 height 13
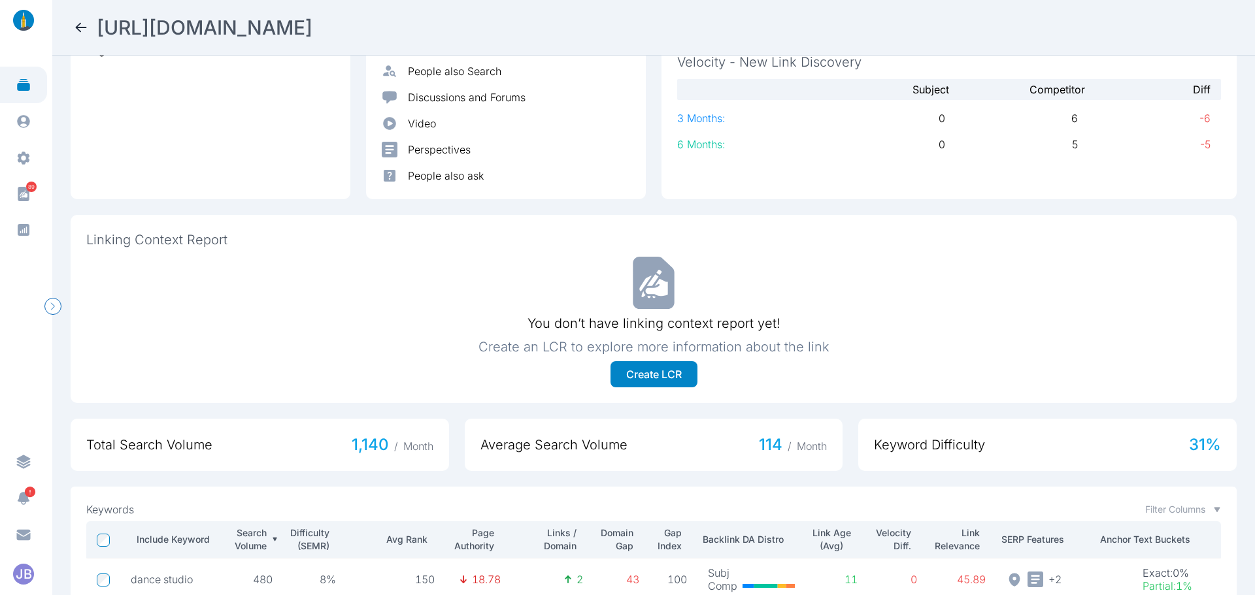
scroll to position [510, 0]
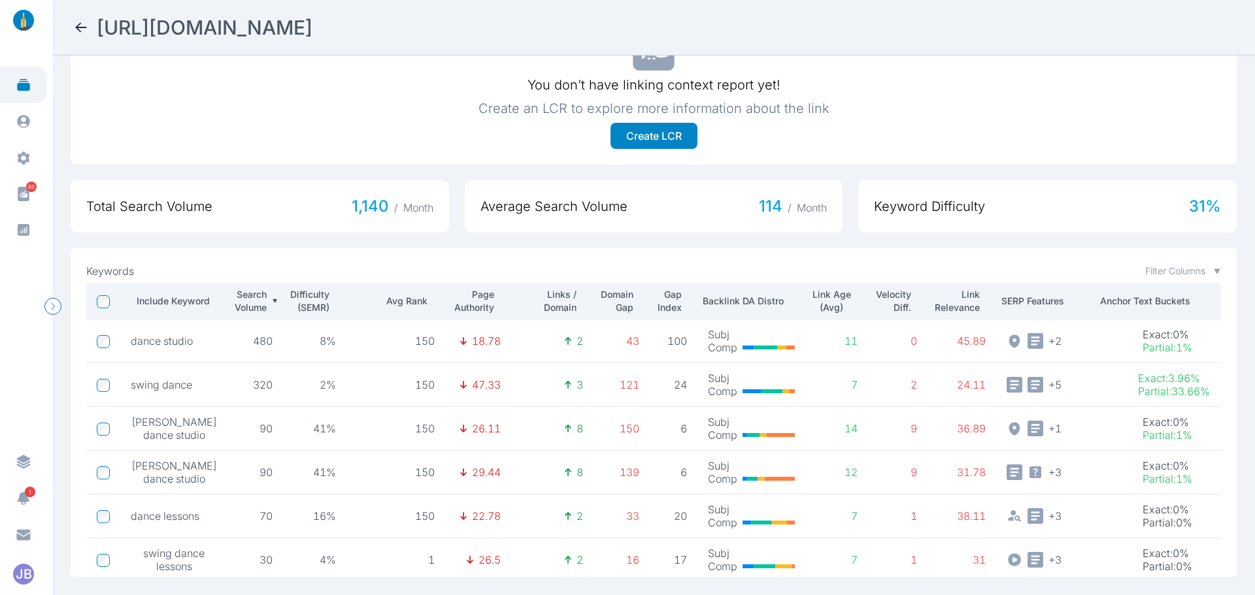
click at [75, 14] on nav "[URL][DOMAIN_NAME]" at bounding box center [653, 28] width 1203 height 56
click at [82, 20] on icon at bounding box center [81, 28] width 16 height 16
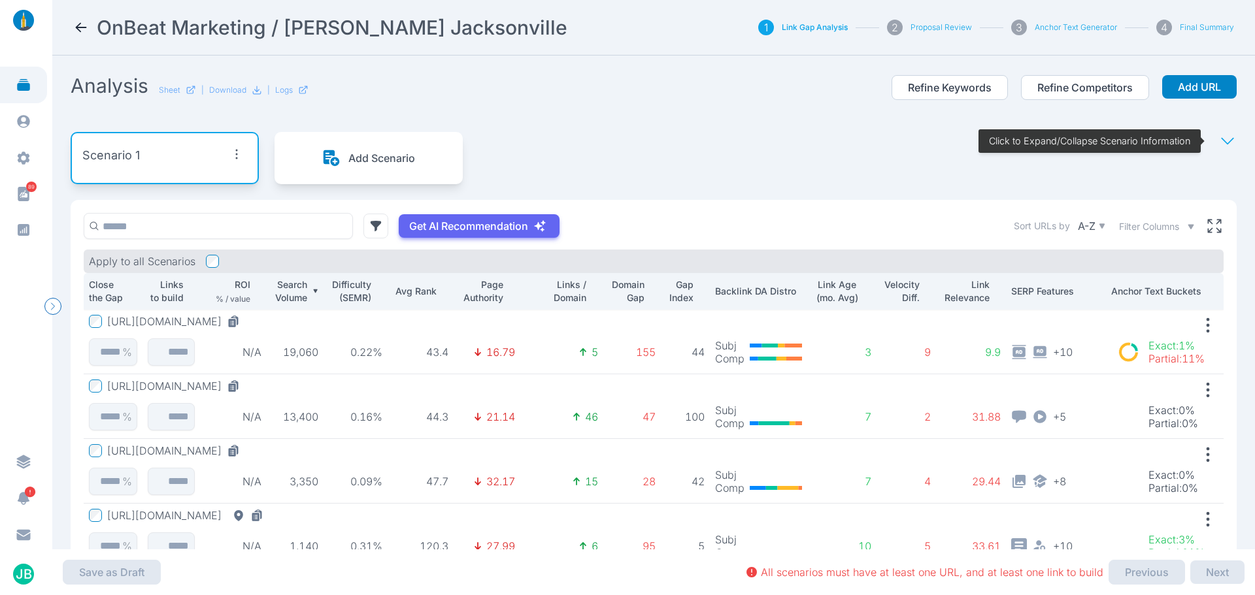
click at [1218, 137] on icon at bounding box center [1227, 141] width 18 height 18
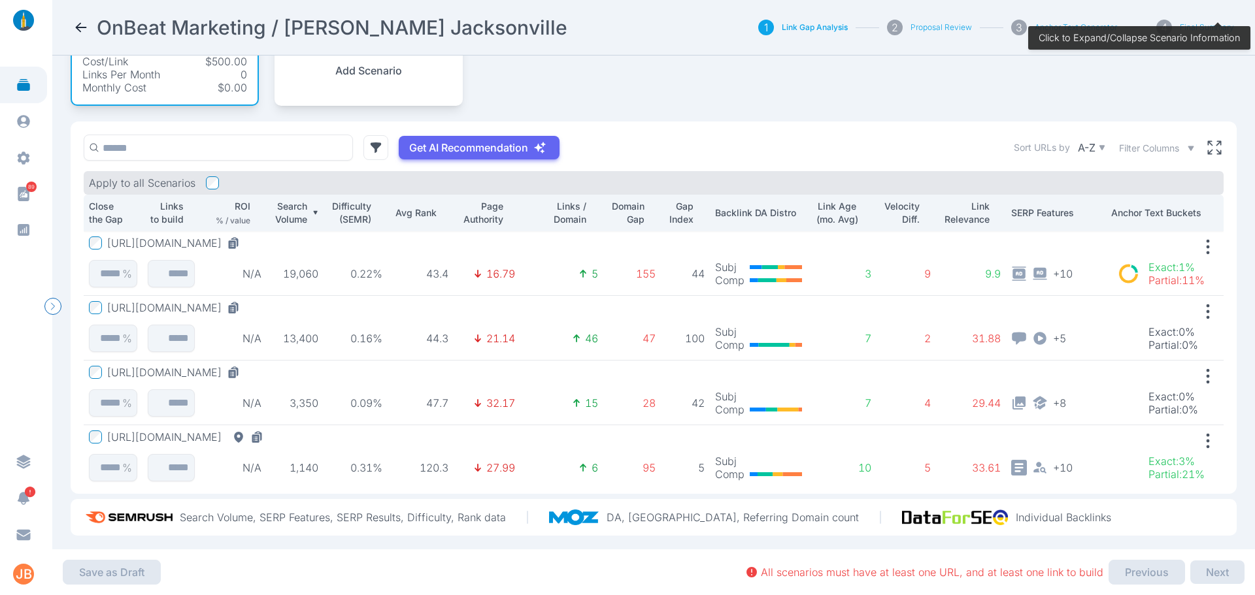
click at [193, 372] on button "[URL][DOMAIN_NAME]" at bounding box center [176, 372] width 138 height 13
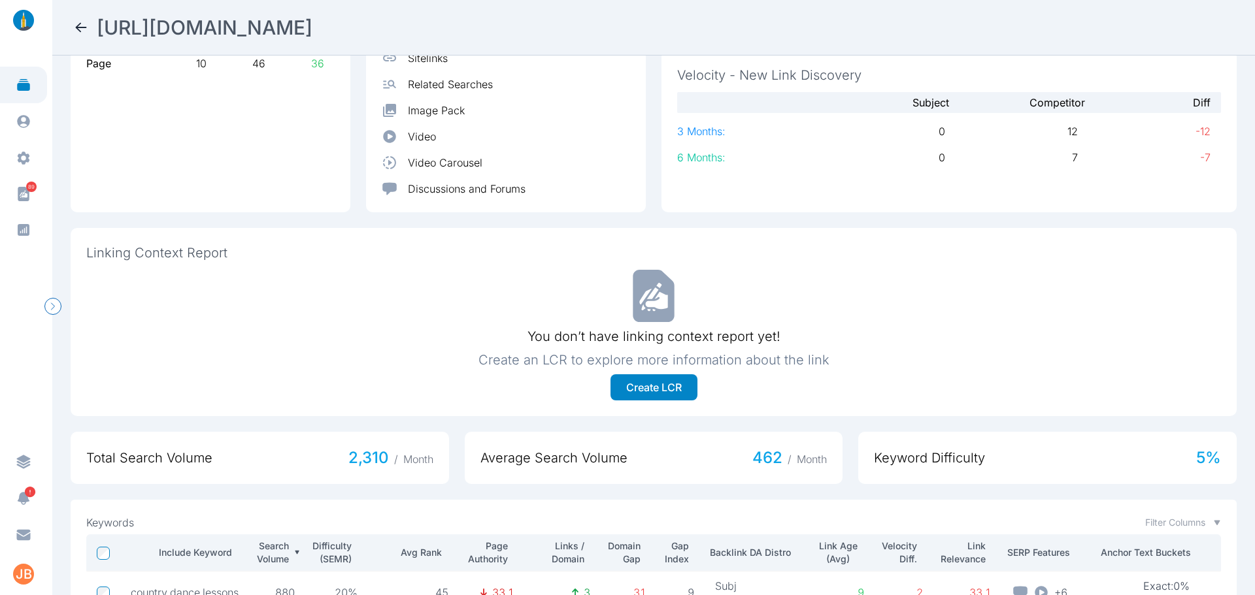
scroll to position [183, 0]
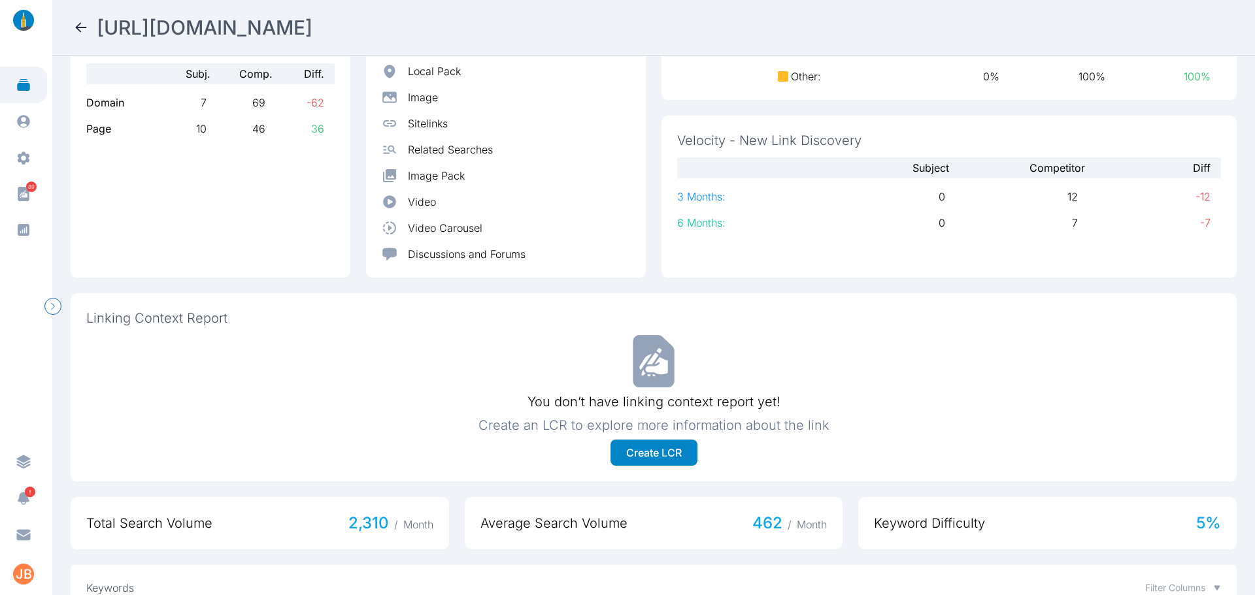
click at [83, 31] on icon at bounding box center [81, 28] width 16 height 16
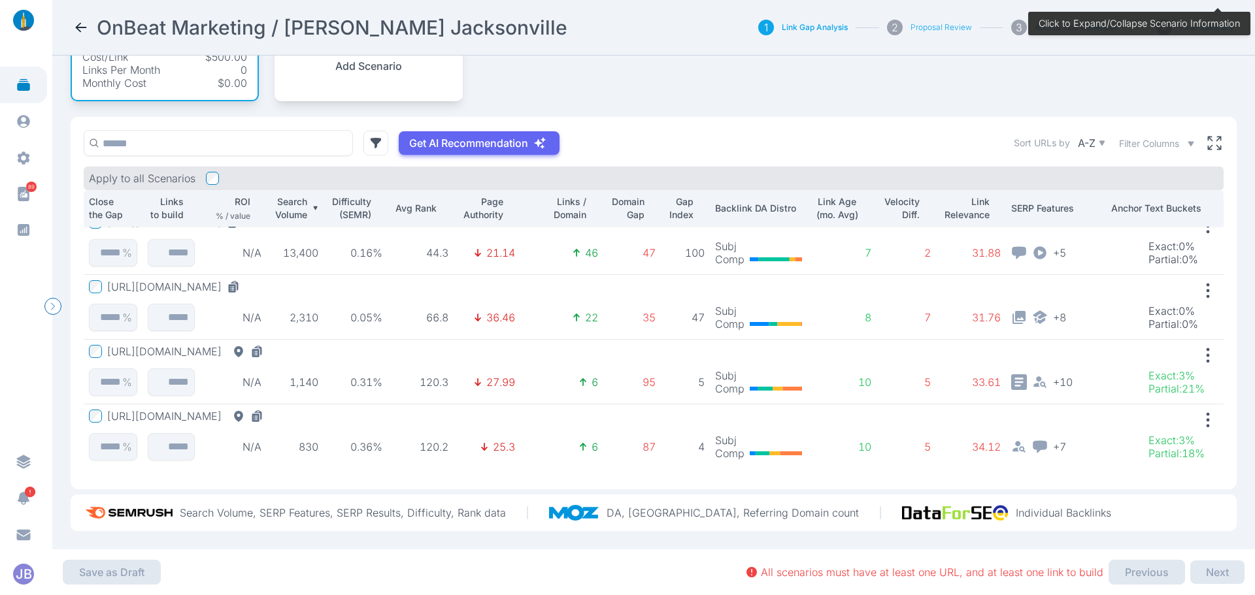
scroll to position [16, 0]
click at [88, 276] on td "[URL][DOMAIN_NAME] %" at bounding box center [113, 308] width 59 height 65
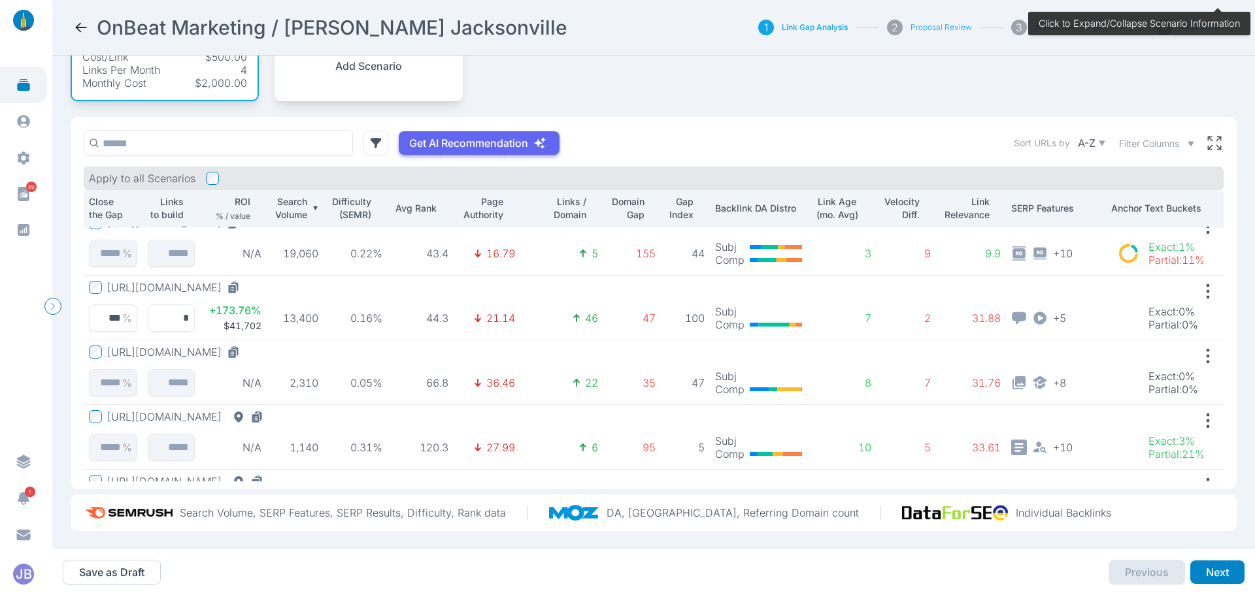
scroll to position [0, 0]
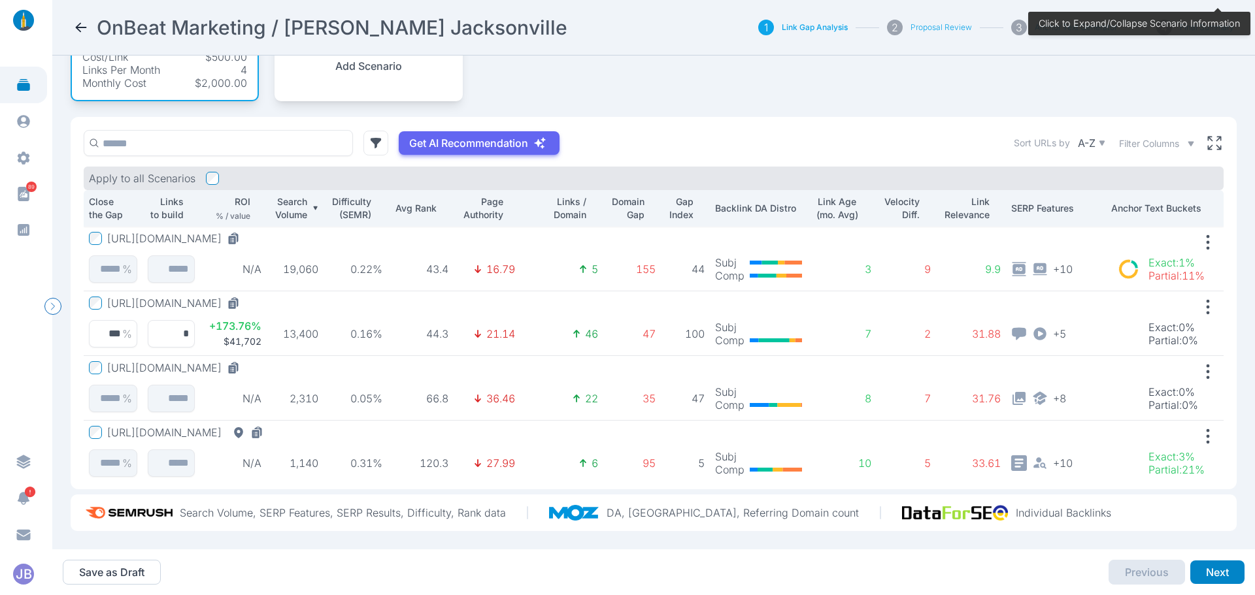
click at [98, 227] on td "[URL][DOMAIN_NAME] %" at bounding box center [113, 259] width 59 height 65
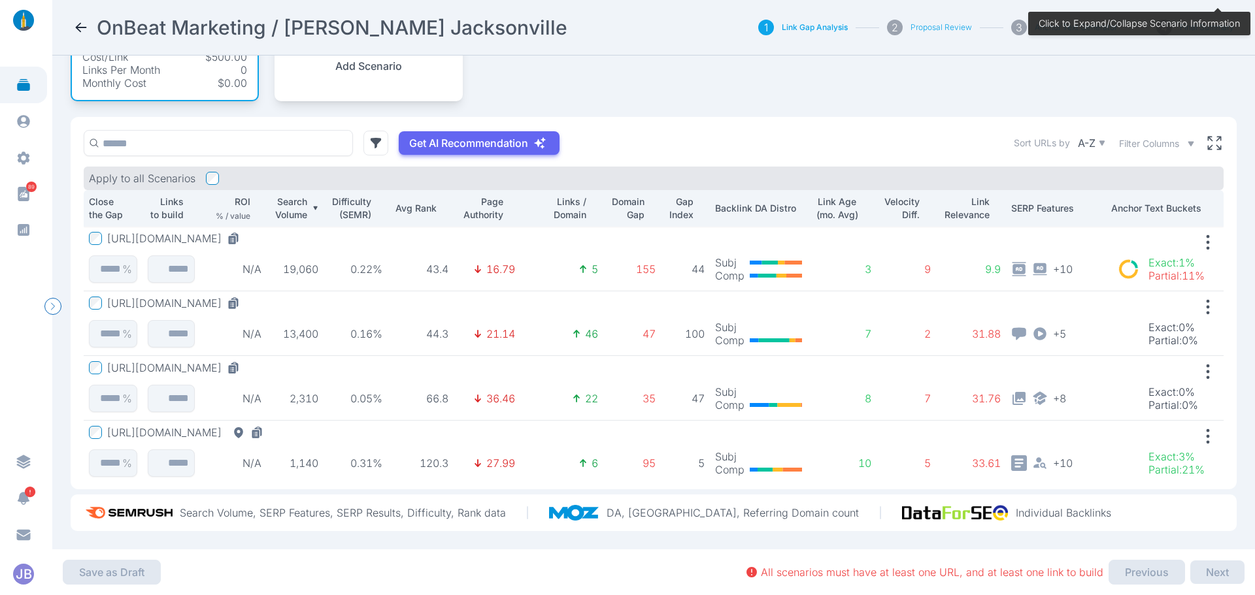
scroll to position [81, 0]
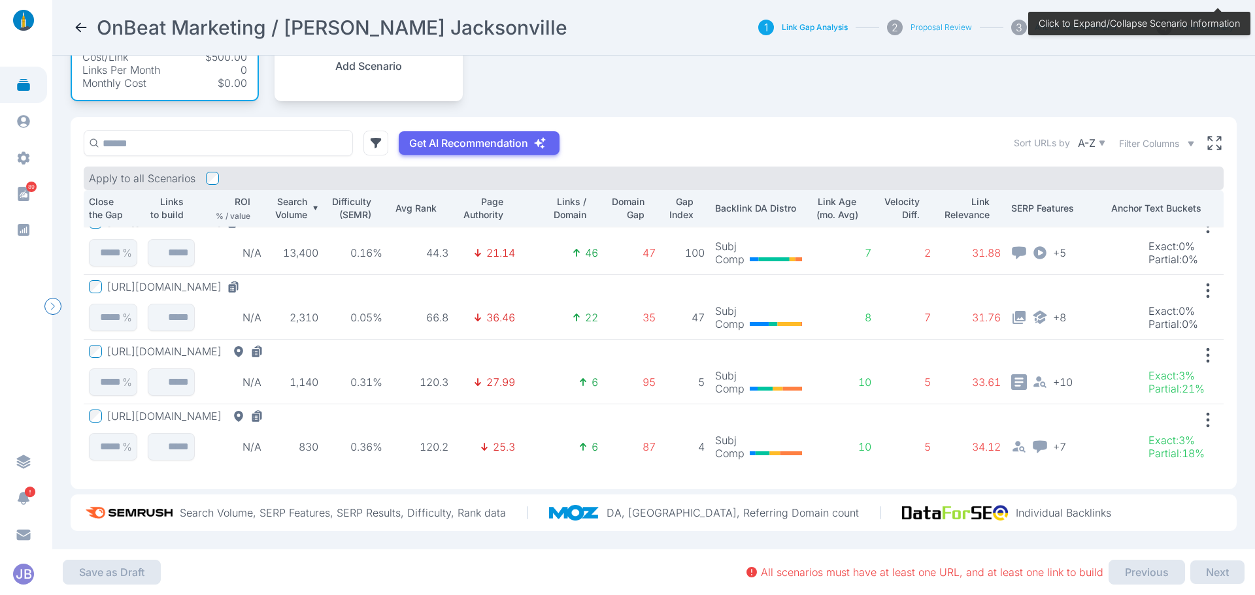
click at [269, 346] on button "[URL][DOMAIN_NAME]" at bounding box center [187, 351] width 161 height 13
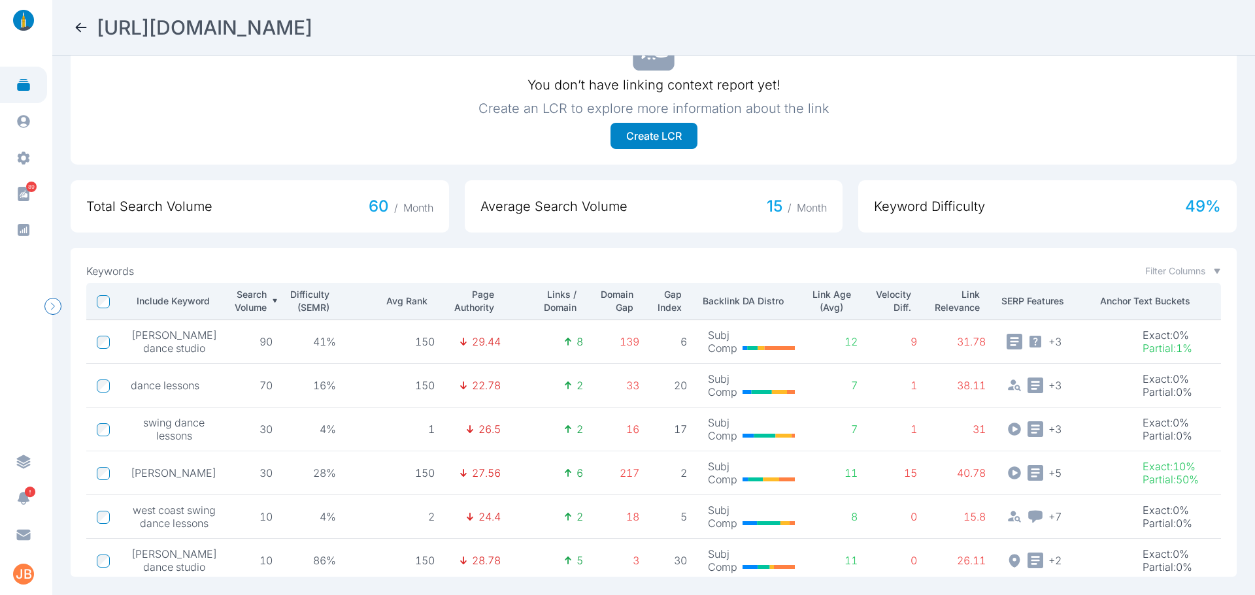
scroll to position [196, 0]
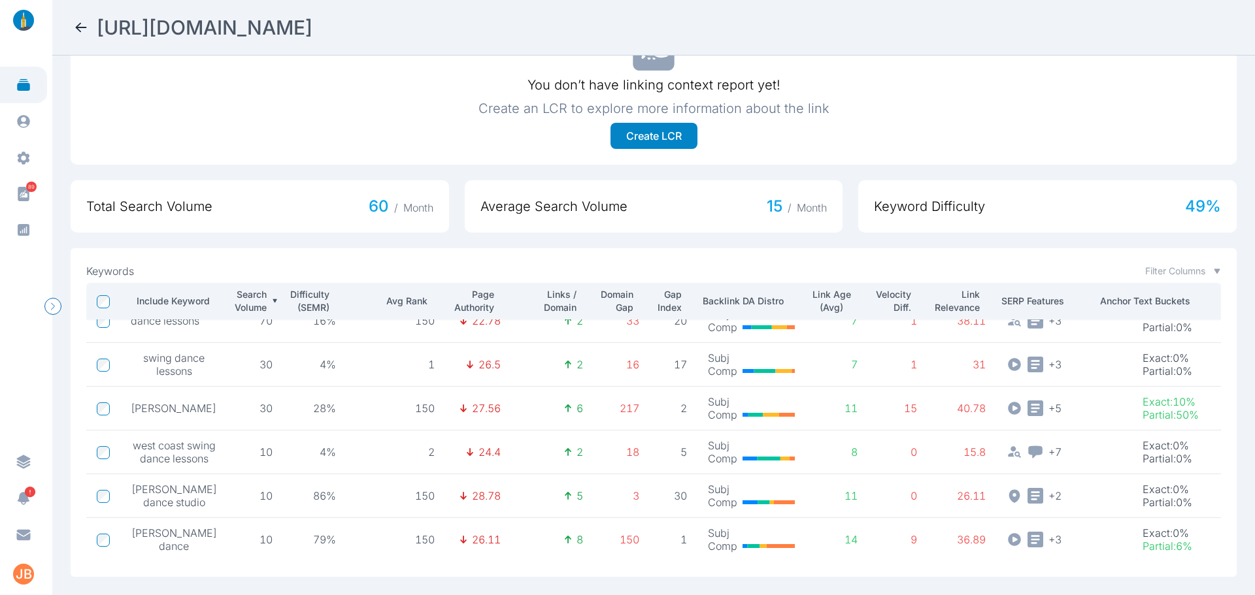
click at [105, 405] on td at bounding box center [103, 409] width 34 height 44
click at [95, 493] on td at bounding box center [103, 497] width 34 height 44
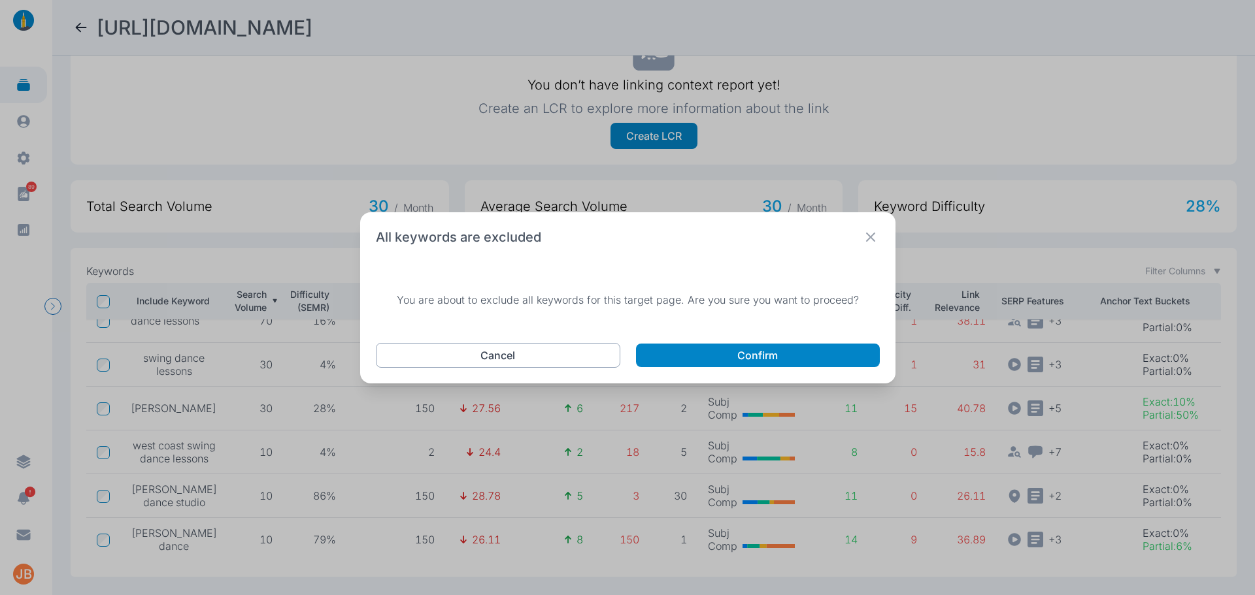
click at [530, 349] on button "Cancel" at bounding box center [498, 355] width 244 height 25
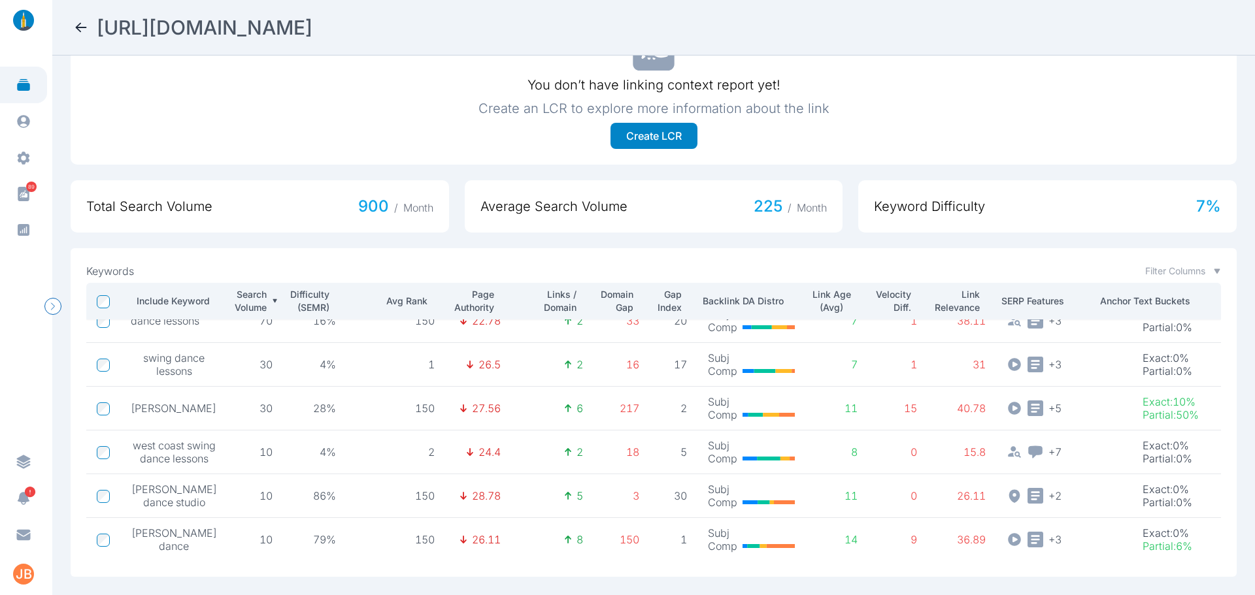
scroll to position [0, 0]
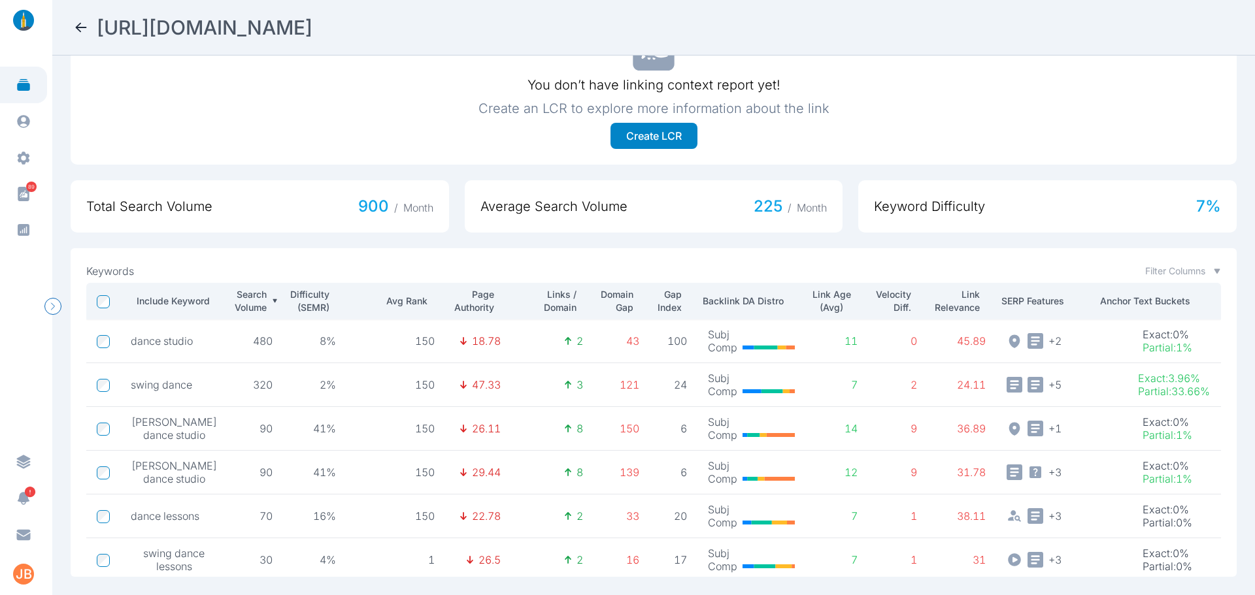
click at [83, 27] on icon at bounding box center [81, 28] width 16 height 16
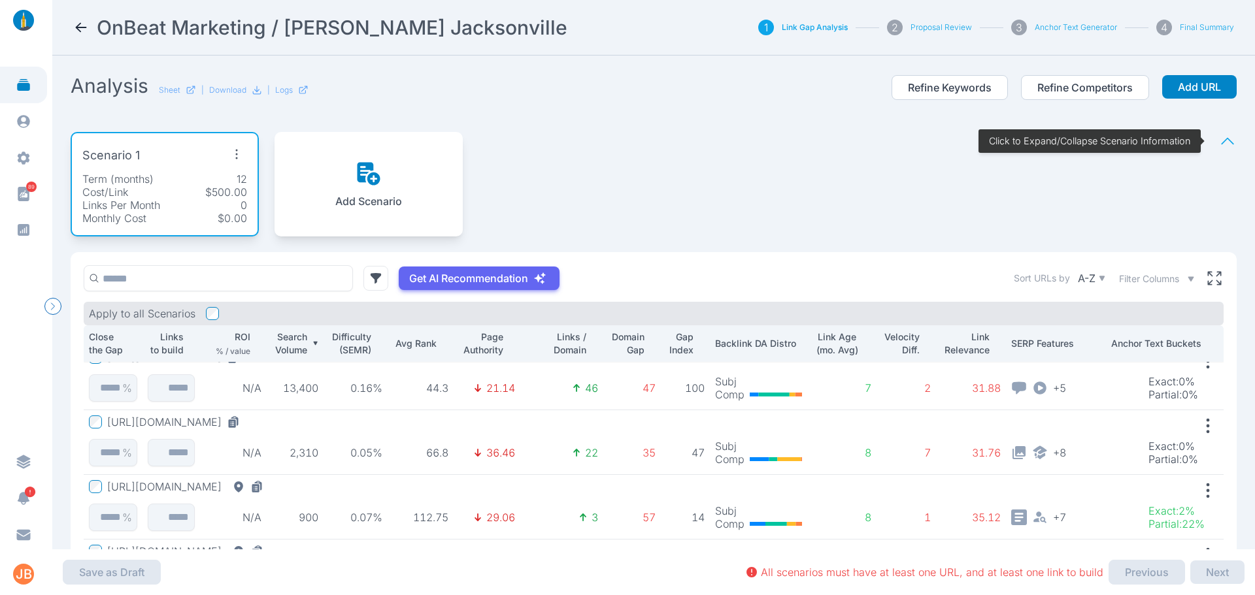
scroll to position [65, 0]
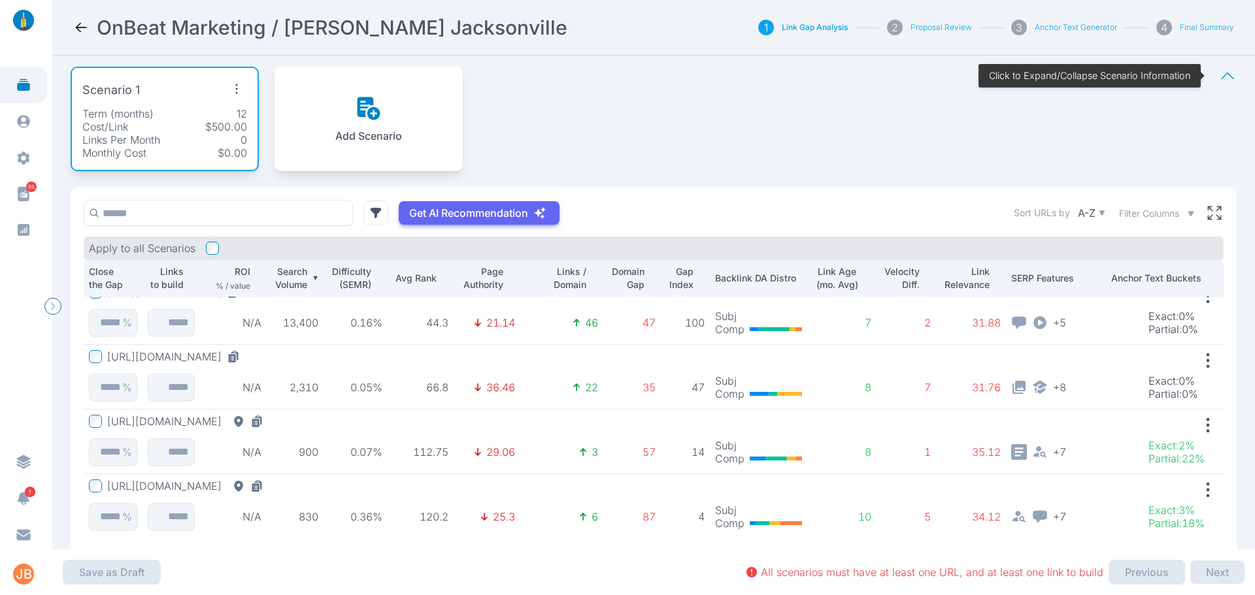
click at [102, 418] on div "[URL][DOMAIN_NAME]" at bounding box center [179, 421] width 180 height 13
click at [161, 488] on button "[URL][DOMAIN_NAME]" at bounding box center [187, 486] width 161 height 13
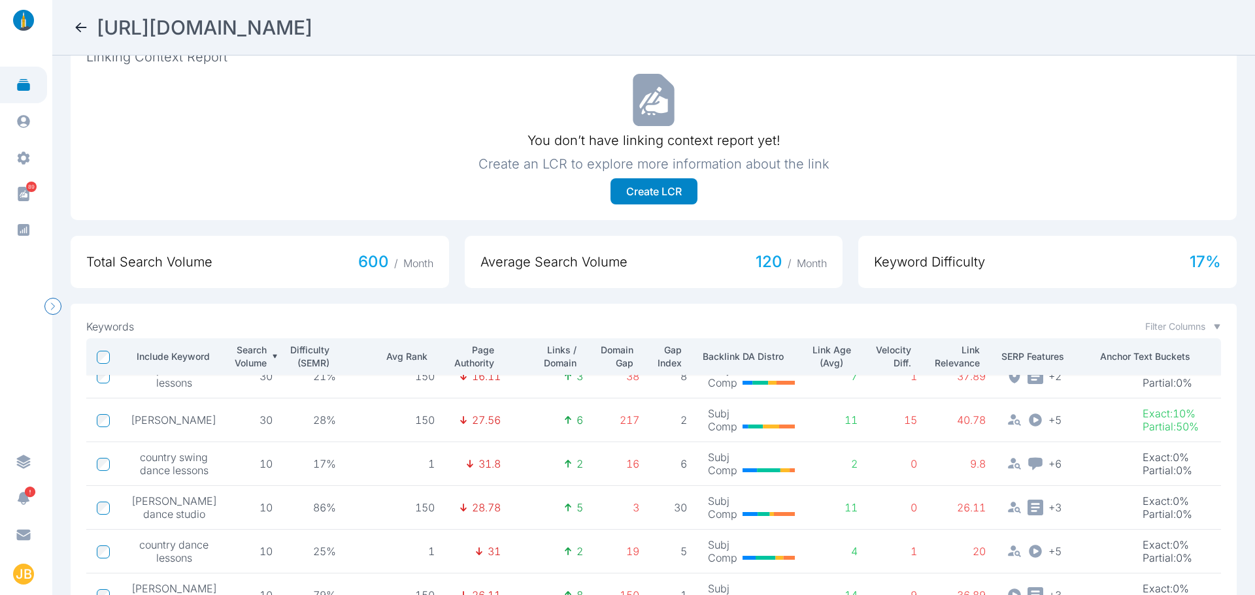
scroll to position [510, 0]
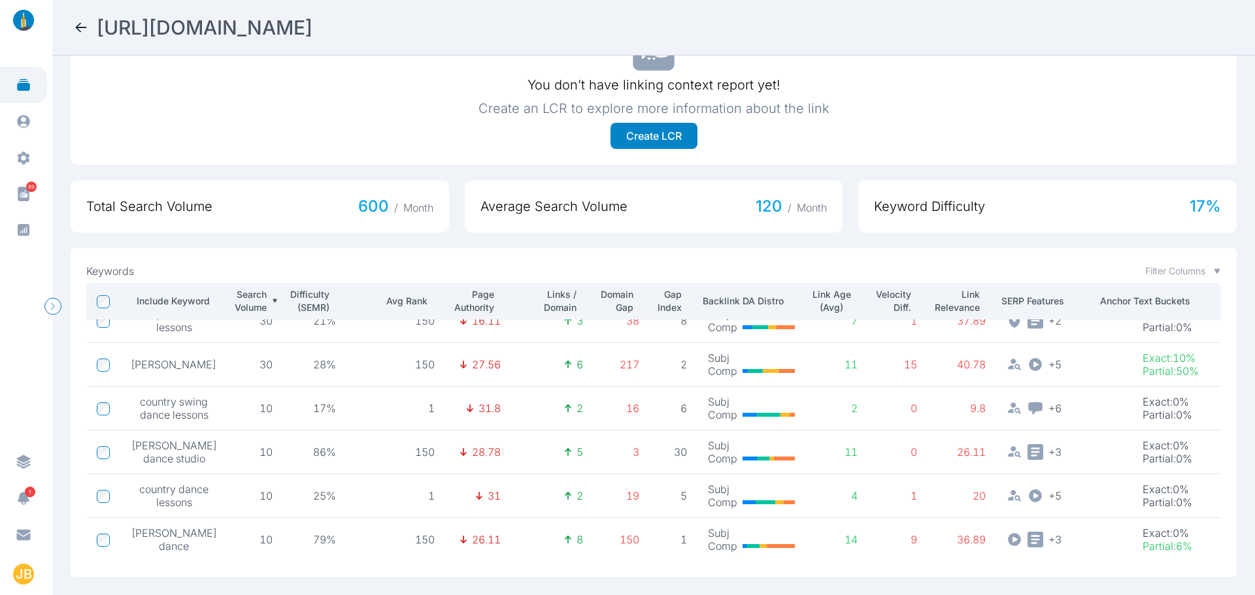
click at [84, 25] on icon at bounding box center [81, 28] width 16 height 16
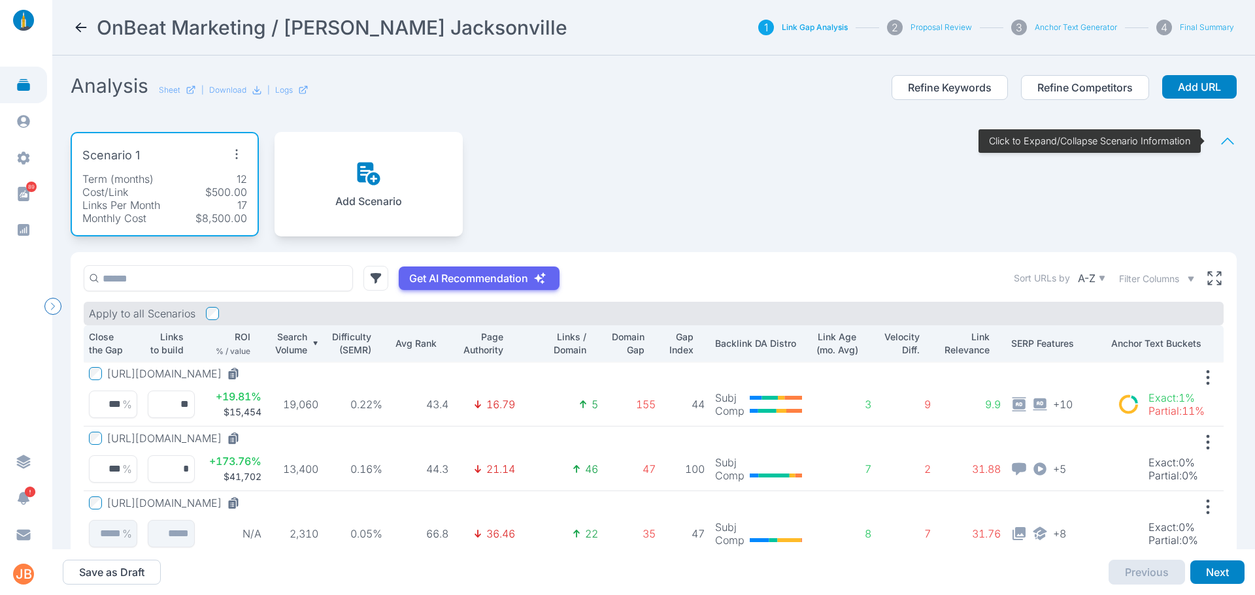
click at [74, 24] on icon at bounding box center [81, 28] width 16 height 16
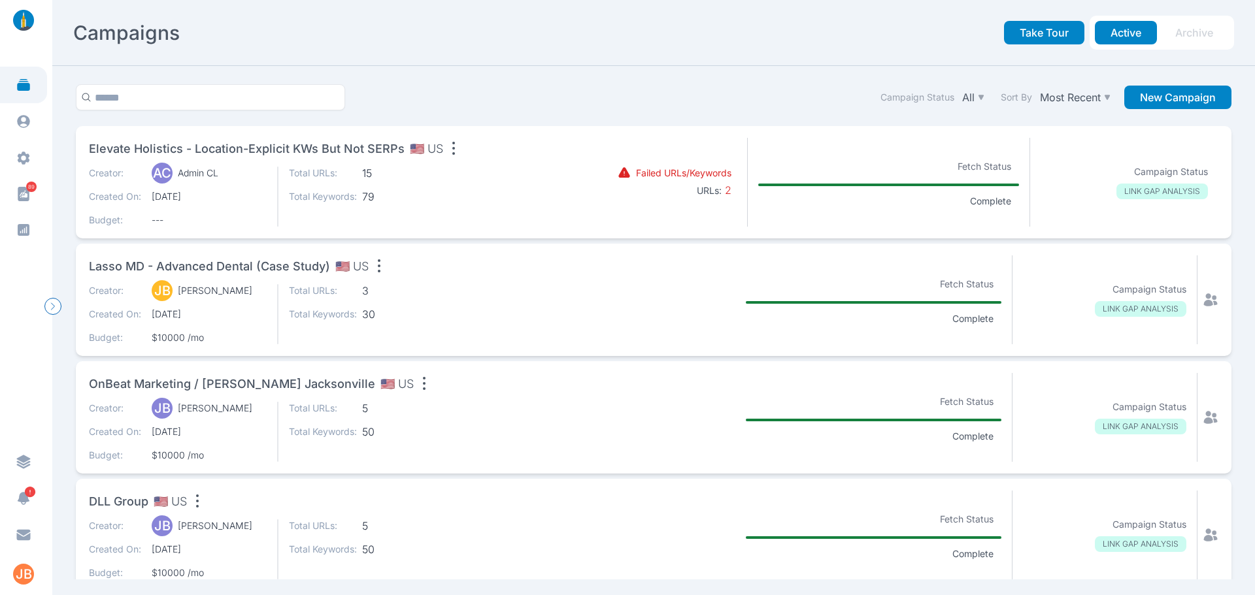
click at [263, 270] on span "Lasso MD - Advanced Dental (Case Study)" at bounding box center [209, 267] width 241 height 18
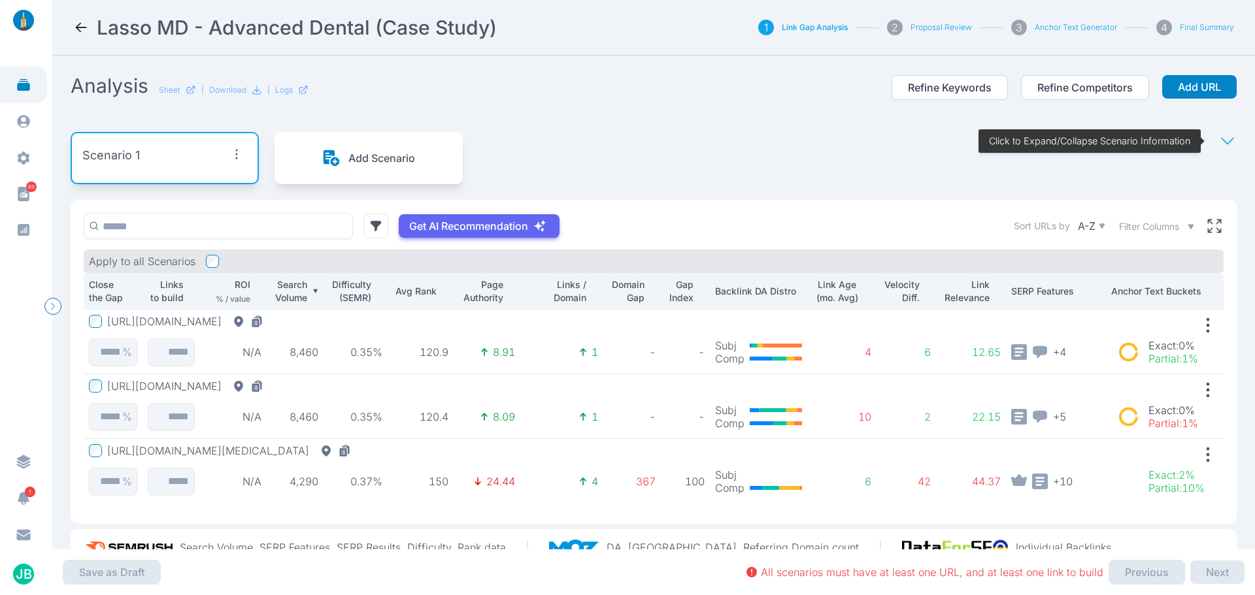
scroll to position [44, 0]
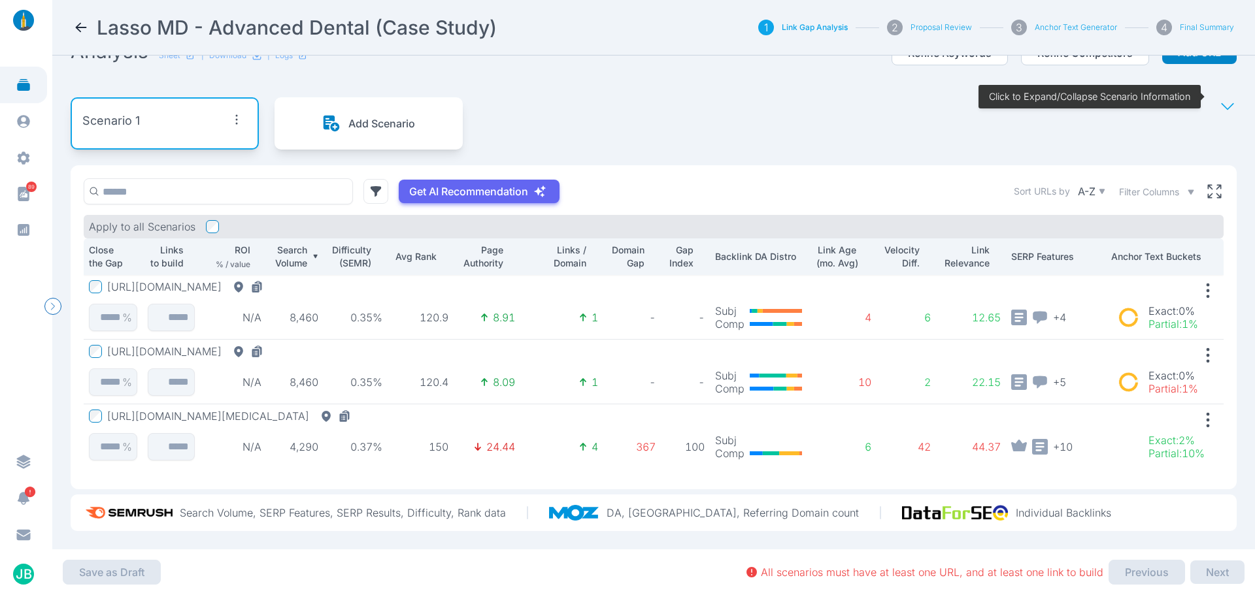
click at [1218, 97] on icon at bounding box center [1227, 106] width 18 height 18
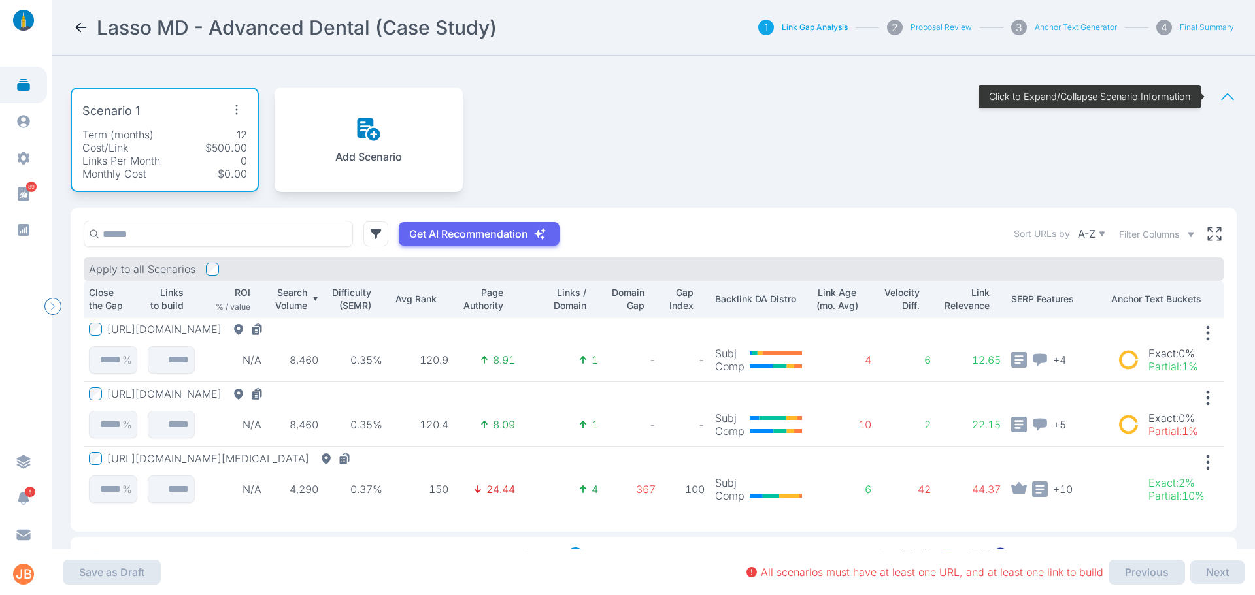
click at [95, 386] on td "[URL][DOMAIN_NAME] %" at bounding box center [113, 414] width 59 height 65
click at [185, 395] on button "[URL][DOMAIN_NAME]" at bounding box center [187, 394] width 161 height 13
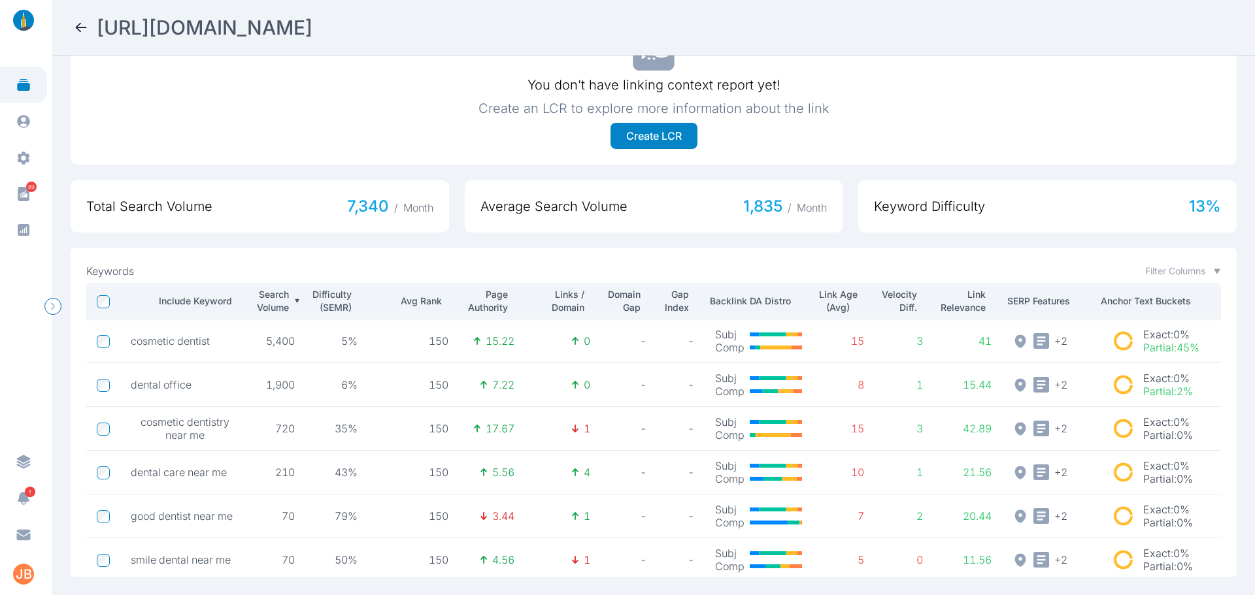
scroll to position [353, 0]
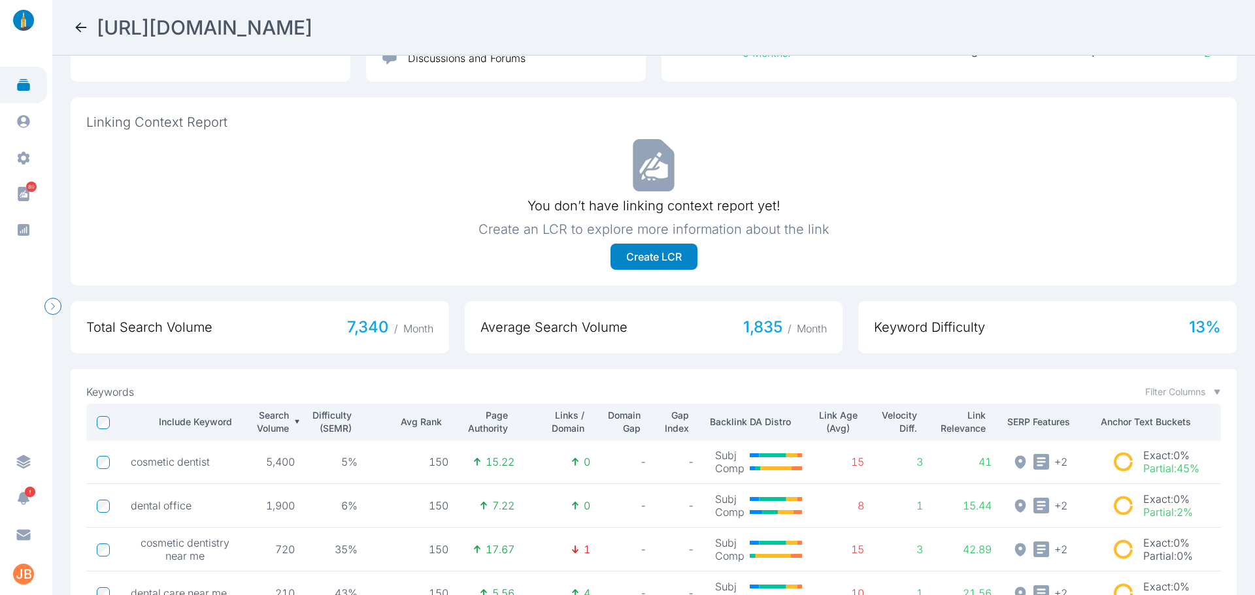
click at [86, 24] on icon at bounding box center [81, 28] width 16 height 16
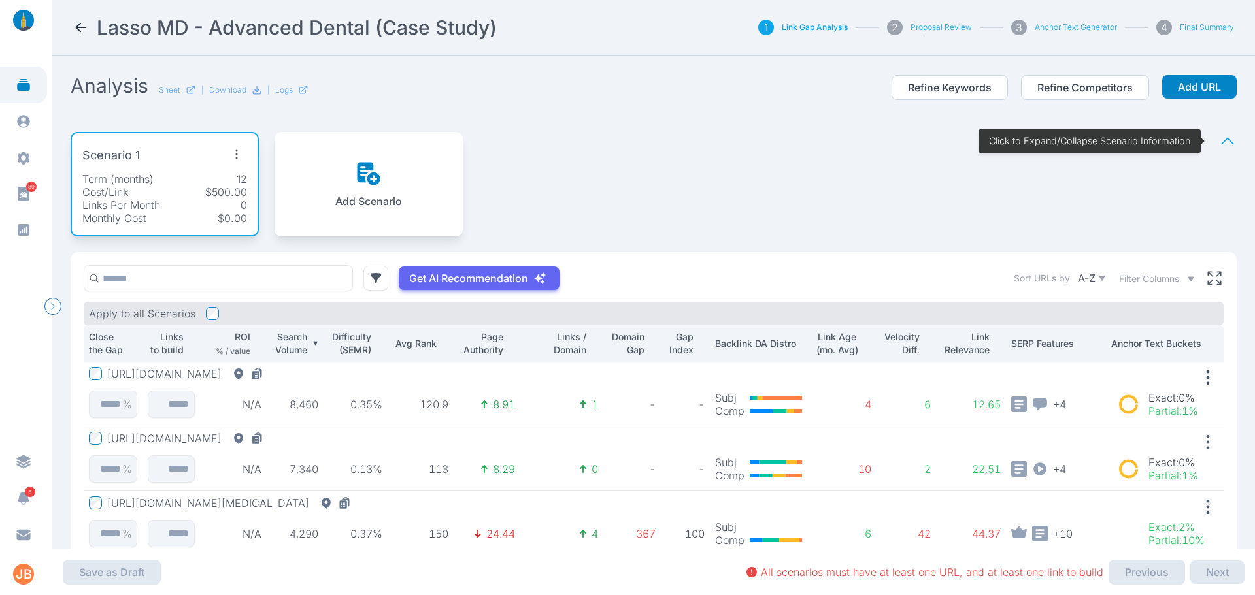
click at [138, 377] on button "[URL][DOMAIN_NAME]" at bounding box center [187, 373] width 161 height 13
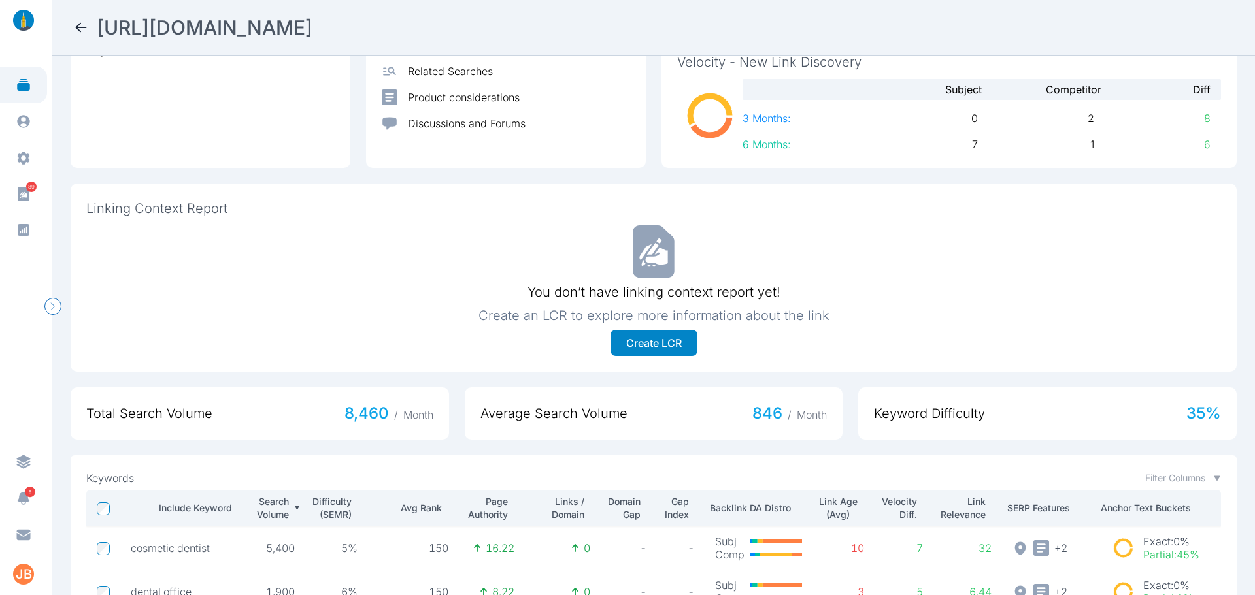
scroll to position [478, 0]
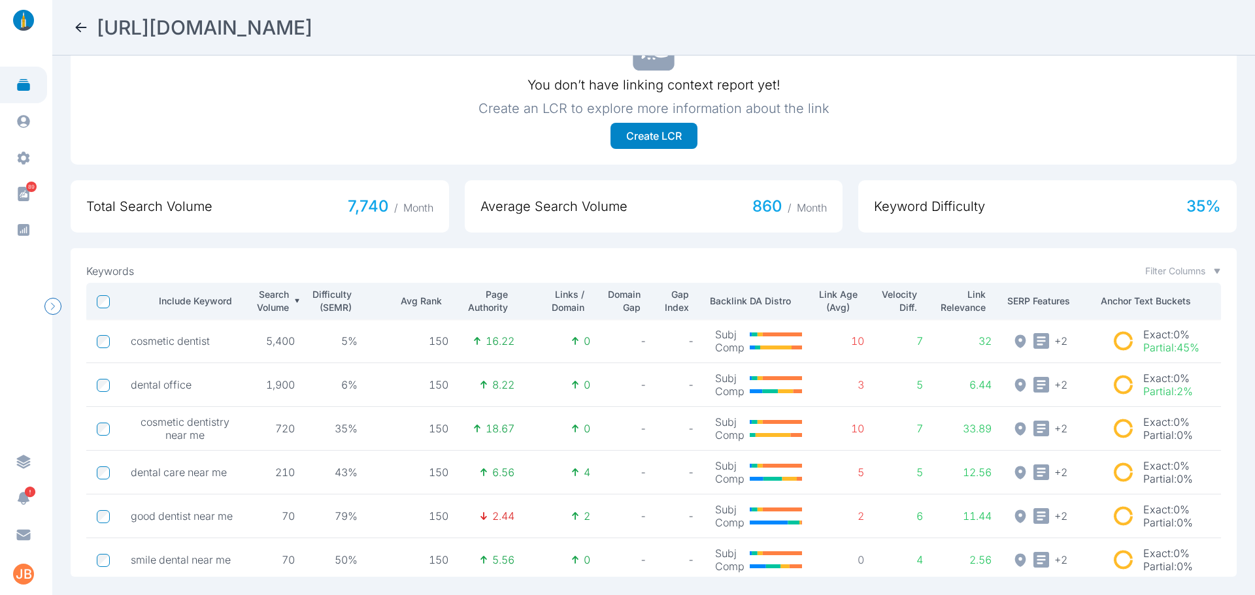
click at [96, 477] on td at bounding box center [103, 473] width 34 height 44
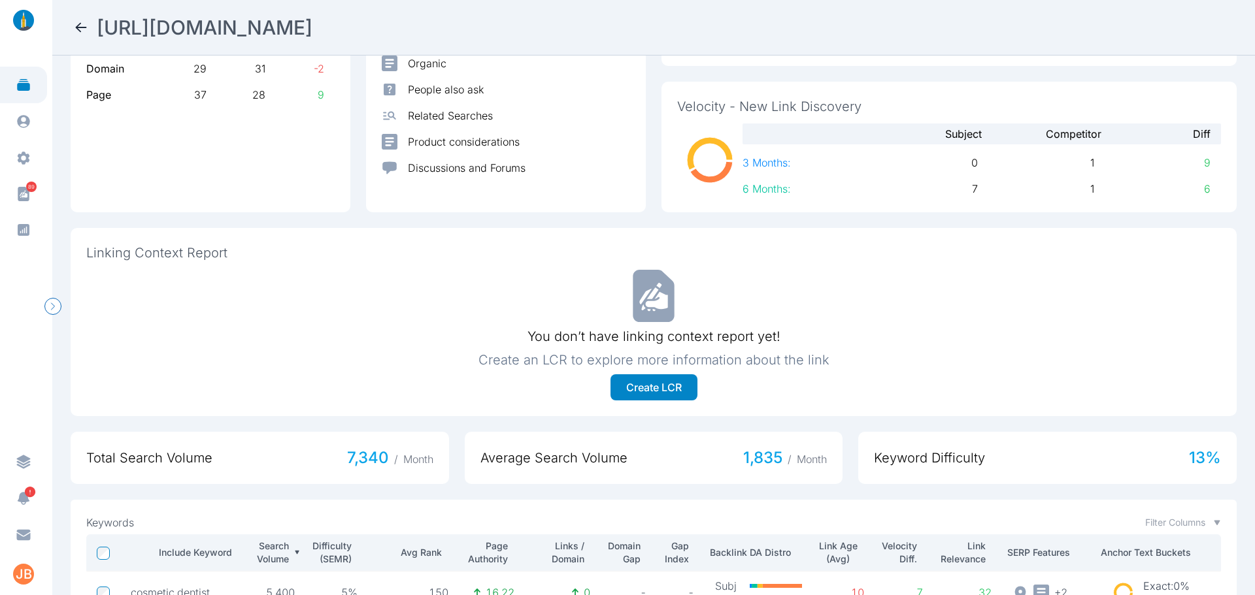
click at [83, 28] on icon at bounding box center [81, 28] width 16 height 16
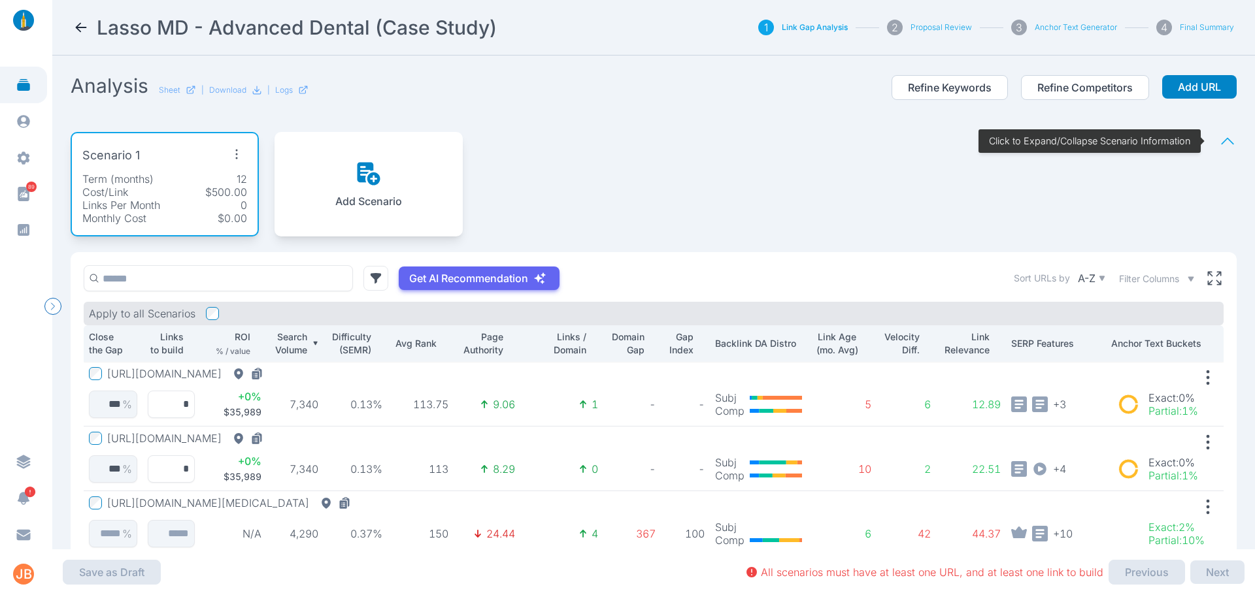
click at [214, 156] on div "Scenario 1" at bounding box center [164, 156] width 165 height 24
click at [237, 152] on icon "button" at bounding box center [236, 154] width 21 height 21
click at [236, 175] on div "Edit Scenario" at bounding box center [211, 185] width 90 height 24
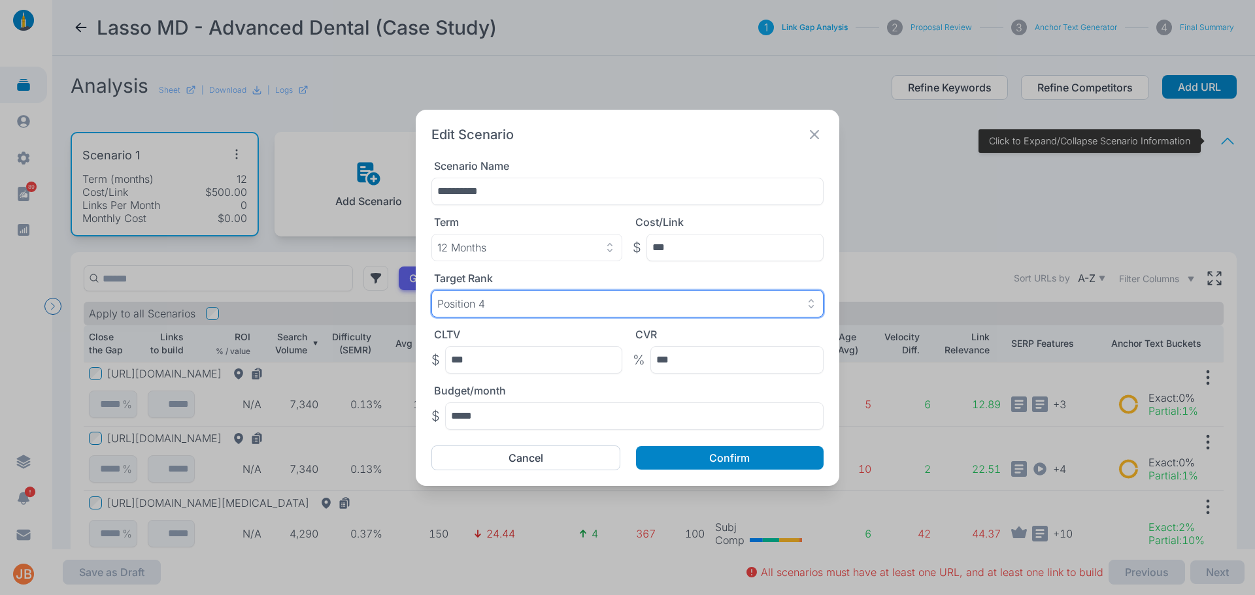
click at [527, 304] on div "Position 4" at bounding box center [627, 303] width 380 height 13
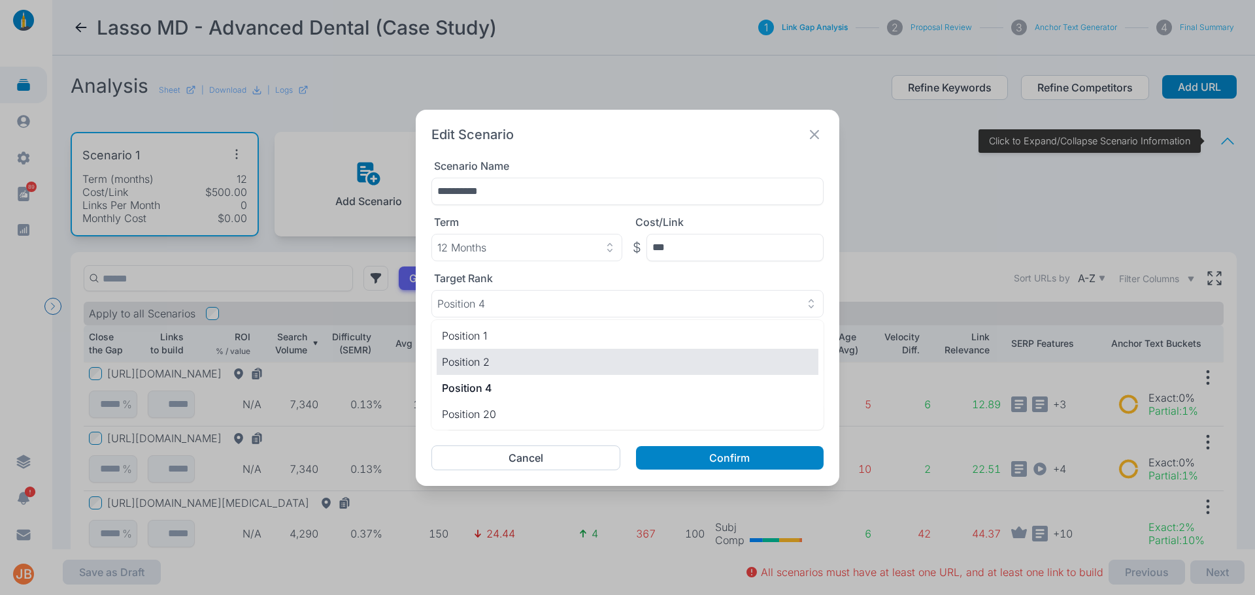
click at [504, 357] on p "Position 2" at bounding box center [627, 362] width 371 height 16
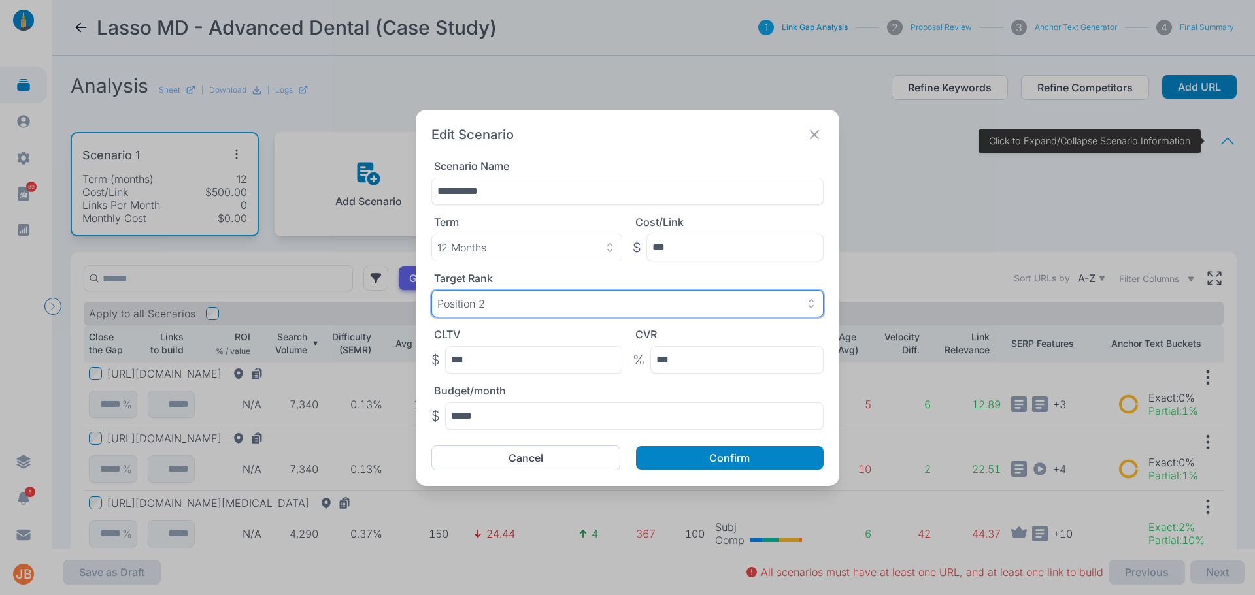
click at [511, 316] on button "Position 2" at bounding box center [627, 303] width 392 height 27
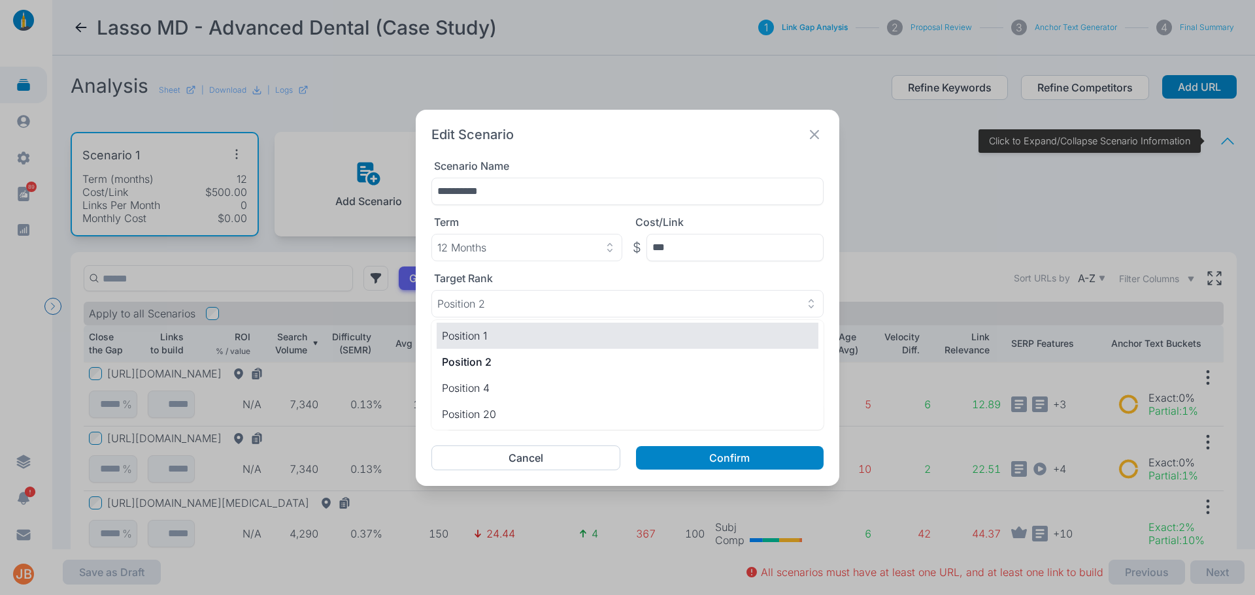
click at [504, 341] on p "Position 1" at bounding box center [627, 336] width 371 height 16
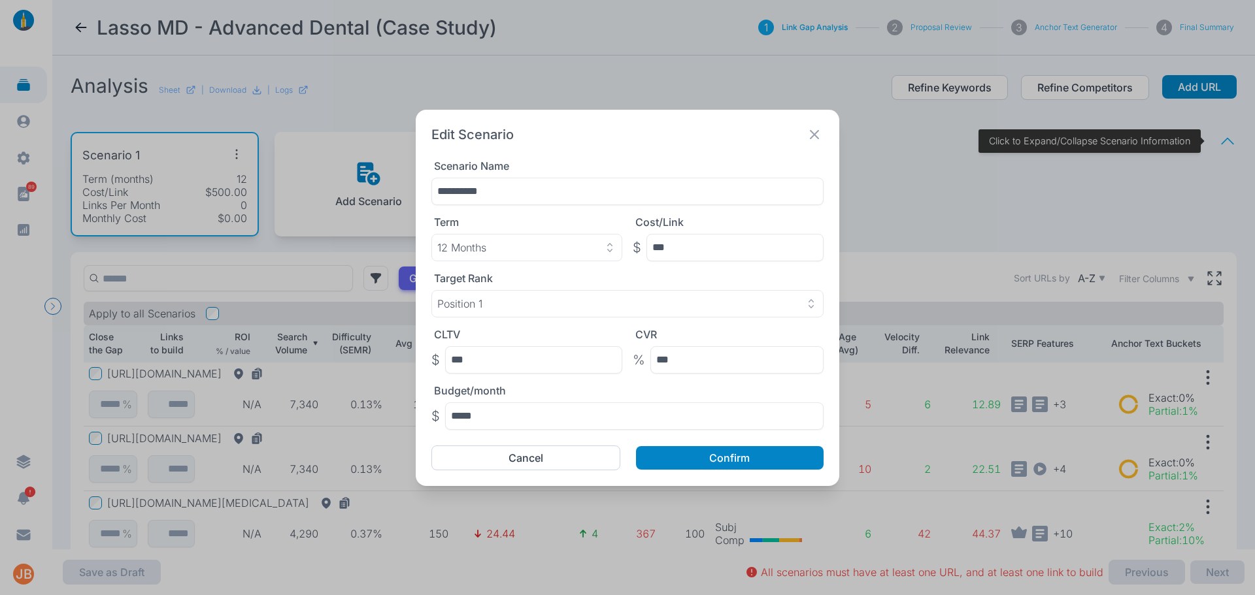
click at [711, 474] on div "**********" at bounding box center [628, 298] width 424 height 377
click at [713, 464] on button "Confirm" at bounding box center [730, 458] width 188 height 24
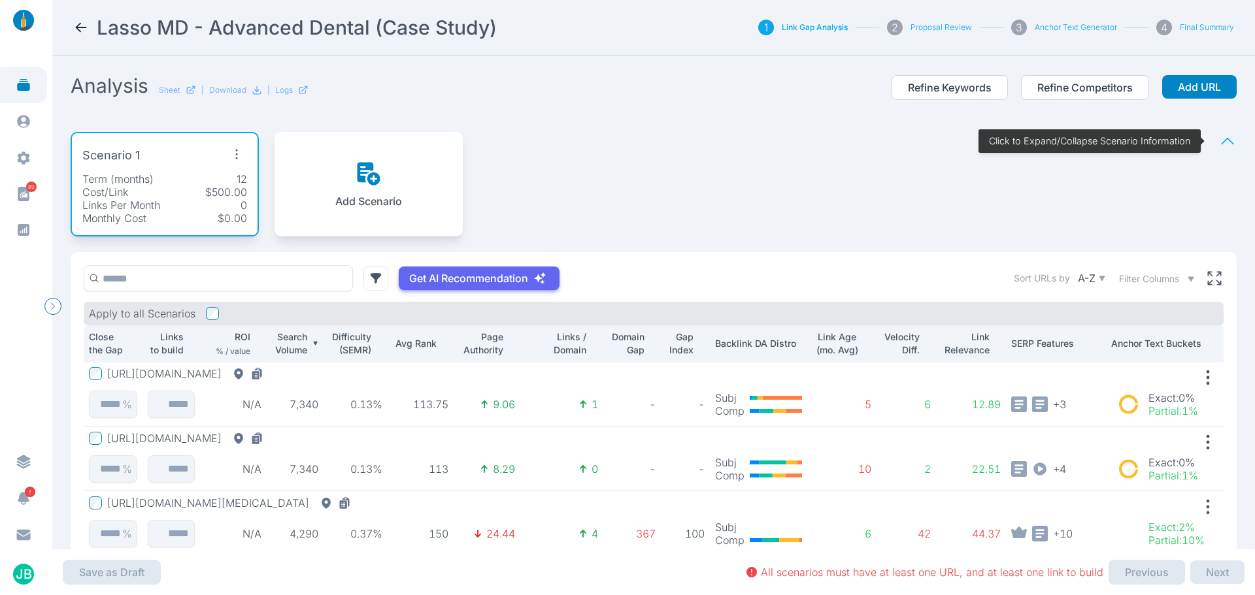
scroll to position [97, 0]
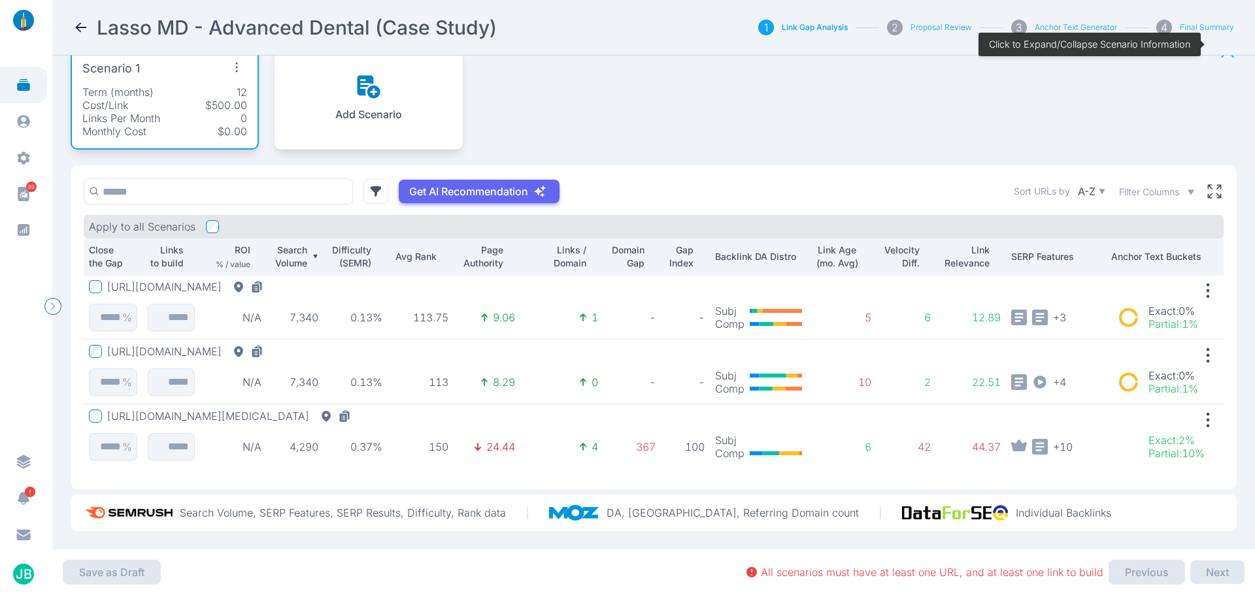
click at [147, 410] on button "[URL][DOMAIN_NAME][MEDICAL_DATA]" at bounding box center [231, 416] width 249 height 13
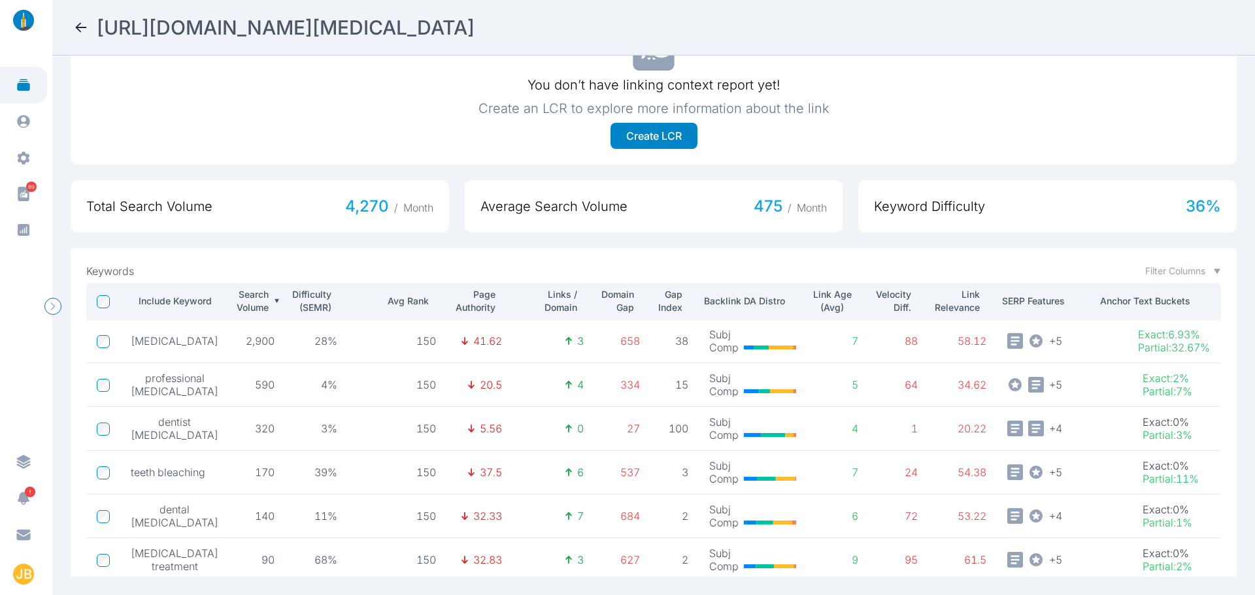
click at [81, 32] on icon at bounding box center [81, 28] width 16 height 16
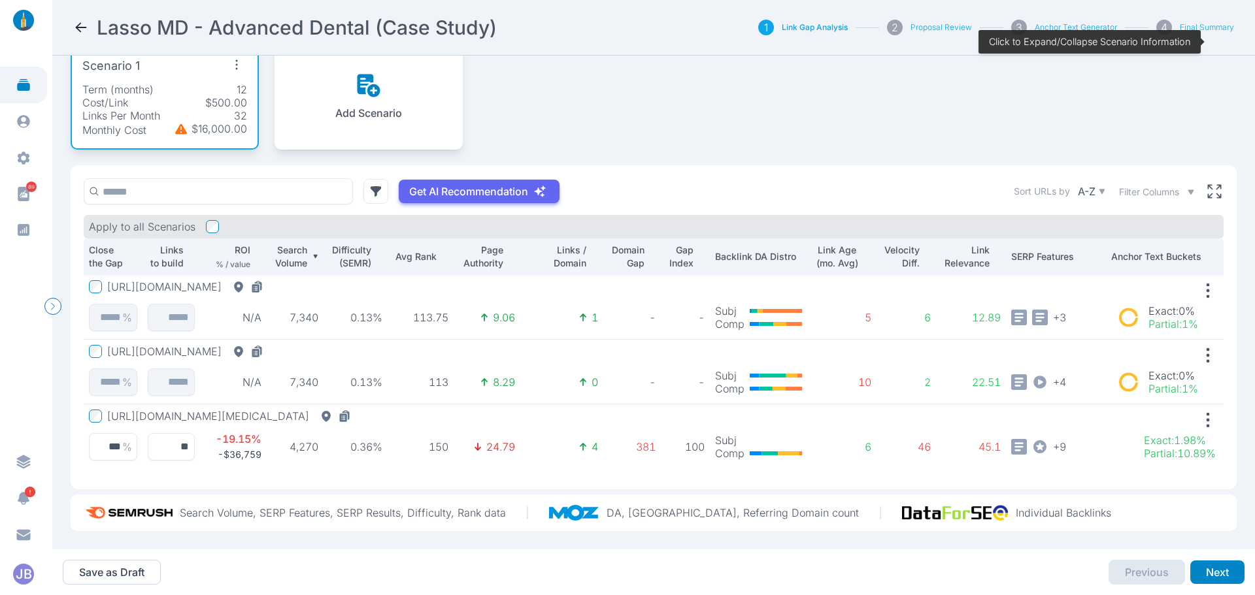
scroll to position [97, 0]
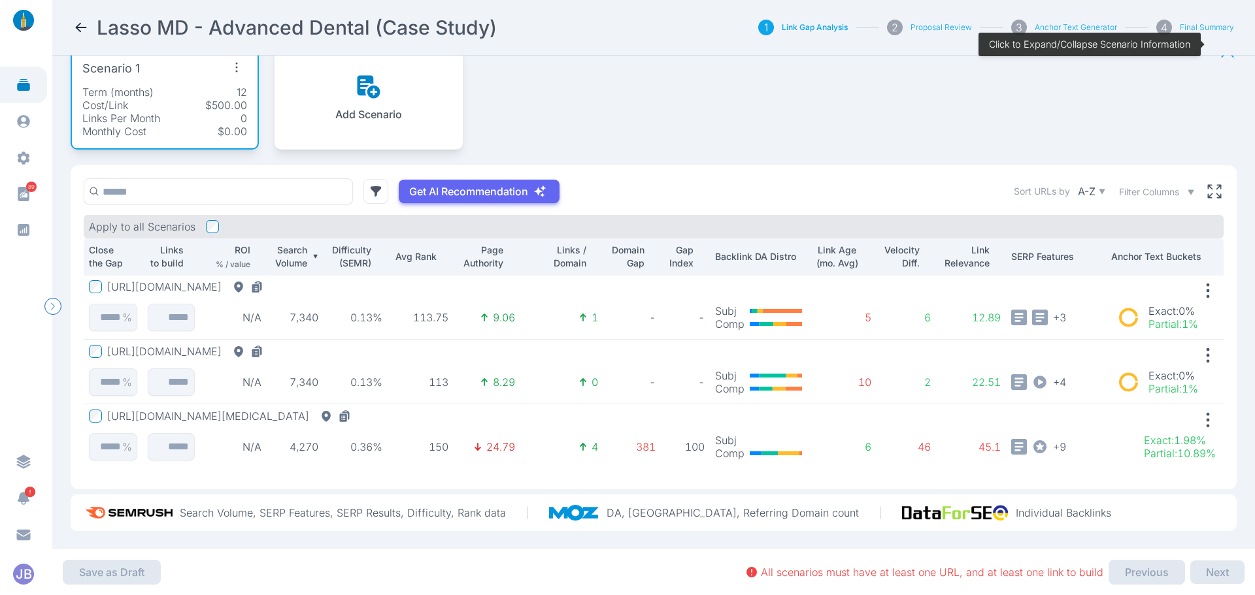
click at [356, 410] on button "[URL][DOMAIN_NAME][MEDICAL_DATA]" at bounding box center [231, 416] width 249 height 13
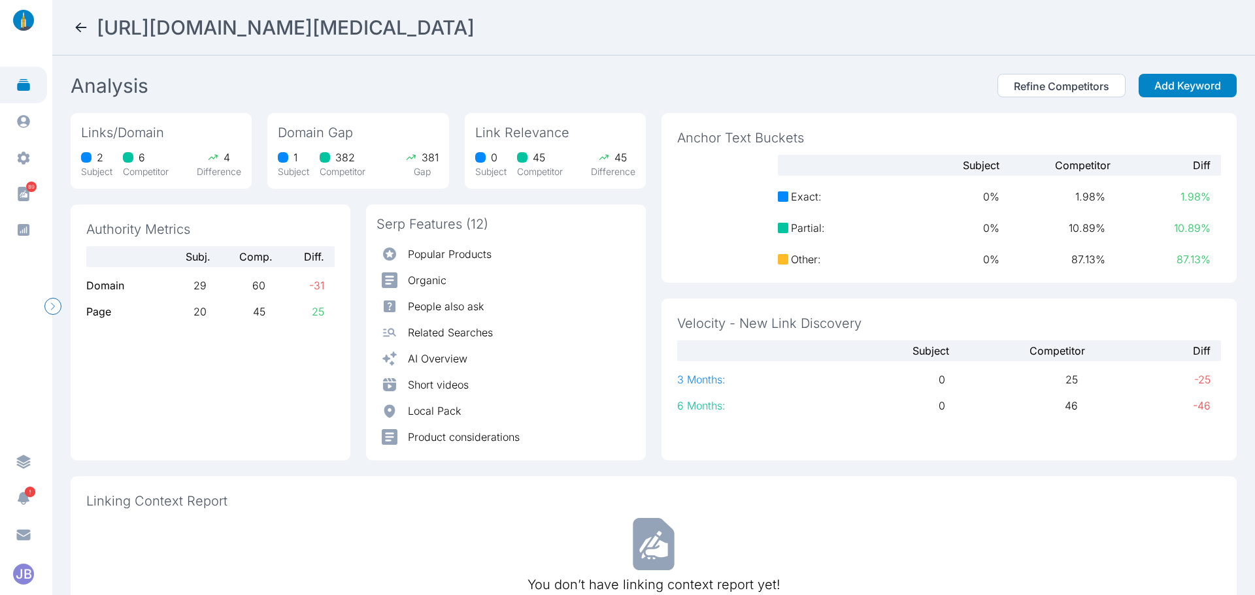
click at [475, 19] on h2 "[URL][DOMAIN_NAME][MEDICAL_DATA]" at bounding box center [286, 28] width 378 height 24
copy h2 "[URL][DOMAIN_NAME][MEDICAL_DATA]"
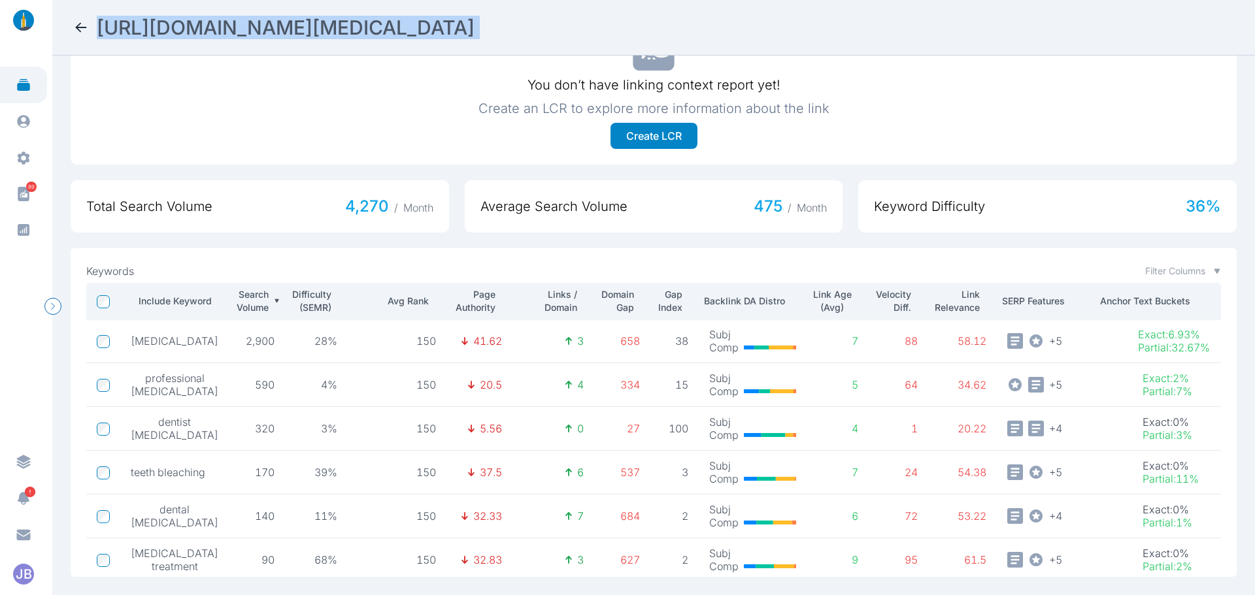
drag, startPoint x: 139, startPoint y: 373, endPoint x: 209, endPoint y: 376, distance: 70.7
click at [209, 376] on td "professional [MEDICAL_DATA]" at bounding box center [174, 385] width 109 height 44
copy span "professional [MEDICAL_DATA]"
drag, startPoint x: 128, startPoint y: 331, endPoint x: 207, endPoint y: 327, distance: 78.5
click at [207, 327] on td "[MEDICAL_DATA]" at bounding box center [174, 342] width 109 height 44
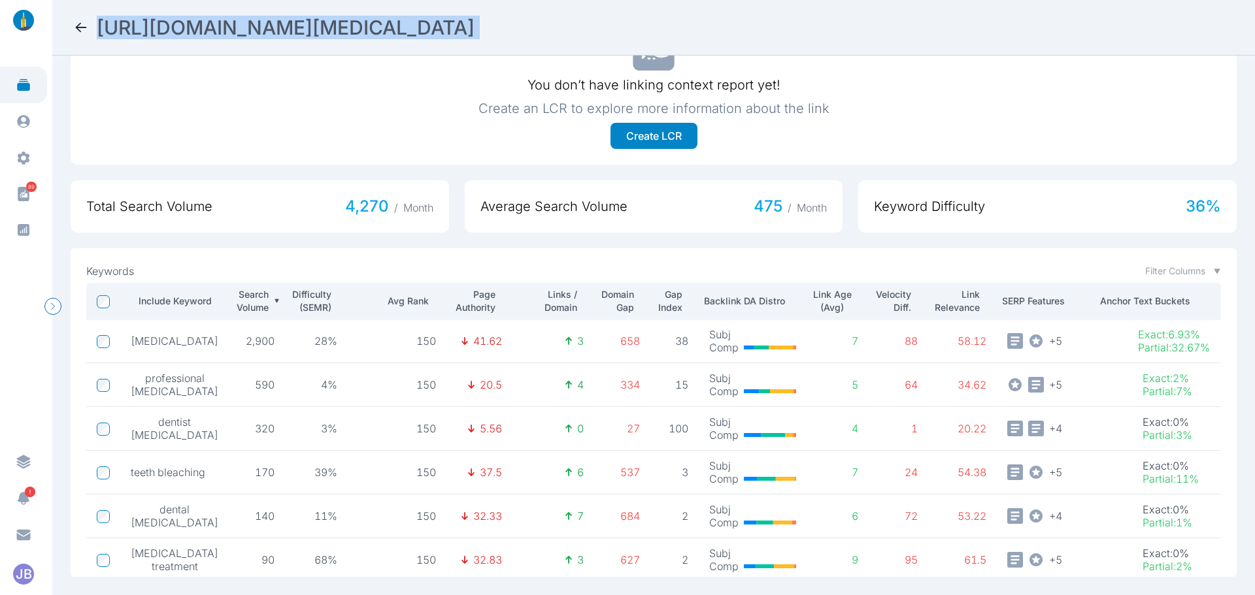
copy span "[MEDICAL_DATA]"
drag, startPoint x: 146, startPoint y: 415, endPoint x: 193, endPoint y: 429, distance: 48.4
click at [193, 429] on span "dentist [MEDICAL_DATA]" at bounding box center [175, 429] width 88 height 26
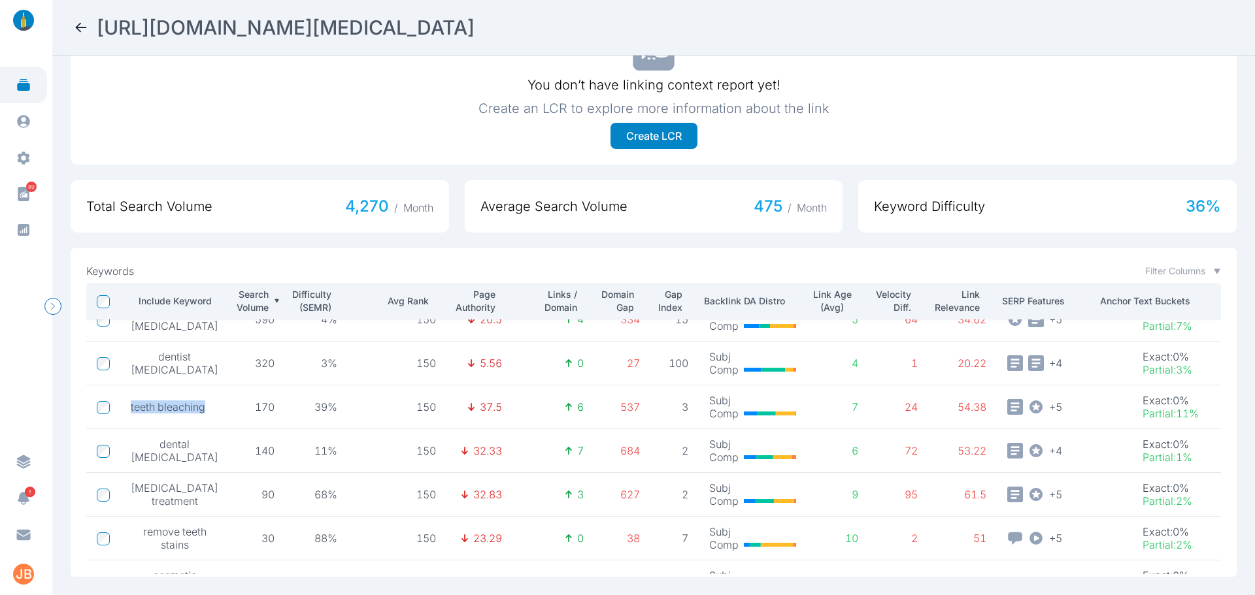
drag, startPoint x: 131, startPoint y: 400, endPoint x: 207, endPoint y: 395, distance: 75.3
click at [207, 395] on td "teeth bleaching" at bounding box center [174, 408] width 109 height 44
drag, startPoint x: 154, startPoint y: 437, endPoint x: 189, endPoint y: 441, distance: 34.9
click at [189, 441] on span "dental [MEDICAL_DATA]" at bounding box center [175, 451] width 88 height 26
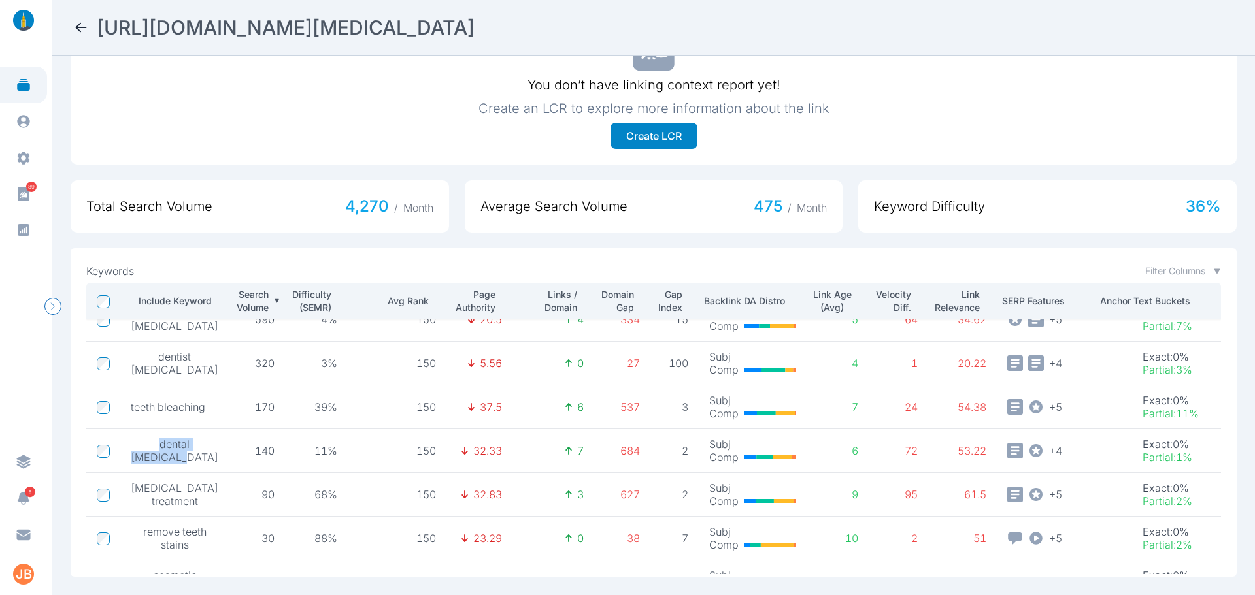
drag, startPoint x: 192, startPoint y: 444, endPoint x: 156, endPoint y: 431, distance: 38.0
click at [156, 438] on span "dental [MEDICAL_DATA]" at bounding box center [175, 451] width 88 height 26
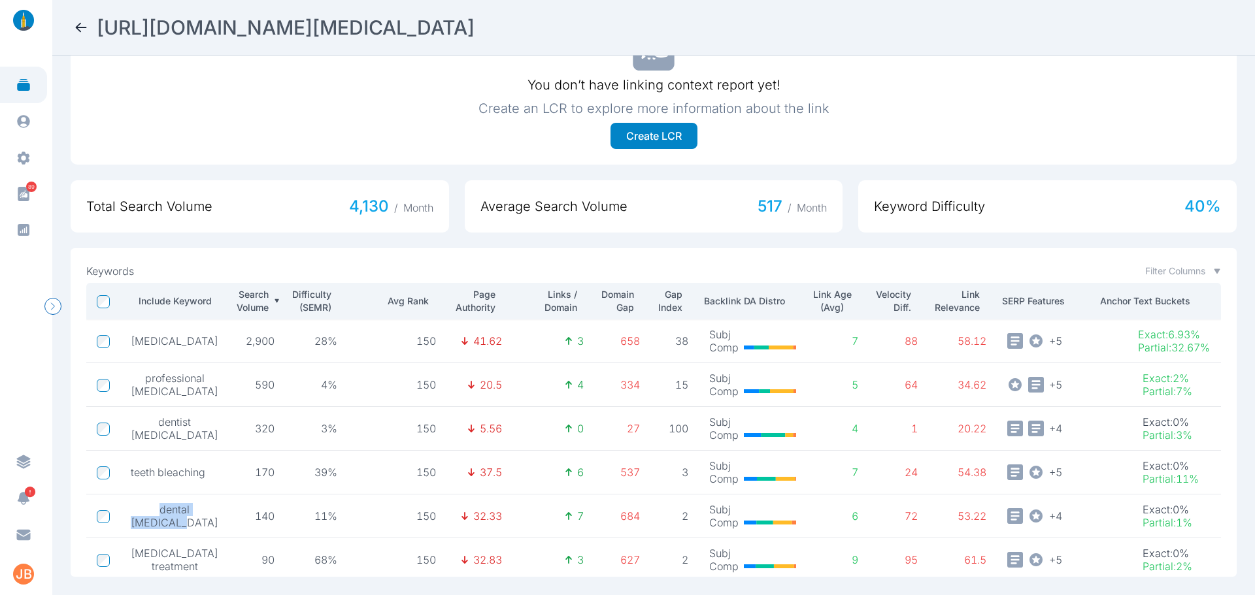
drag, startPoint x: 140, startPoint y: 366, endPoint x: 210, endPoint y: 383, distance: 72.6
click at [210, 383] on td "professional [MEDICAL_DATA]" at bounding box center [174, 385] width 109 height 44
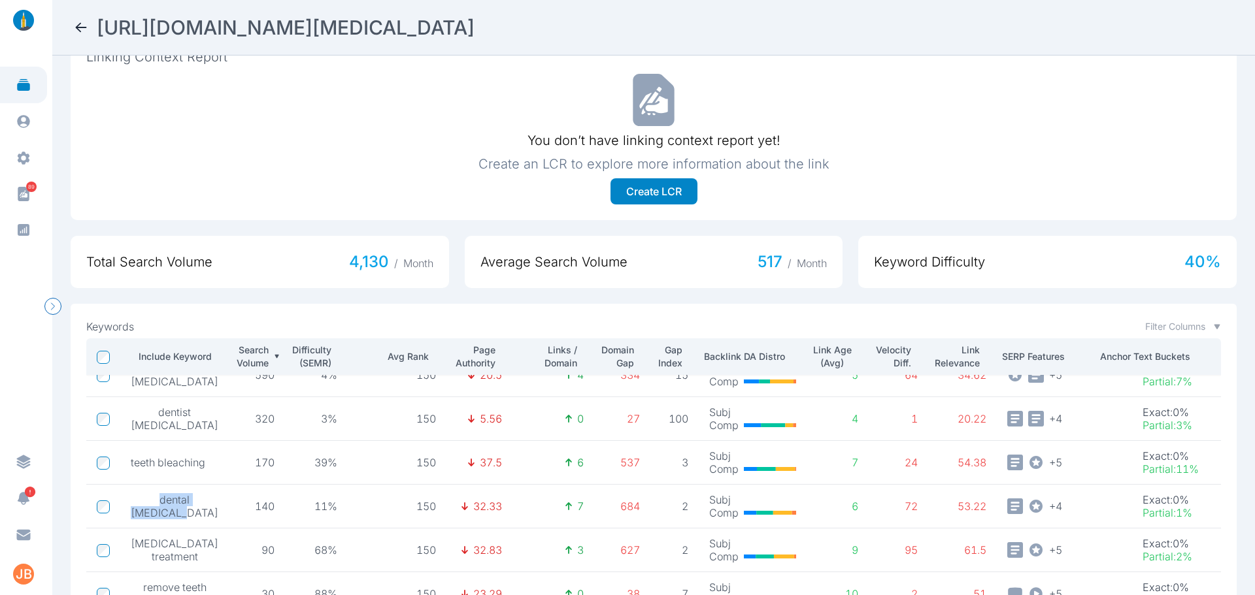
scroll to position [510, 0]
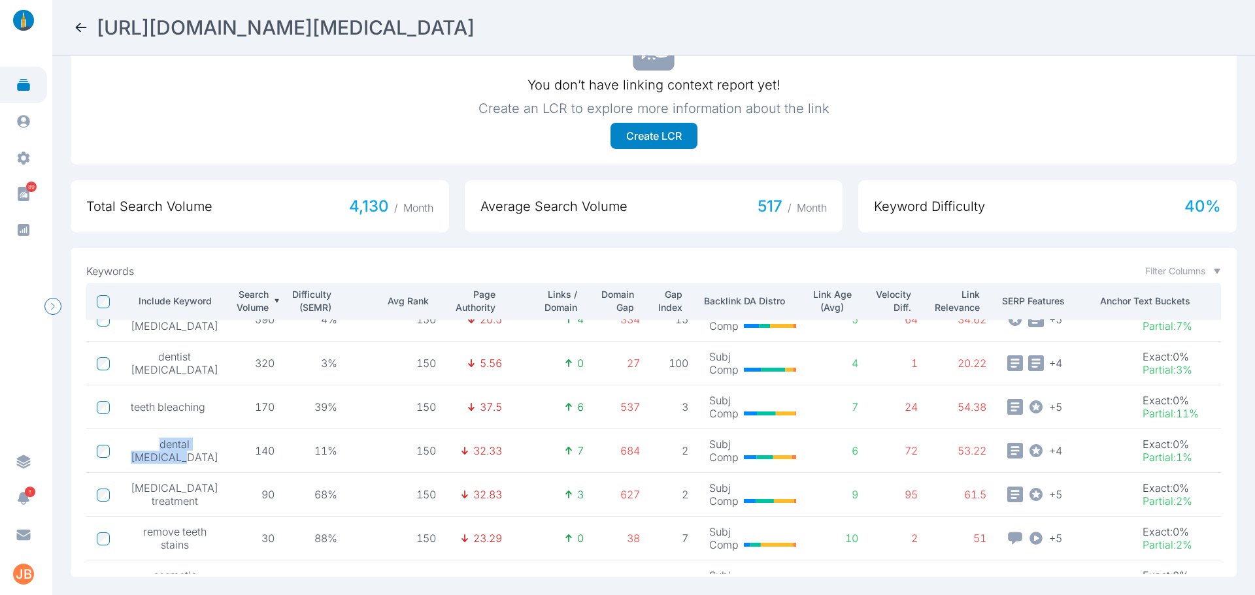
drag, startPoint x: 193, startPoint y: 354, endPoint x: 177, endPoint y: 347, distance: 17.9
click at [177, 350] on span "dentist [MEDICAL_DATA]" at bounding box center [175, 363] width 88 height 26
drag, startPoint x: 173, startPoint y: 345, endPoint x: 195, endPoint y: 356, distance: 25.4
click at [195, 356] on span "dentist [MEDICAL_DATA]" at bounding box center [175, 363] width 88 height 26
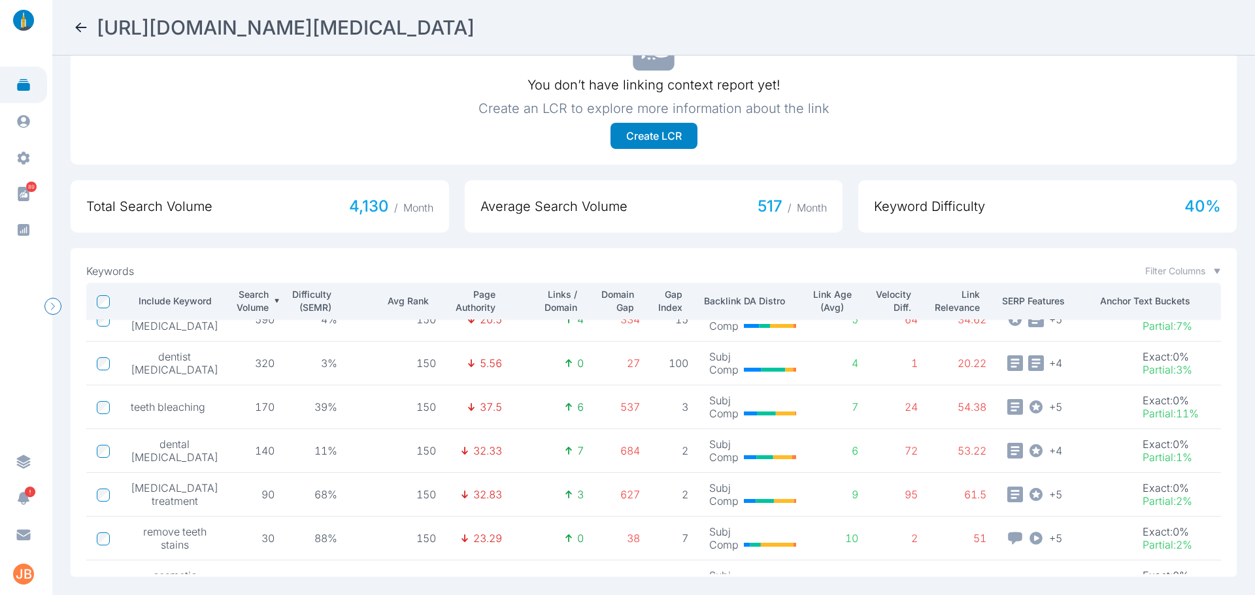
click at [195, 356] on span "dentist [MEDICAL_DATA]" at bounding box center [175, 363] width 88 height 26
drag, startPoint x: 194, startPoint y: 361, endPoint x: 175, endPoint y: 347, distance: 23.4
click at [175, 350] on span "dentist [MEDICAL_DATA]" at bounding box center [175, 363] width 88 height 26
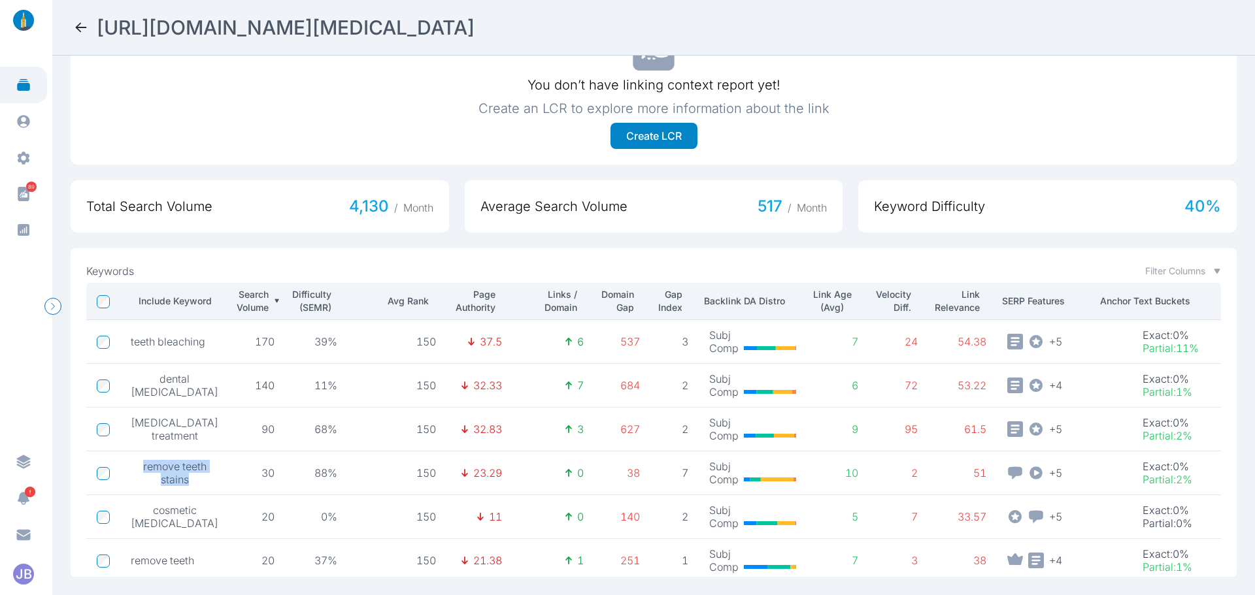
drag, startPoint x: 138, startPoint y: 455, endPoint x: 187, endPoint y: 468, distance: 50.7
click at [187, 468] on span "remove teeth stains" at bounding box center [175, 473] width 88 height 26
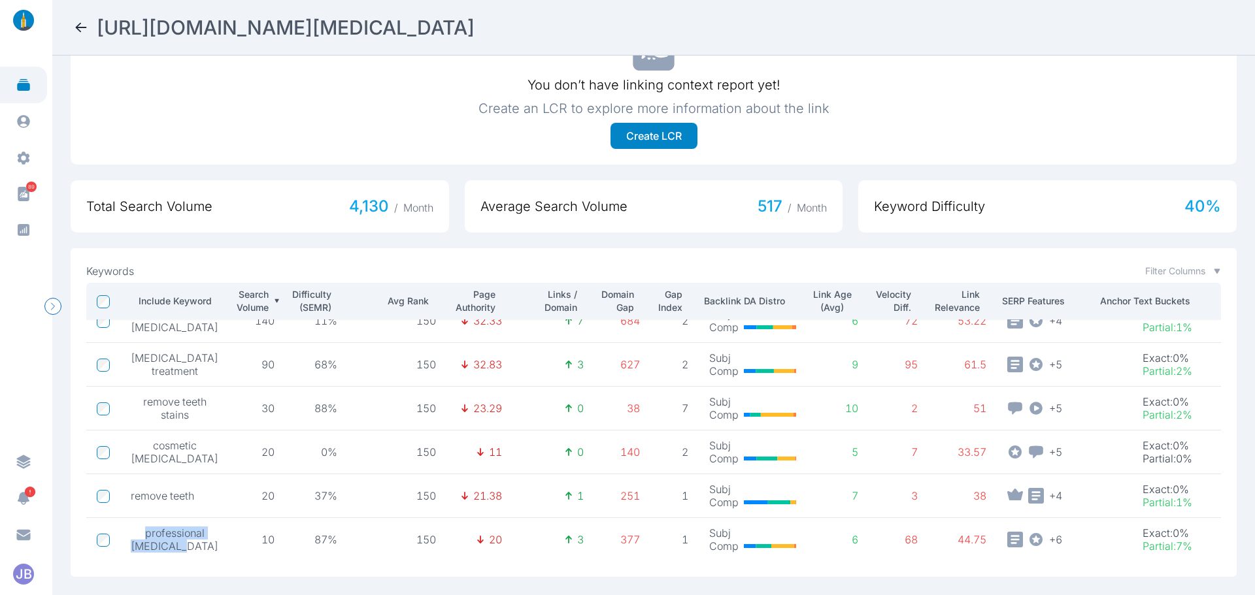
drag, startPoint x: 139, startPoint y: 528, endPoint x: 193, endPoint y: 539, distance: 54.9
click at [193, 539] on span "professional [MEDICAL_DATA]" at bounding box center [175, 540] width 88 height 26
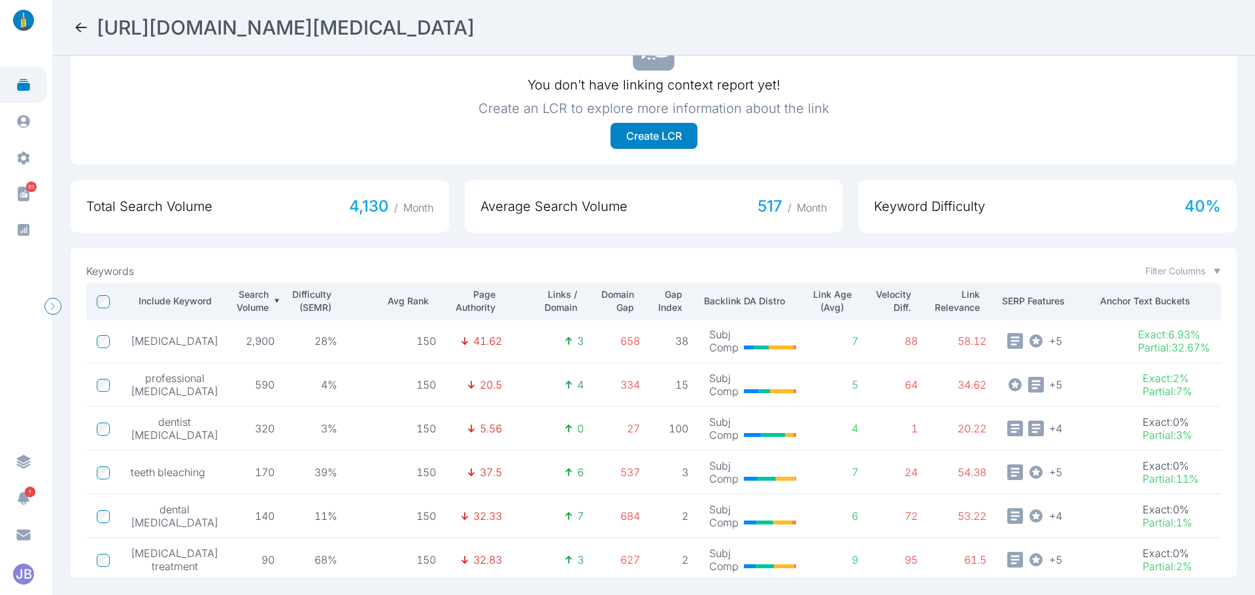
scroll to position [248, 0]
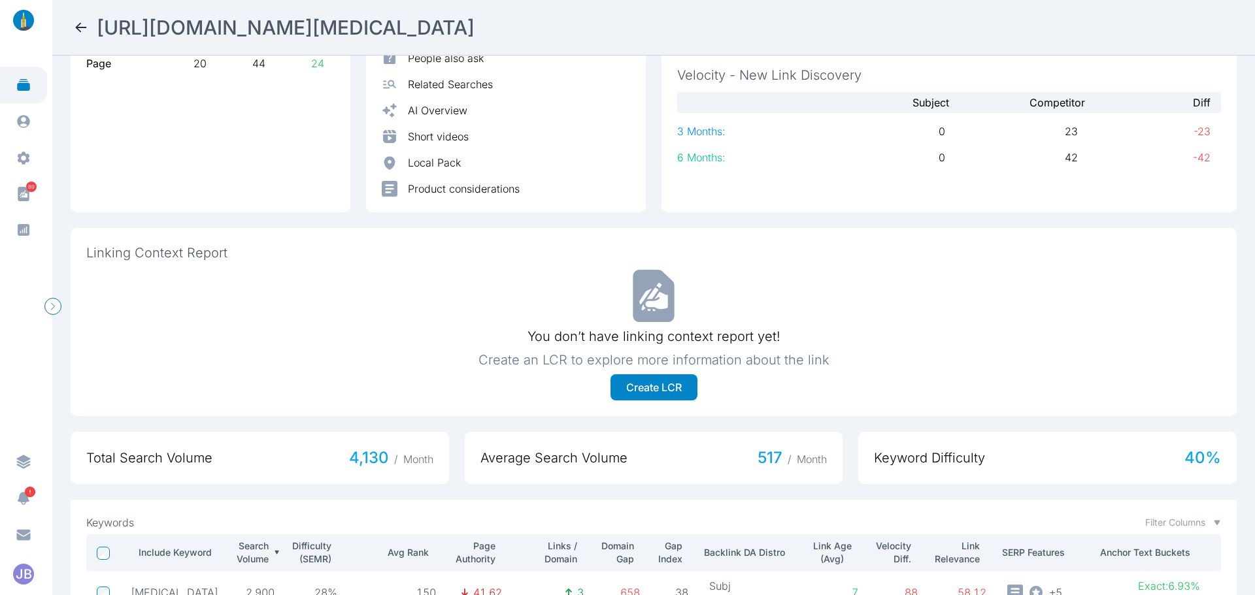
click at [80, 27] on icon at bounding box center [81, 27] width 11 height 9
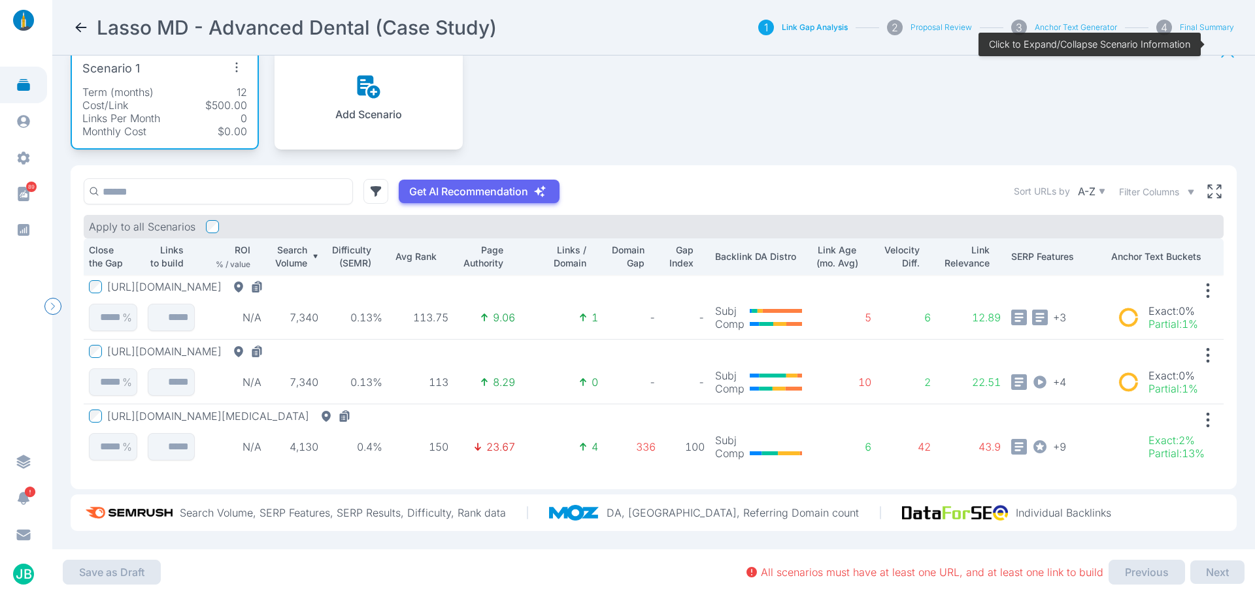
scroll to position [31, 0]
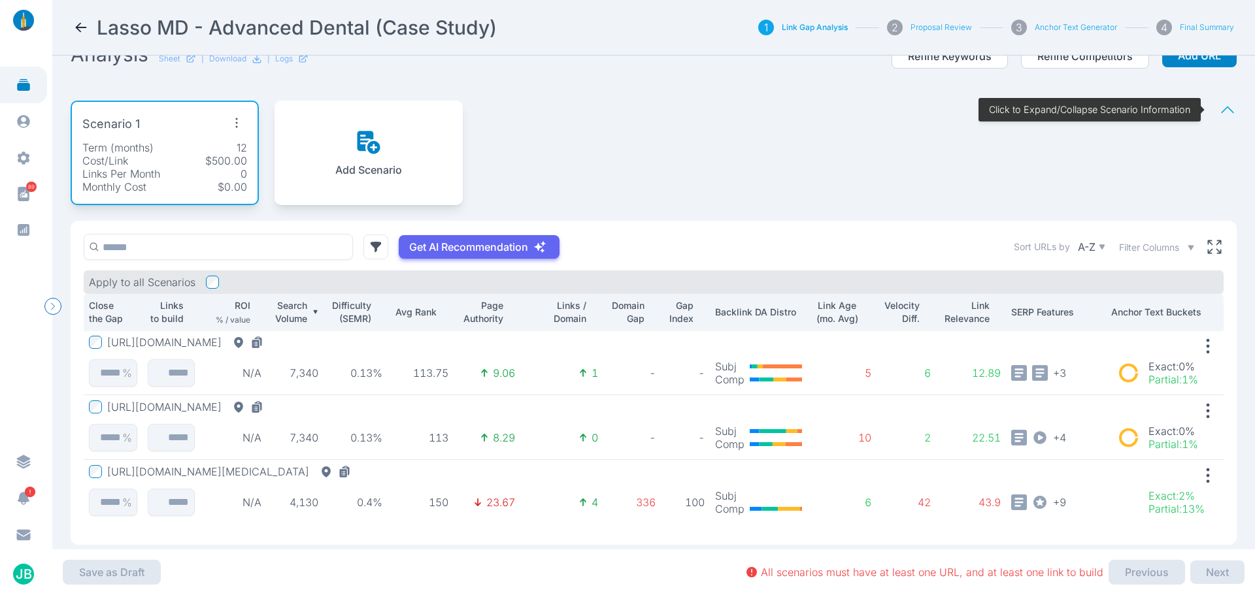
click at [234, 122] on icon "button" at bounding box center [236, 122] width 21 height 21
click at [235, 150] on span "Edit Scenario" at bounding box center [208, 152] width 65 height 13
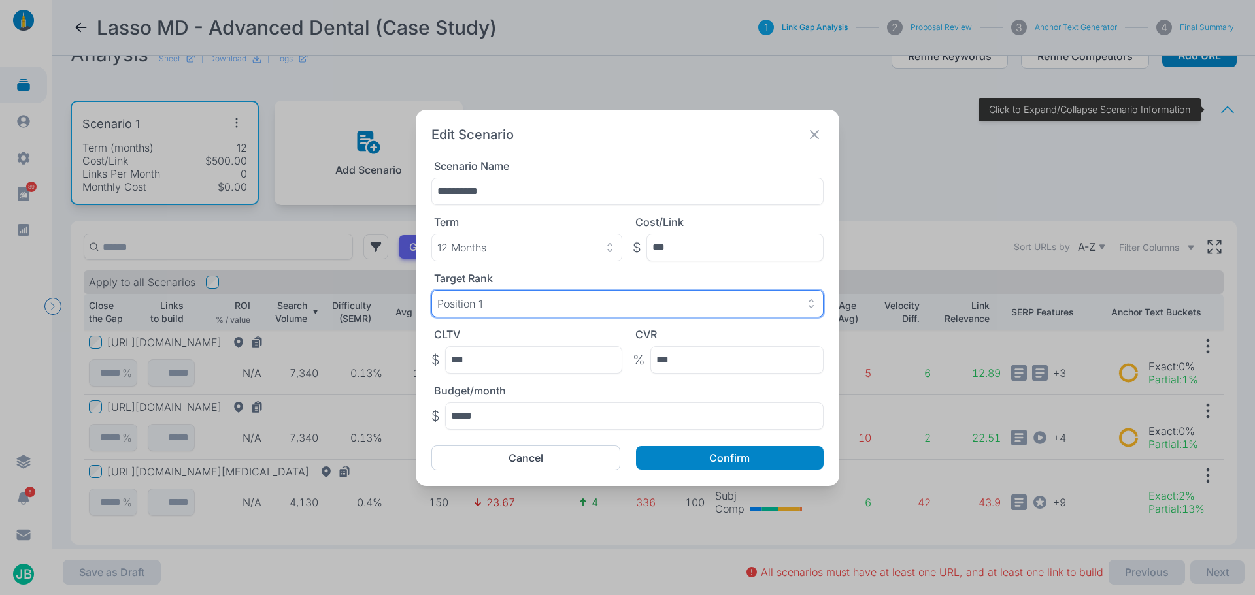
click at [583, 297] on div "Position 1" at bounding box center [627, 303] width 380 height 13
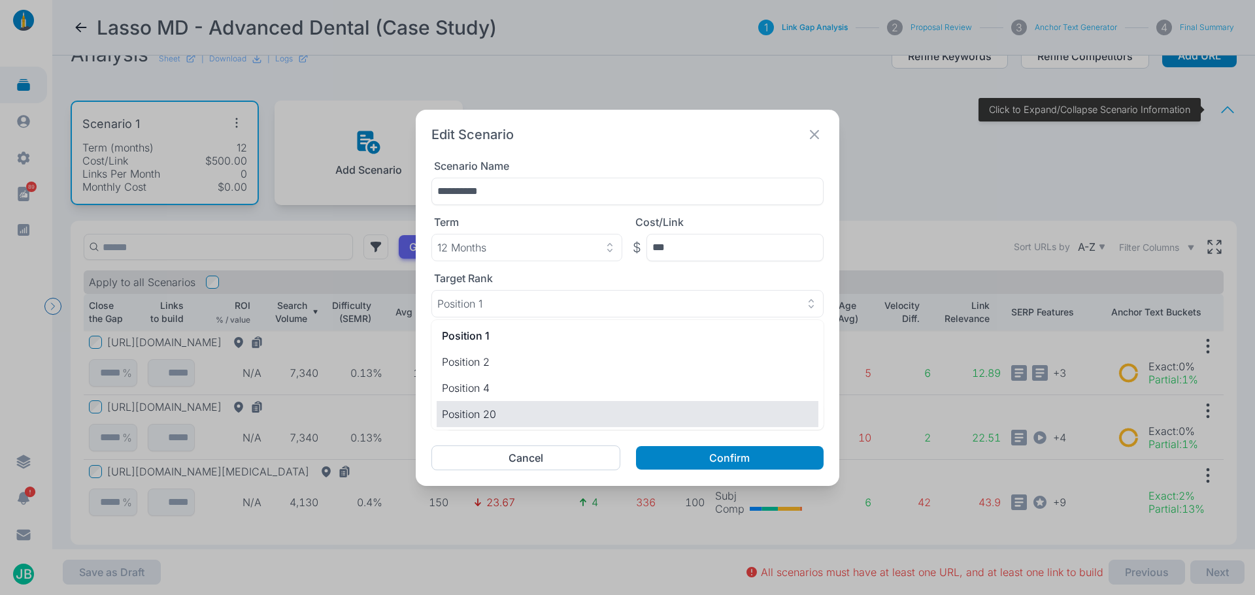
click at [516, 408] on p "Position 20" at bounding box center [627, 415] width 371 height 16
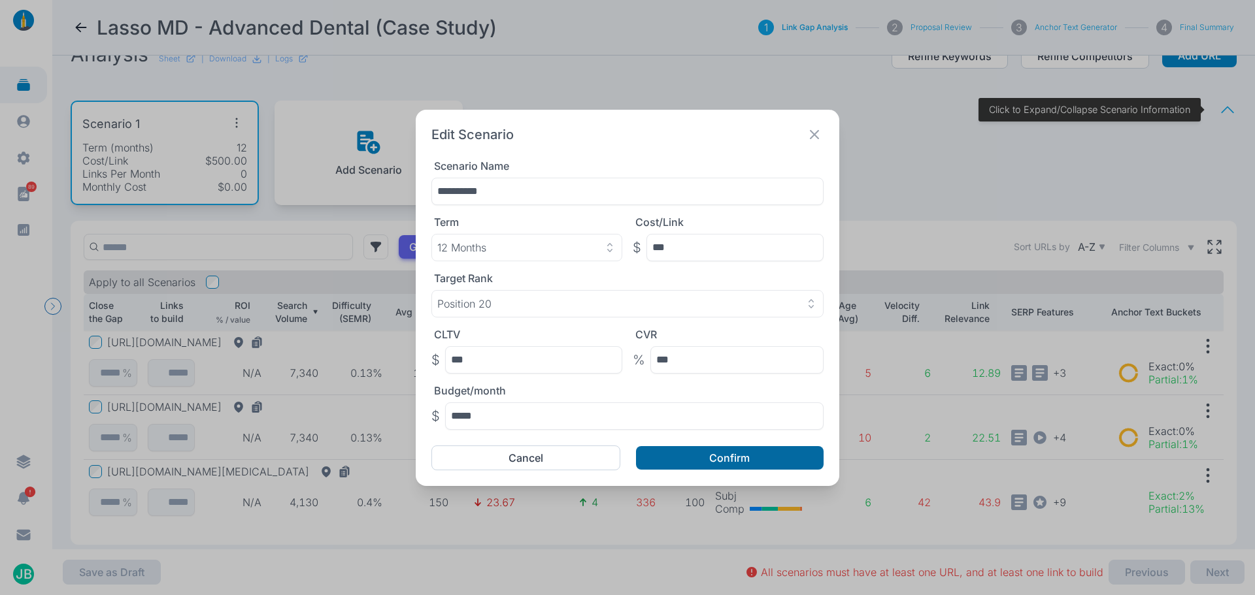
click at [720, 465] on button "Confirm" at bounding box center [730, 458] width 188 height 24
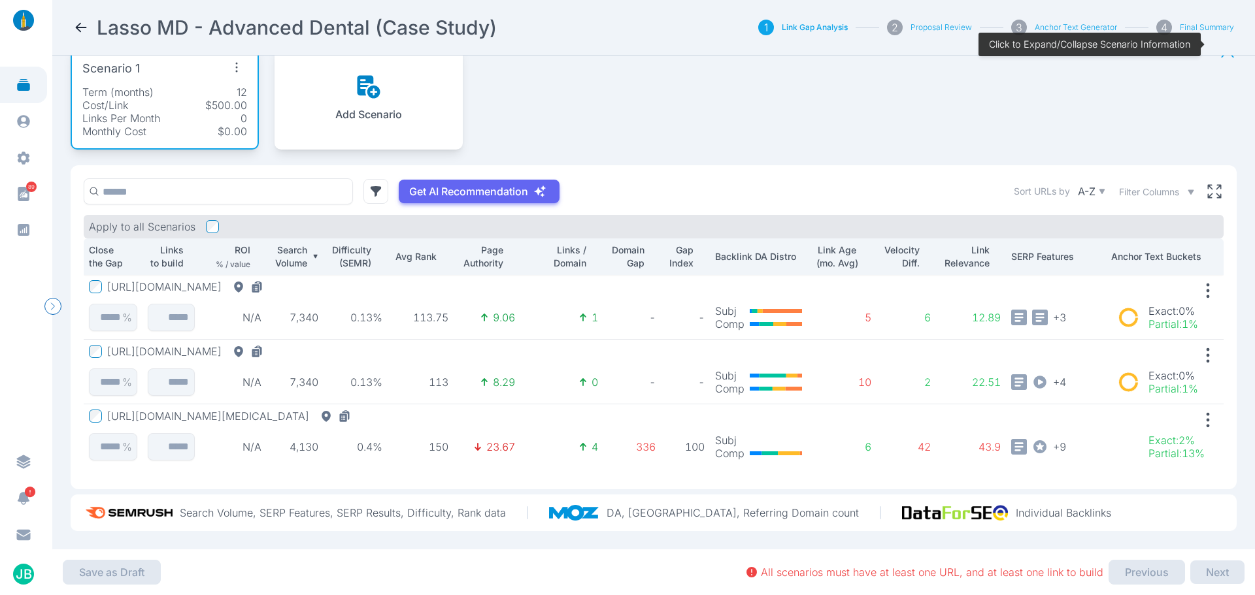
scroll to position [0, 0]
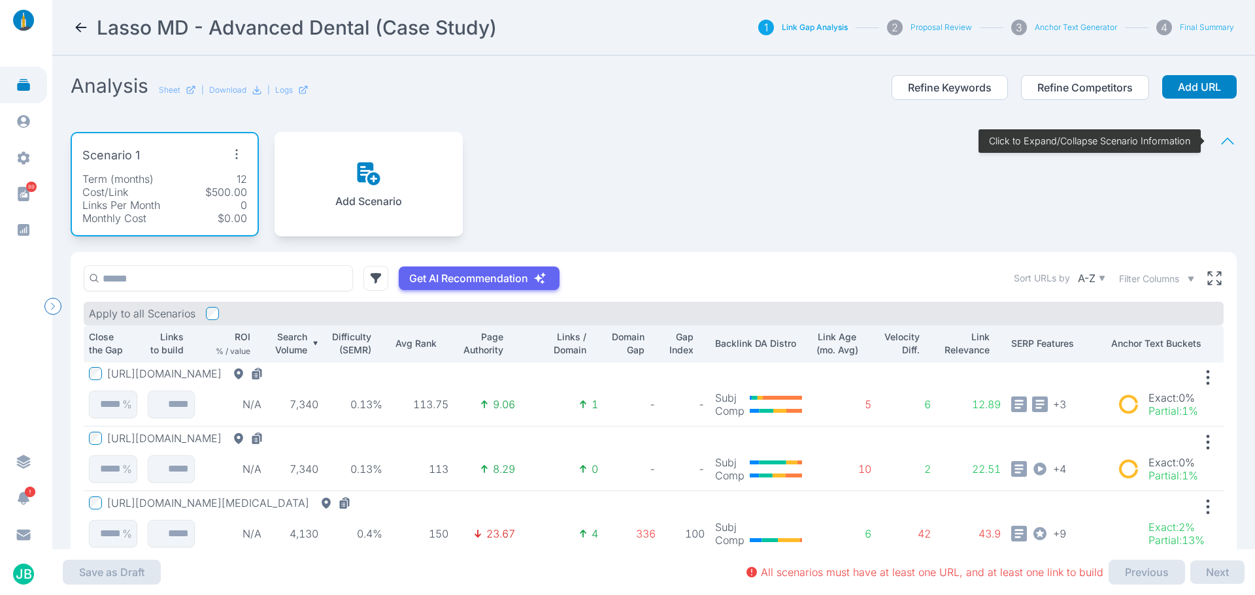
click at [88, 24] on icon at bounding box center [81, 28] width 16 height 16
